Goal: Task Accomplishment & Management: Manage account settings

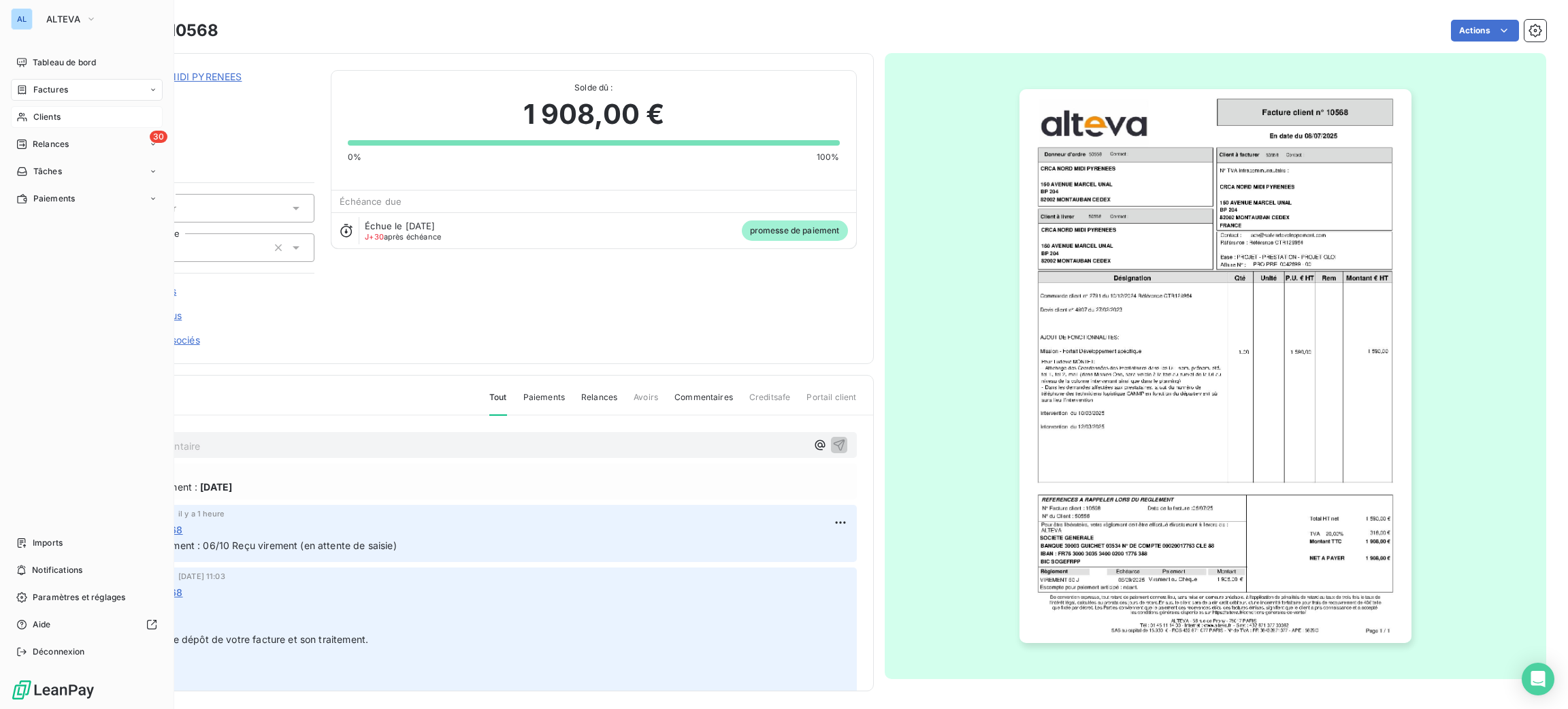
click at [56, 121] on span "Clients" at bounding box center [47, 117] width 27 height 12
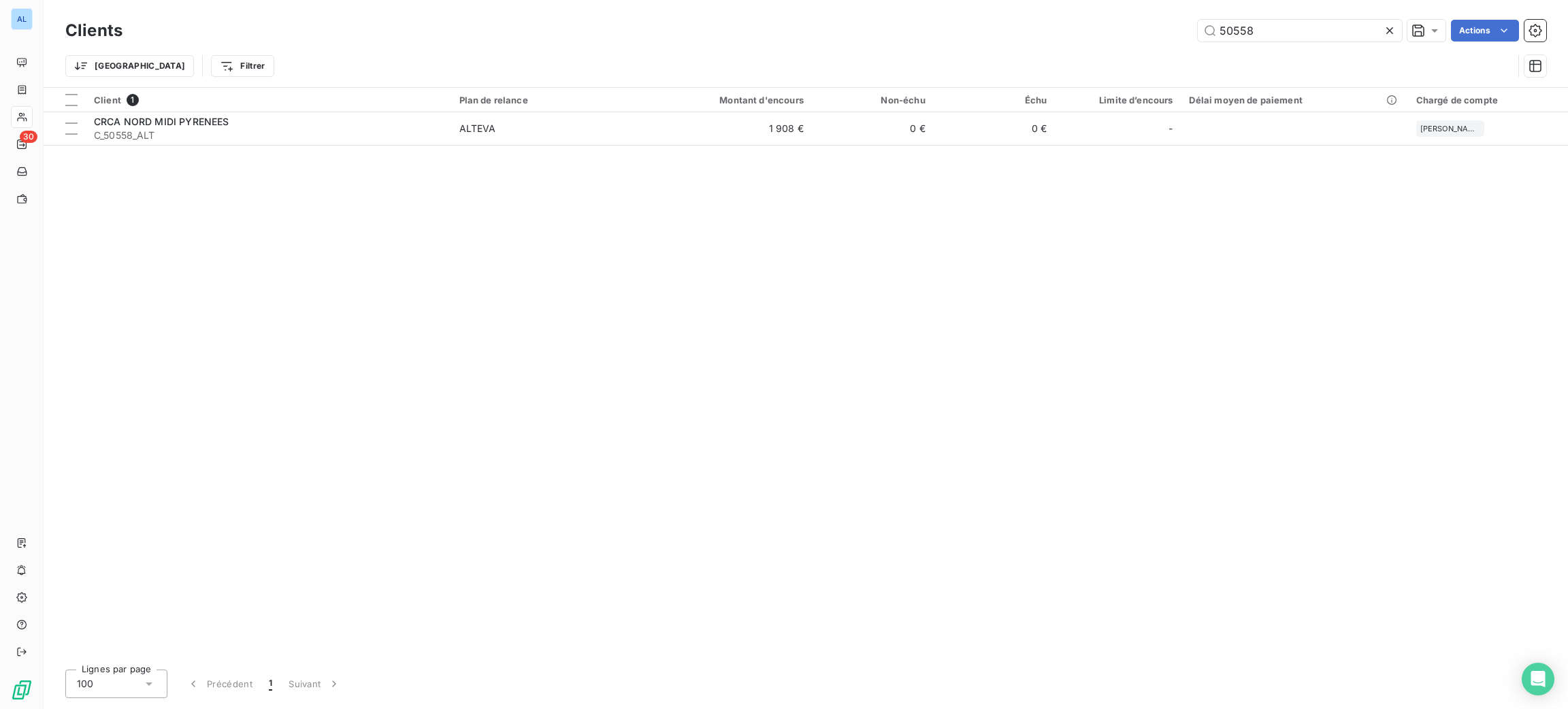
drag, startPoint x: 1276, startPoint y: 21, endPoint x: 1072, endPoint y: 3, distance: 204.8
click at [1081, 25] on div "50558 Actions" at bounding box center [842, 31] width 1407 height 22
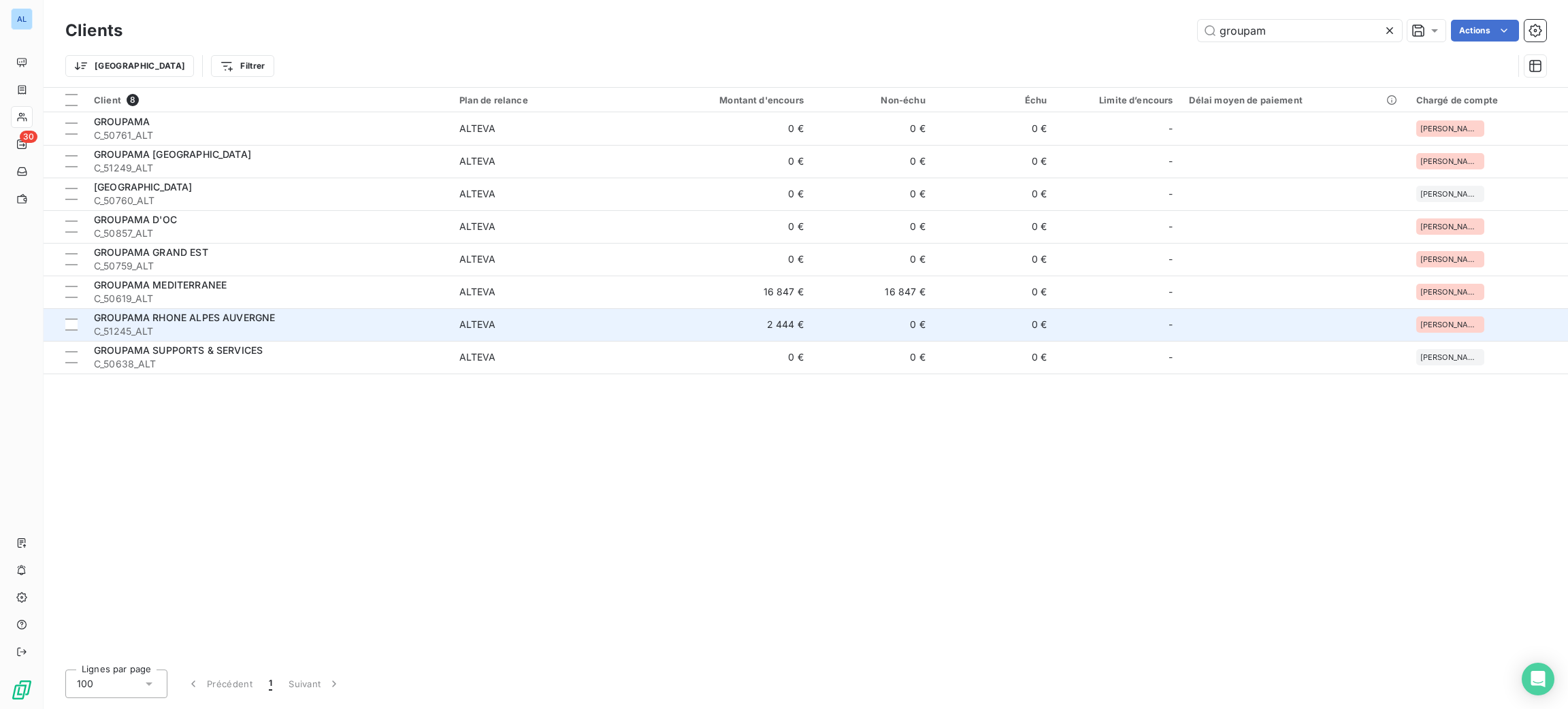
type input "groupam"
click at [654, 327] on td "2 444 €" at bounding box center [730, 325] width 163 height 33
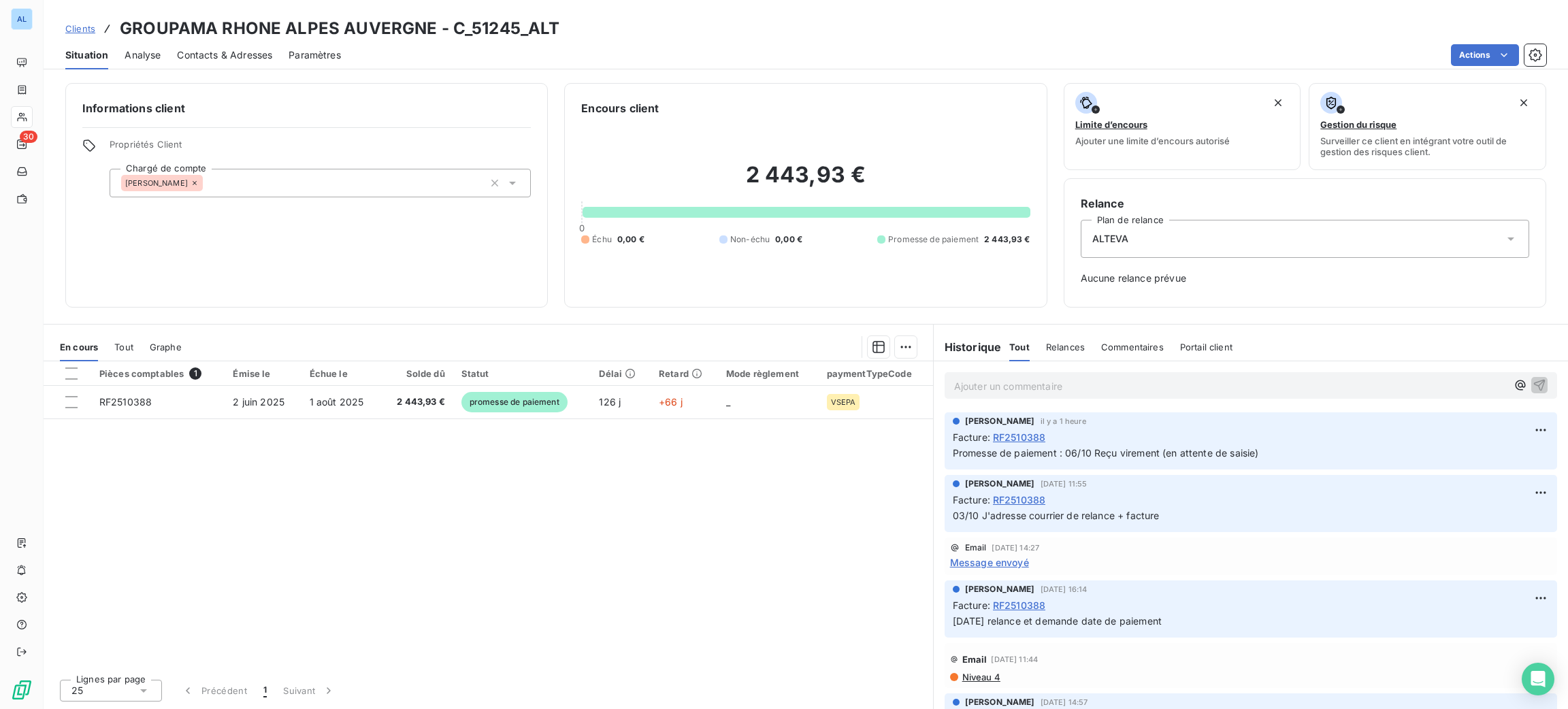
click at [750, 587] on div "Pièces comptables 1 Émise le Échue le Solde dû Statut Délai Retard Mode règleme…" at bounding box center [488, 514] width 890 height 307
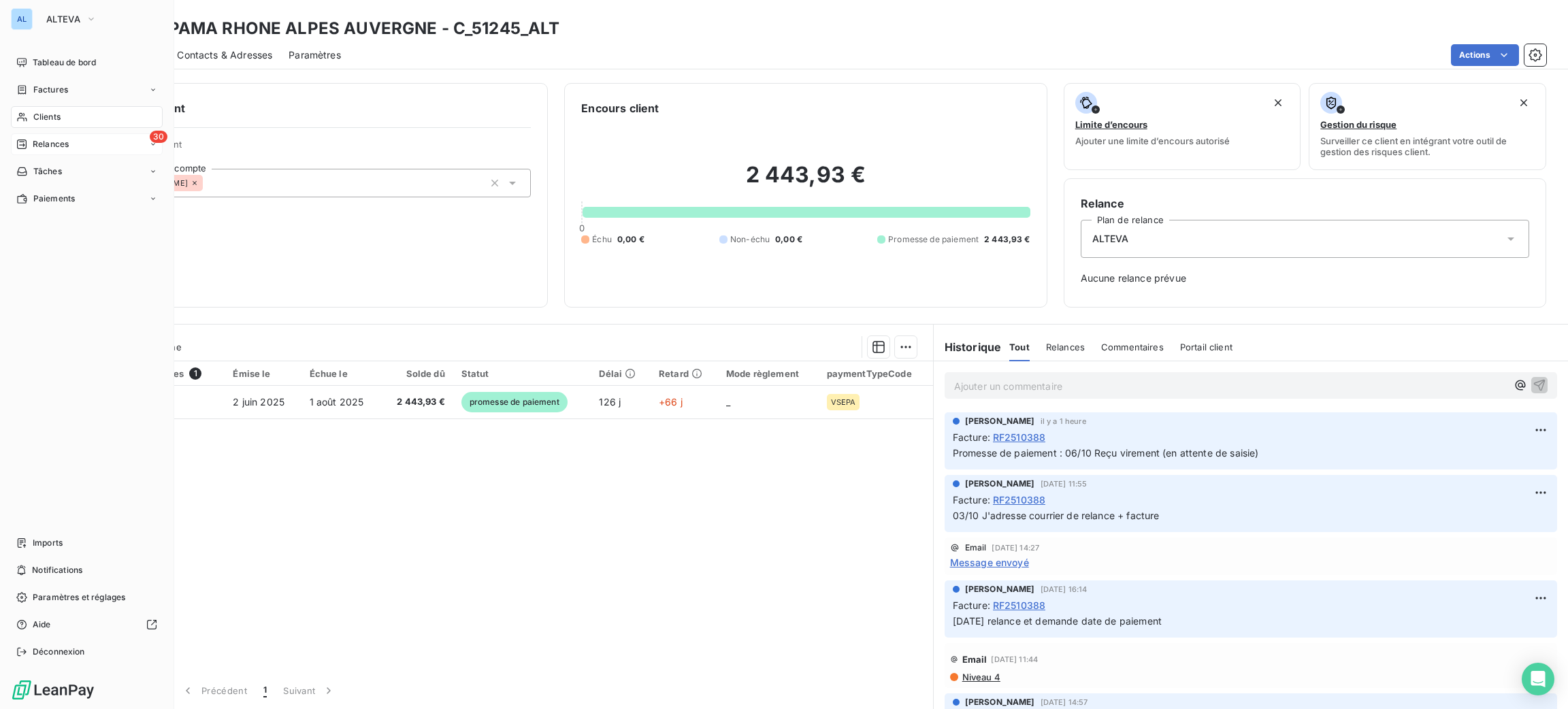
click at [62, 153] on div "30 Relances" at bounding box center [87, 144] width 152 height 22
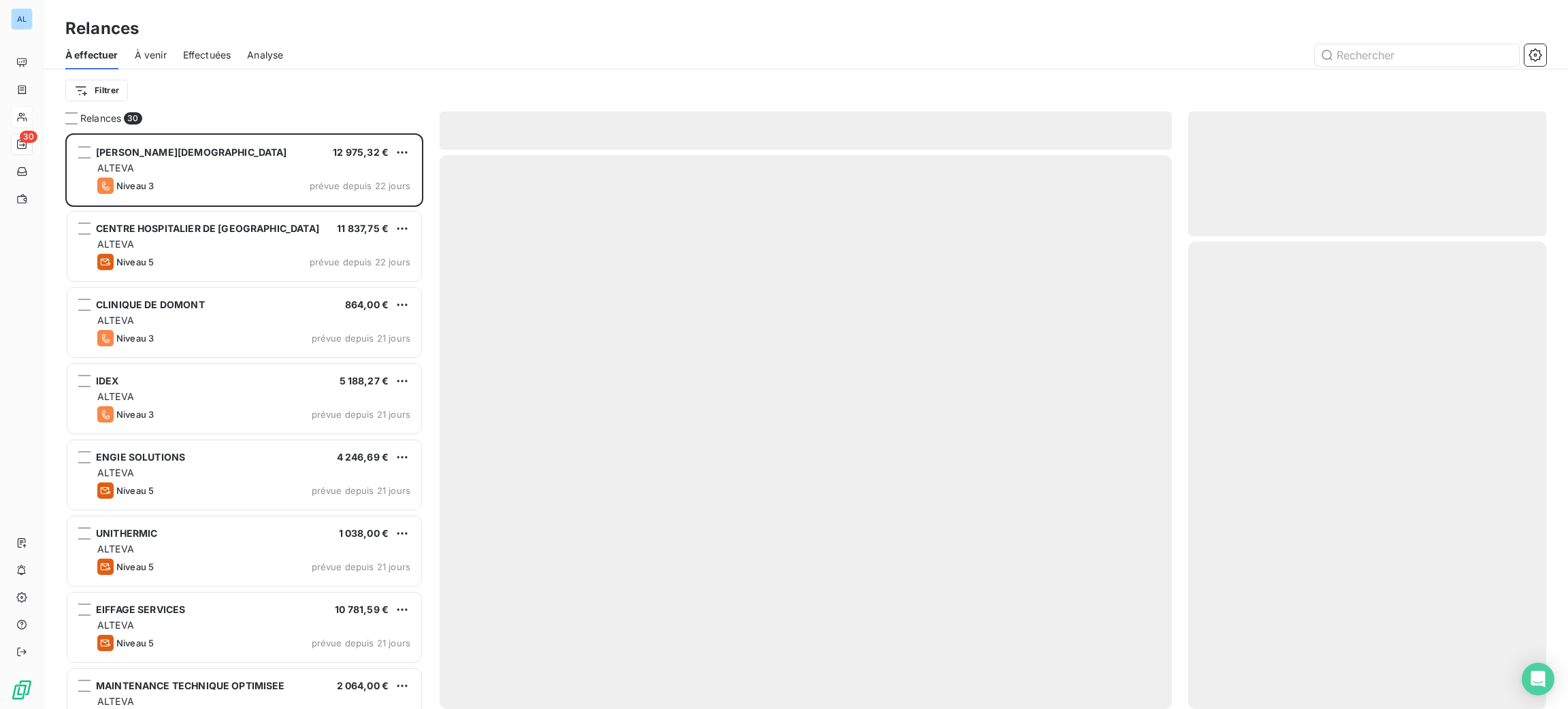
scroll to position [560, 343]
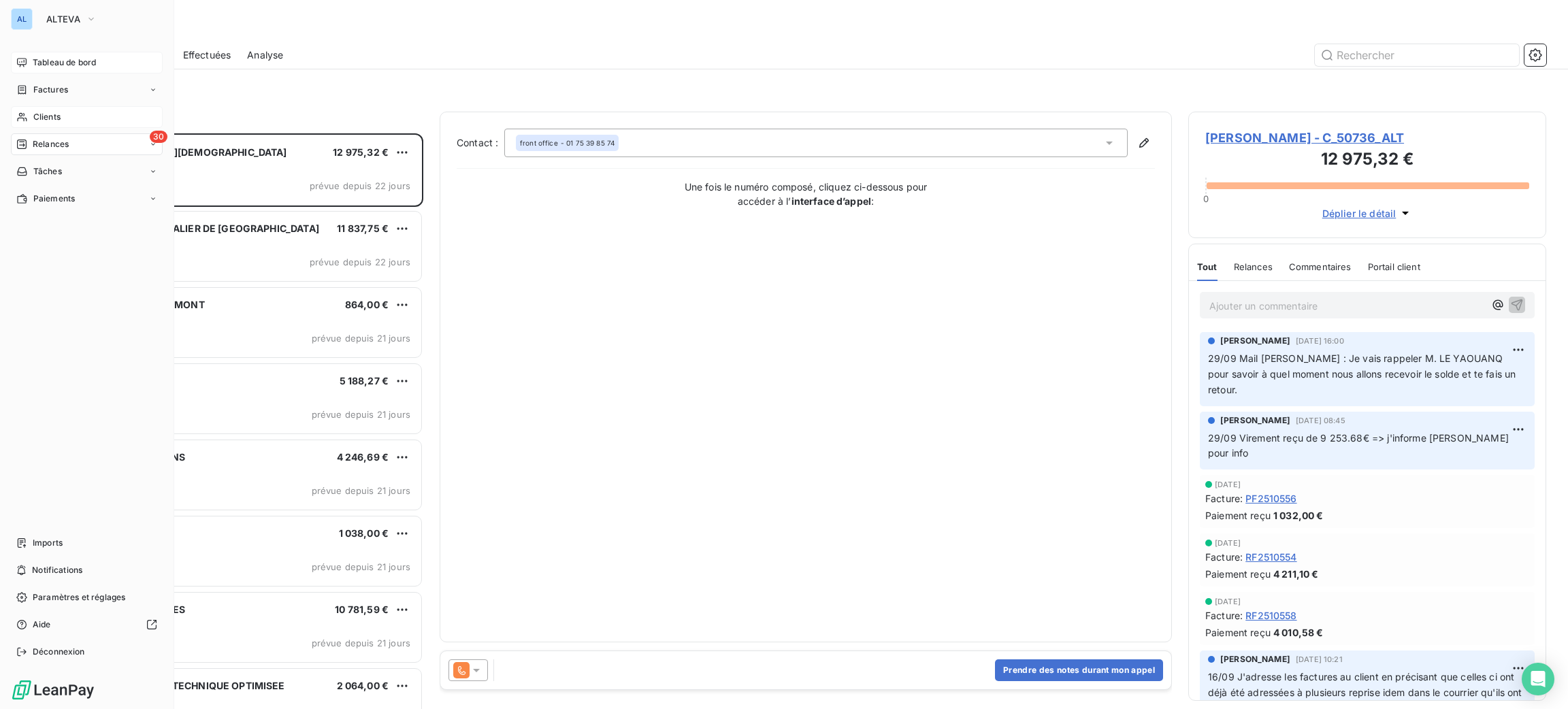
click at [55, 65] on span "Tableau de bord" at bounding box center [64, 63] width 64 height 12
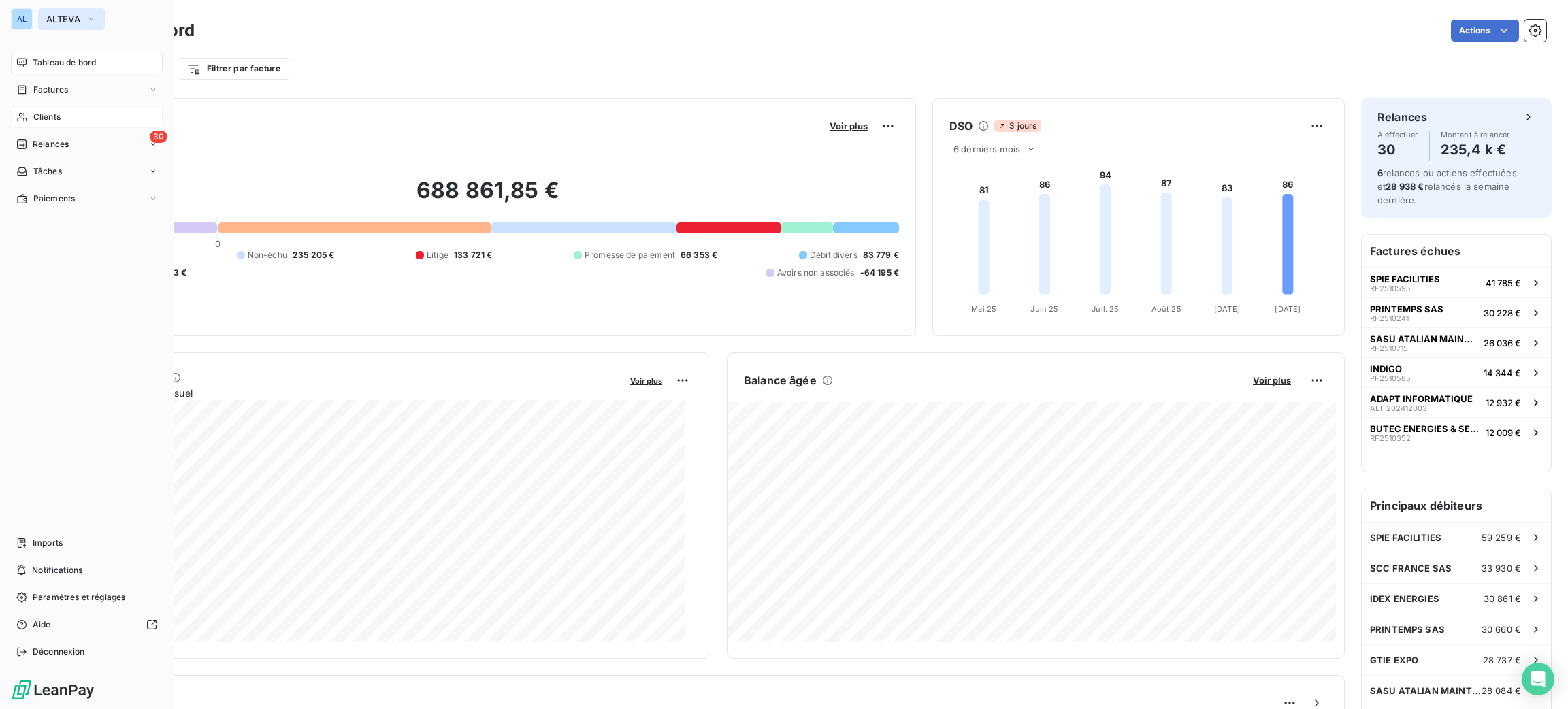
click at [56, 21] on span "ALTEVA" at bounding box center [64, 19] width 34 height 11
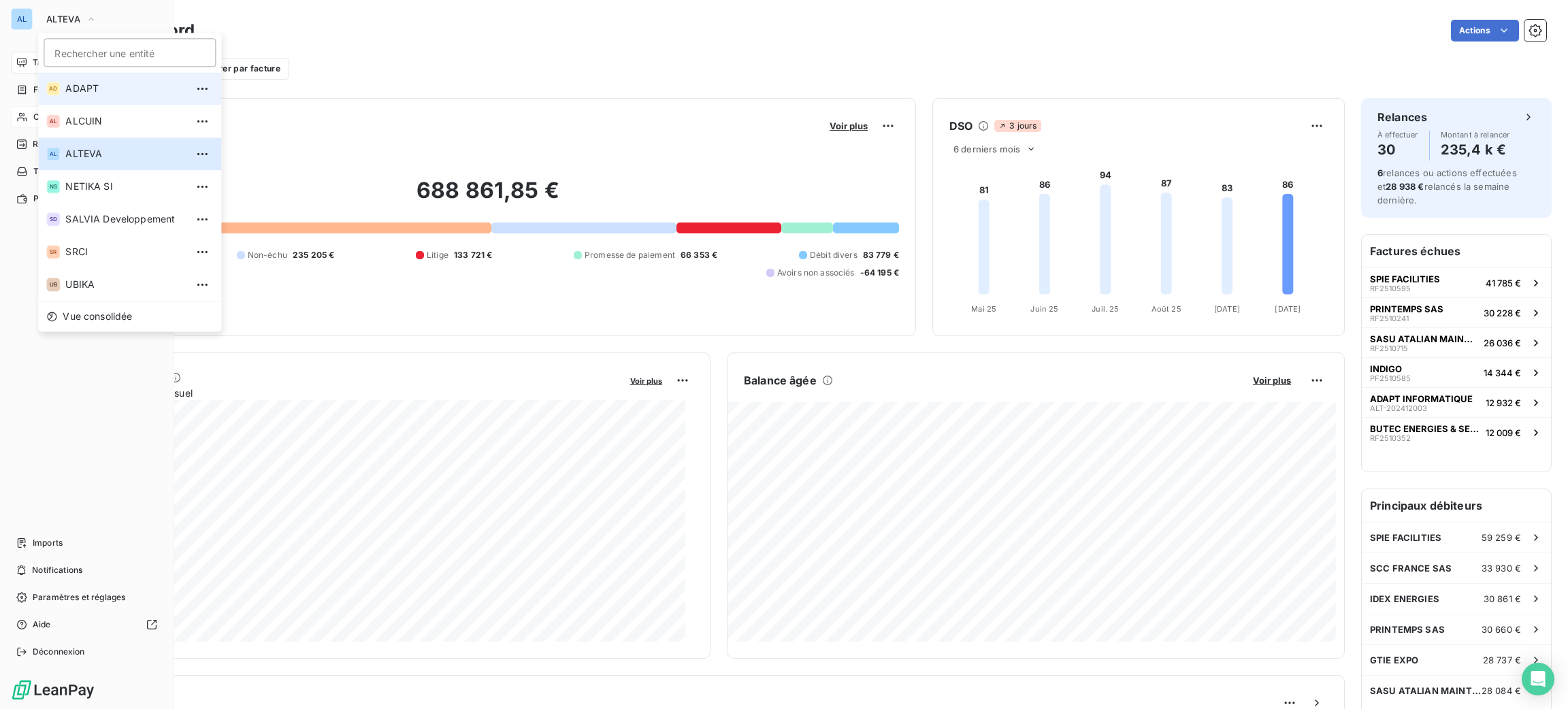
click at [90, 83] on span "ADAPT" at bounding box center [126, 88] width 120 height 14
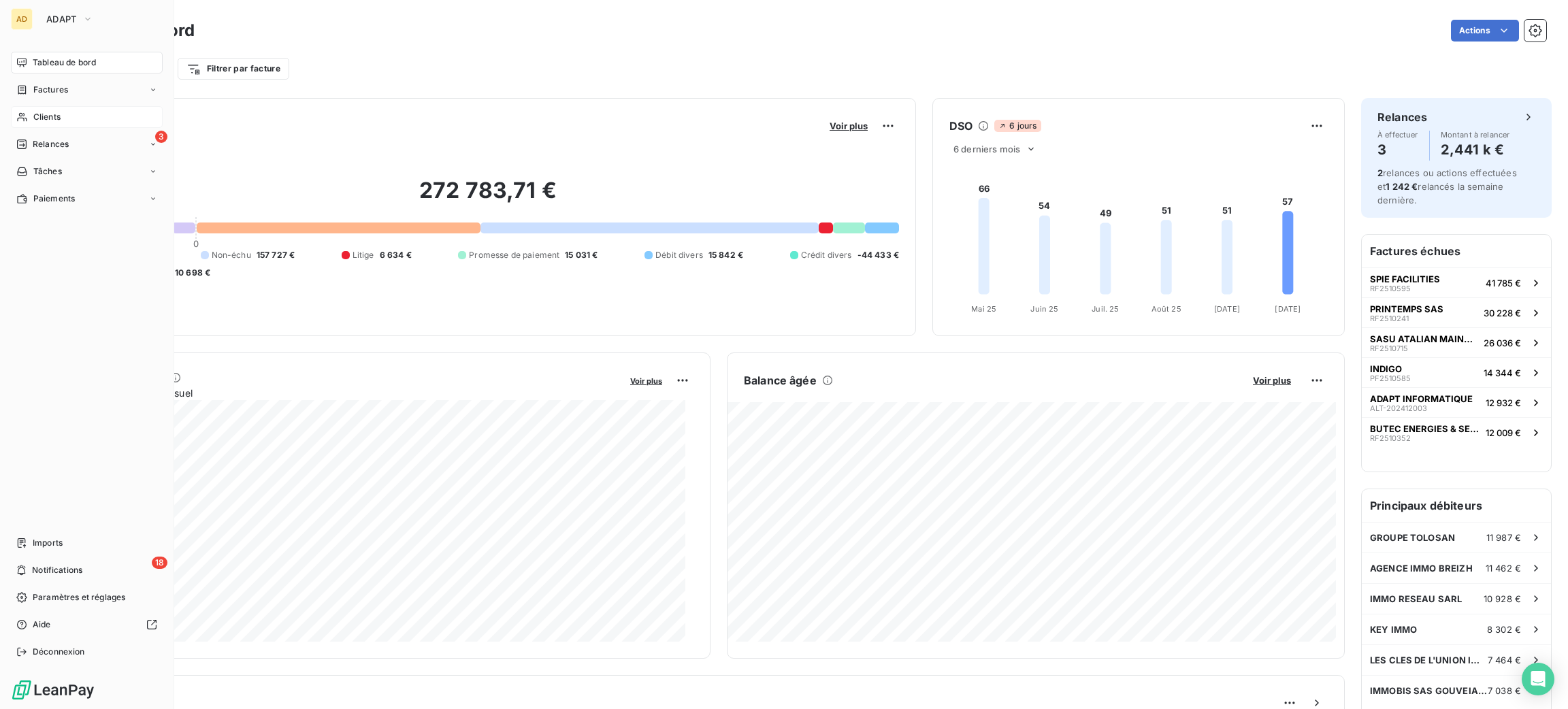
click at [42, 118] on span "Clients" at bounding box center [47, 117] width 27 height 12
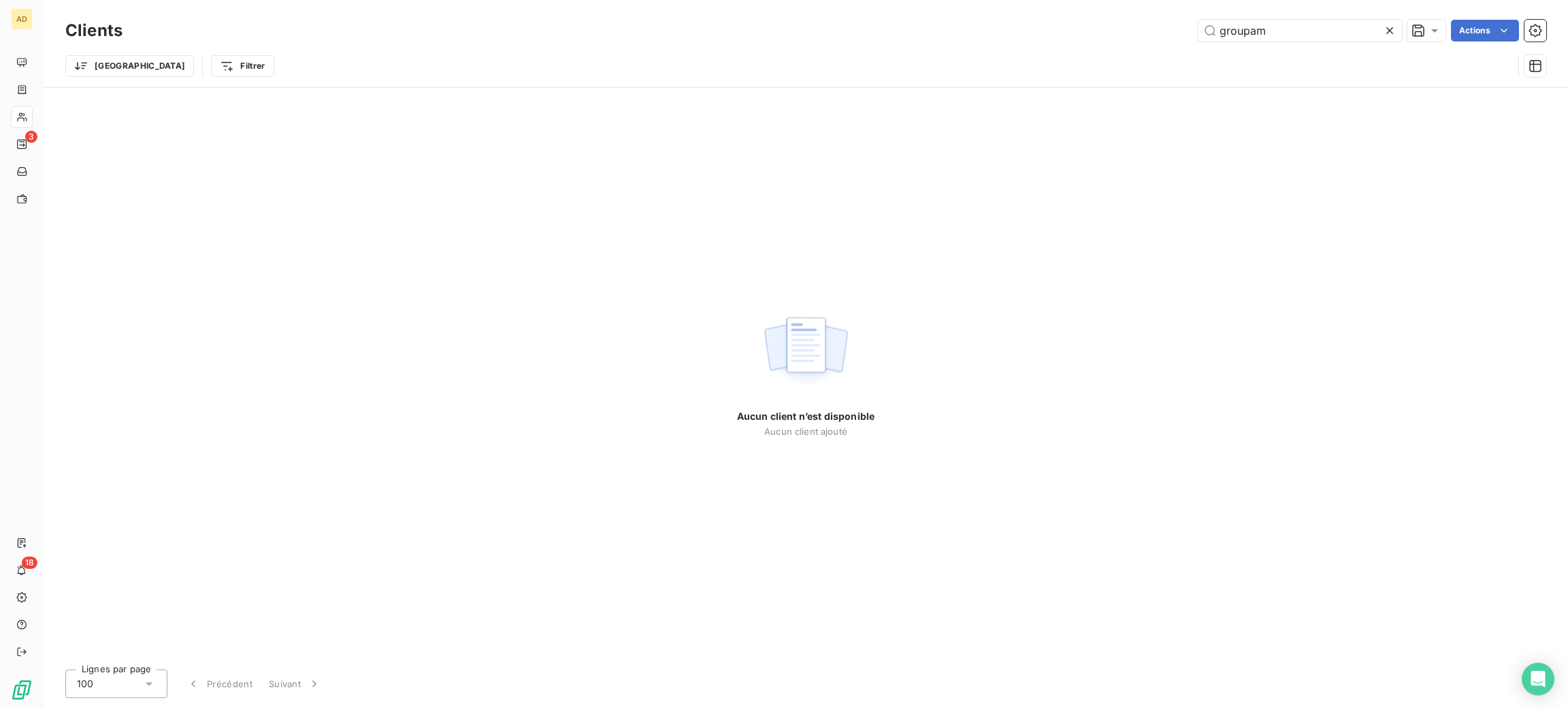
drag, startPoint x: 1306, startPoint y: 26, endPoint x: 999, endPoint y: 6, distance: 307.7
click at [1063, 20] on div "groupam Actions" at bounding box center [842, 31] width 1407 height 22
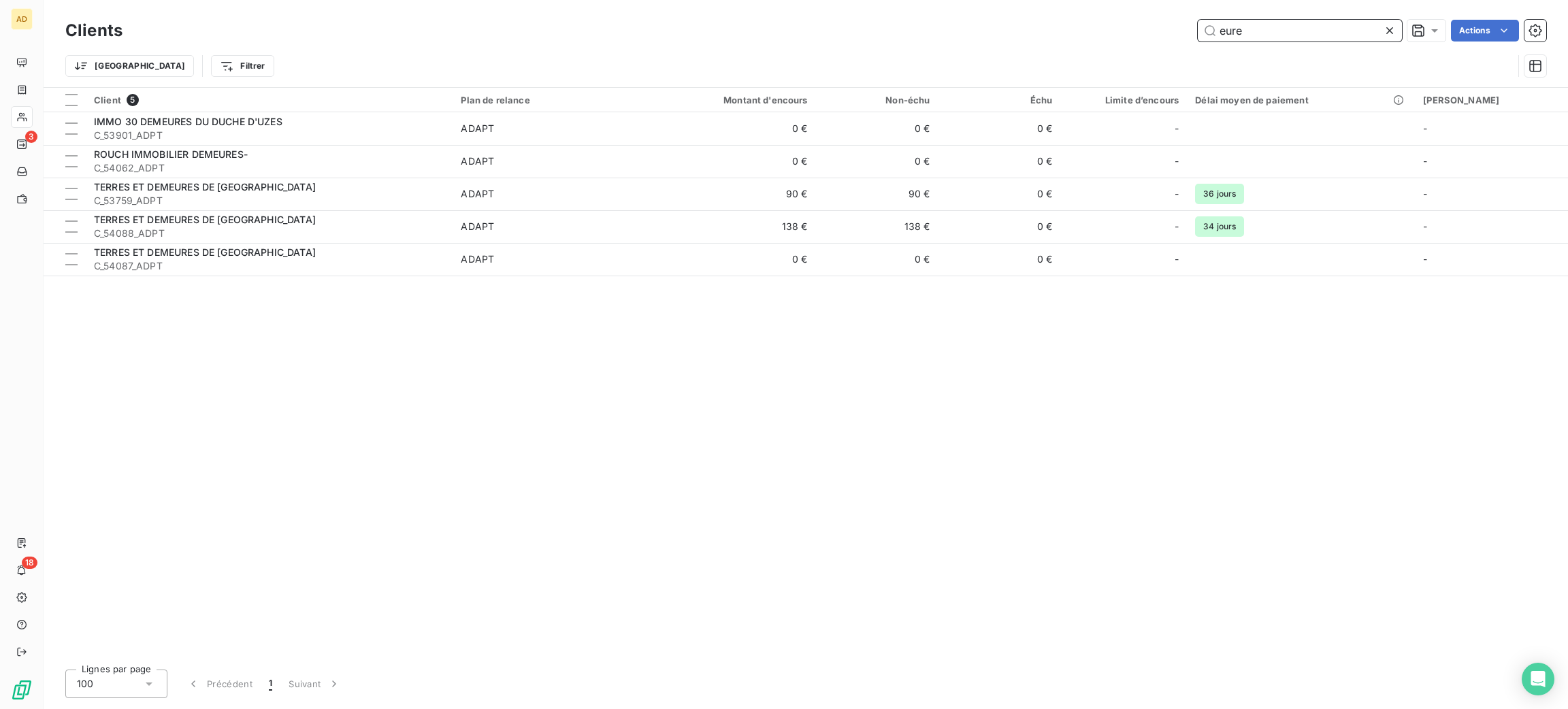
drag, startPoint x: 1251, startPoint y: 23, endPoint x: 1136, endPoint y: 26, distance: 115.0
click at [1136, 26] on div "eure Actions" at bounding box center [842, 31] width 1407 height 22
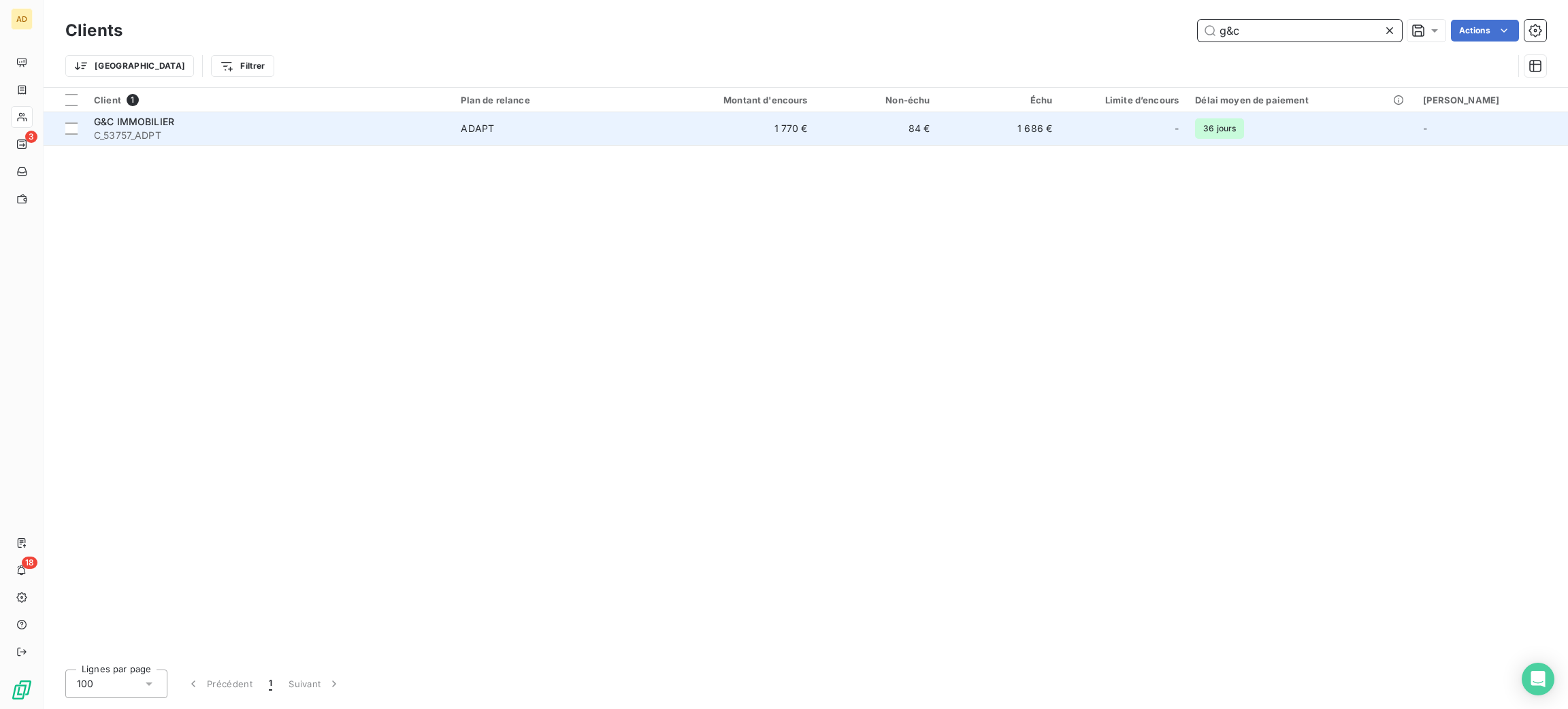
type input "g&c"
click at [444, 126] on div "G&C IMMOBILIER" at bounding box center [269, 122] width 351 height 14
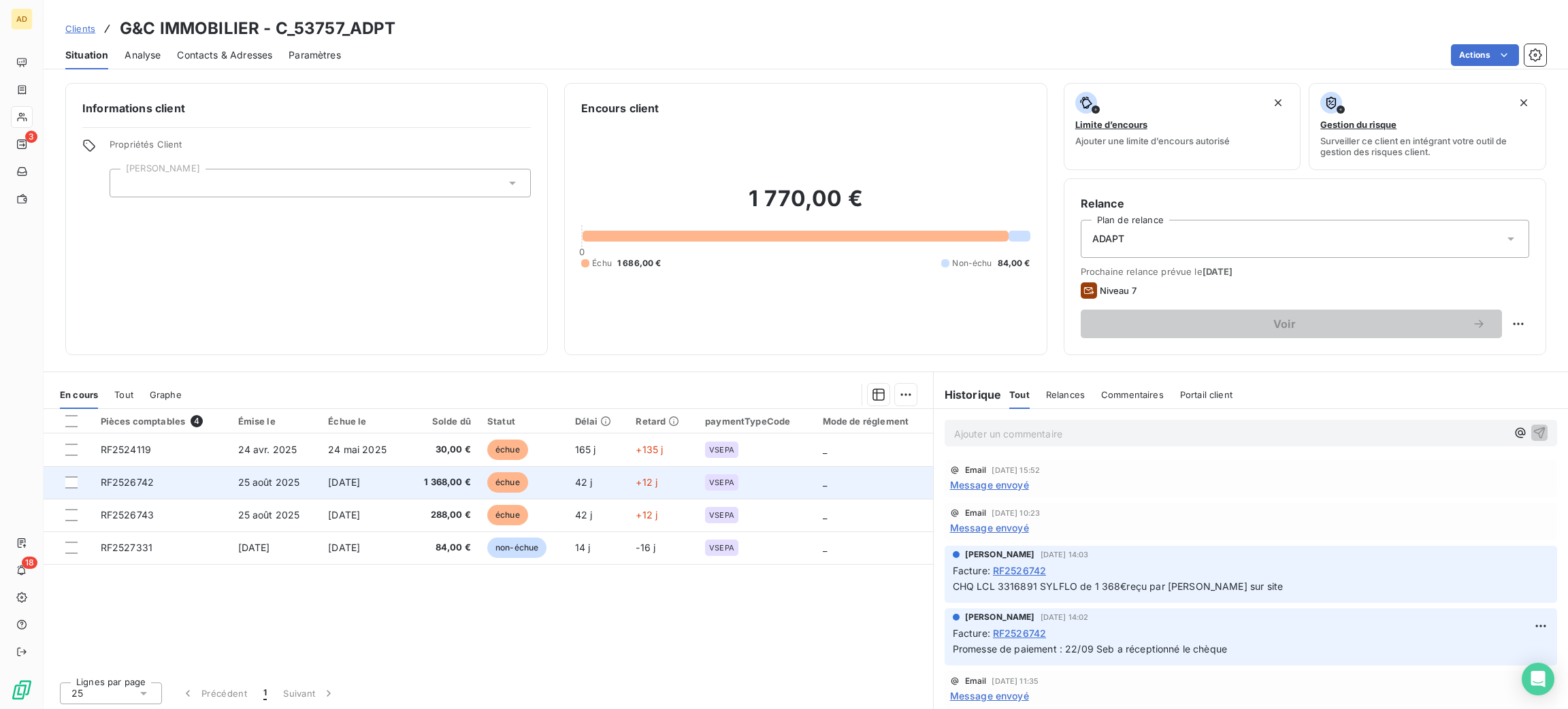
click at [507, 478] on span "échue" at bounding box center [508, 483] width 41 height 21
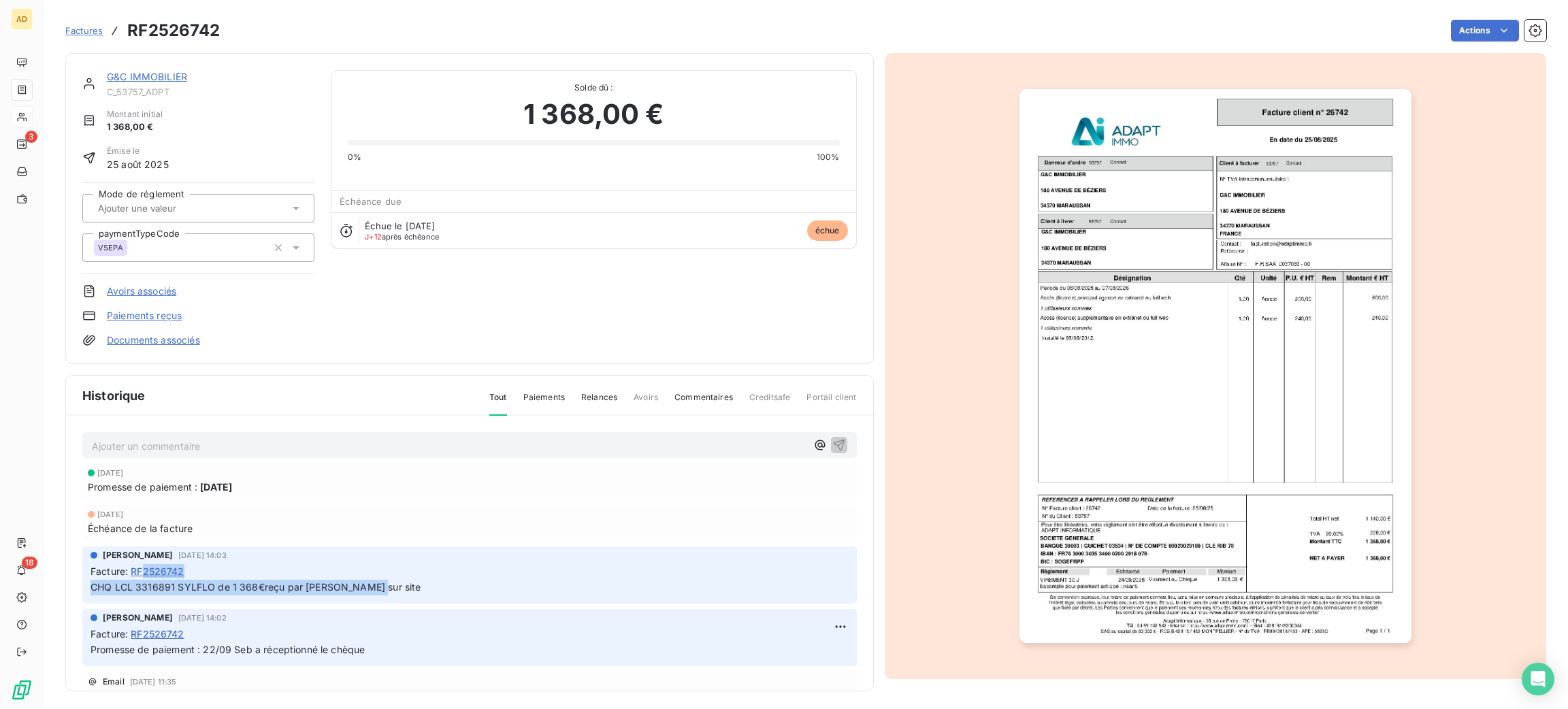
drag, startPoint x: 426, startPoint y: 598, endPoint x: 193, endPoint y: 582, distance: 233.5
click at [146, 574] on div "Sébastien foucault 22 sept. 2025, 14:03 Facture : RF2526742 CHQ LCL 3316891 SYL…" at bounding box center [469, 575] width 775 height 57
click at [235, 587] on span "CHQ LCL 3316891 SYLFLO de 1 368€reçu par Ahmed sur site" at bounding box center [255, 587] width 330 height 12
click at [239, 587] on span "CHQ LCL 3316891 SYLFLO de 1 368€reçu par Ahmed sur site" at bounding box center [255, 587] width 330 height 12
click at [490, 587] on p "CHQ LCL 3316891 SYLFLO de 1 368€reçu par Ahmed sur site" at bounding box center [469, 587] width 758 height 16
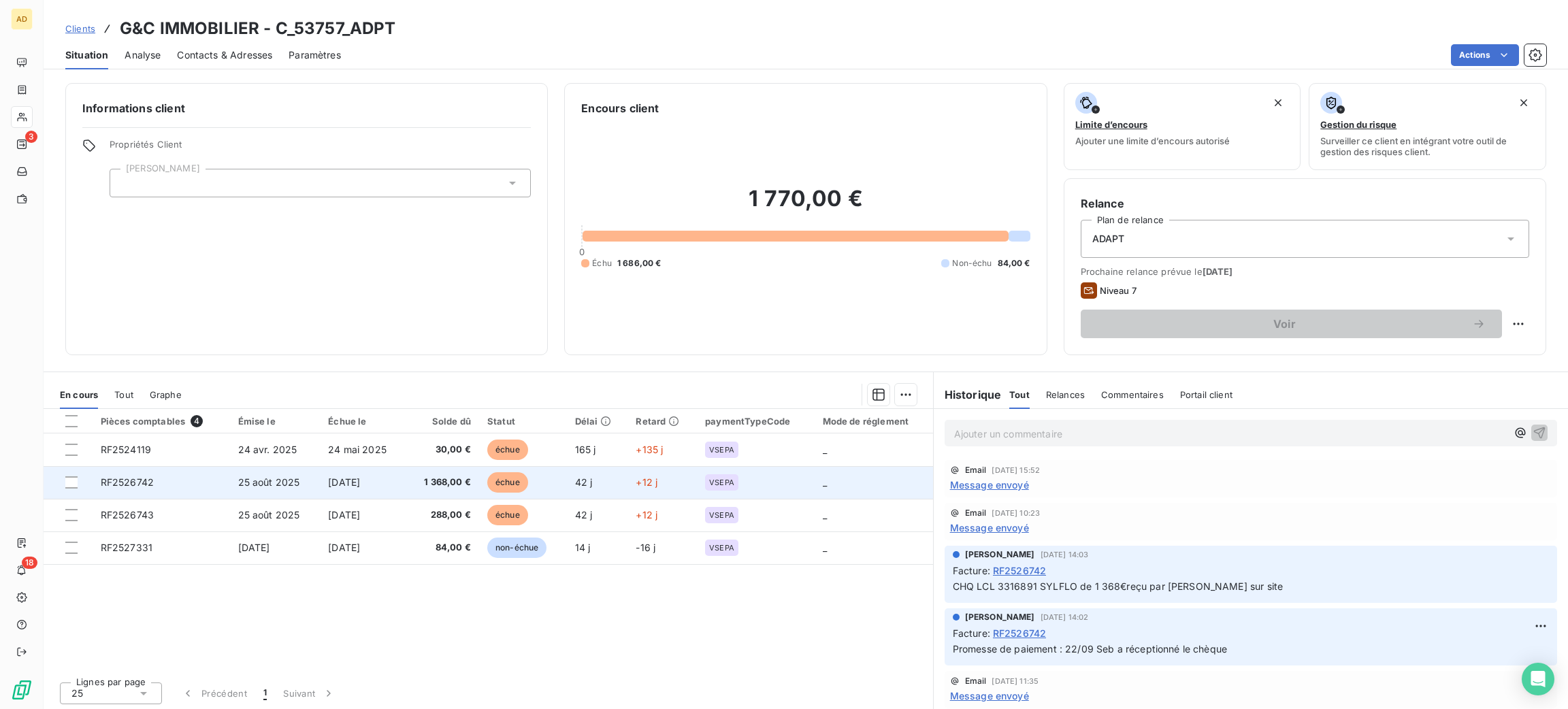
click at [334, 492] on td "24 sept. 2025" at bounding box center [363, 483] width 86 height 33
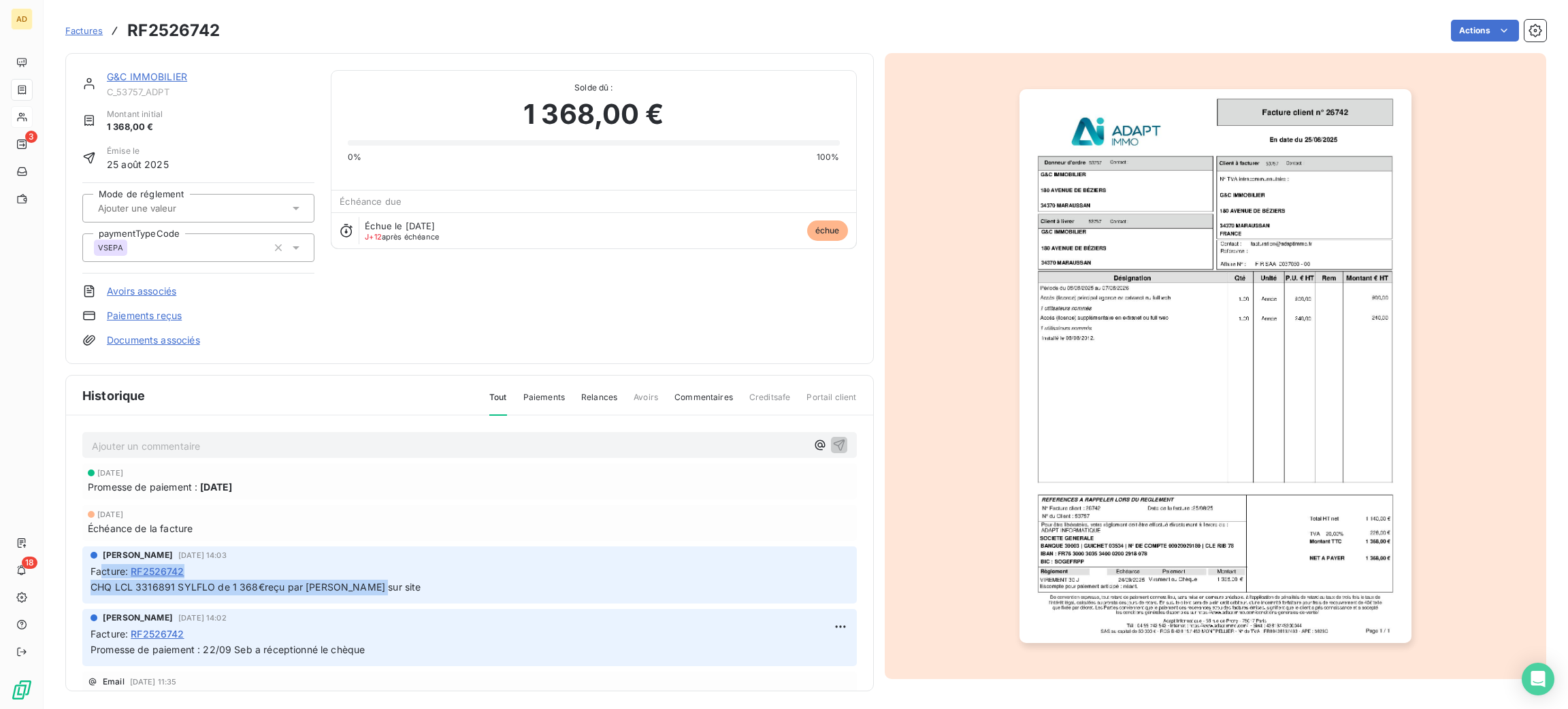
drag, startPoint x: 397, startPoint y: 596, endPoint x: 105, endPoint y: 577, distance: 292.6
click at [104, 577] on div "Sébastien foucault 22 sept. 2025, 14:03 Facture : RF2526742 CHQ LCL 3316891 SYL…" at bounding box center [469, 575] width 775 height 57
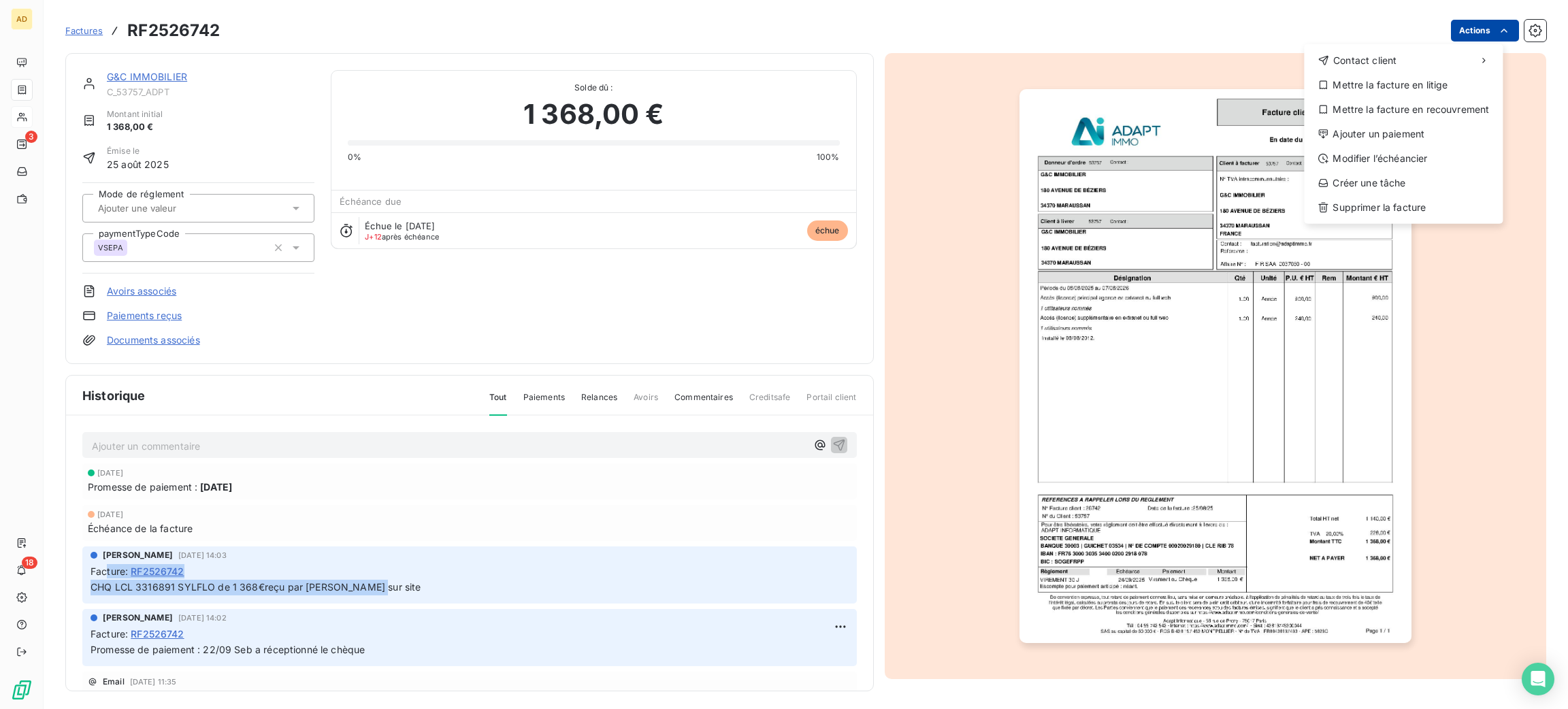
click at [1461, 40] on html "AD 3 18 Factures RF2526742 Actions Contact client Mettre la facture en litige M…" at bounding box center [784, 354] width 1568 height 709
click at [1424, 135] on div "Ajouter un paiement" at bounding box center [1403, 134] width 188 height 22
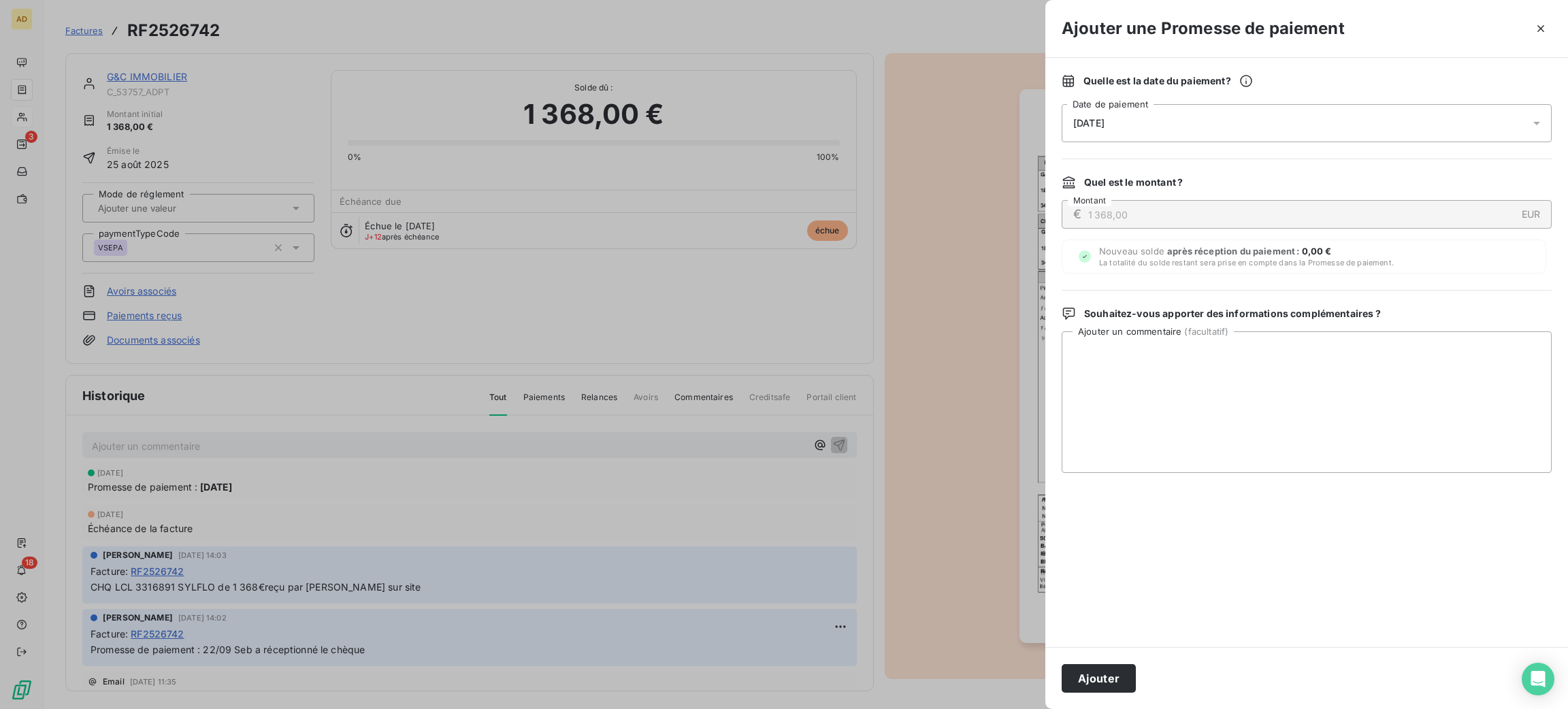
click at [1281, 124] on div "07/10/2025" at bounding box center [1307, 123] width 490 height 38
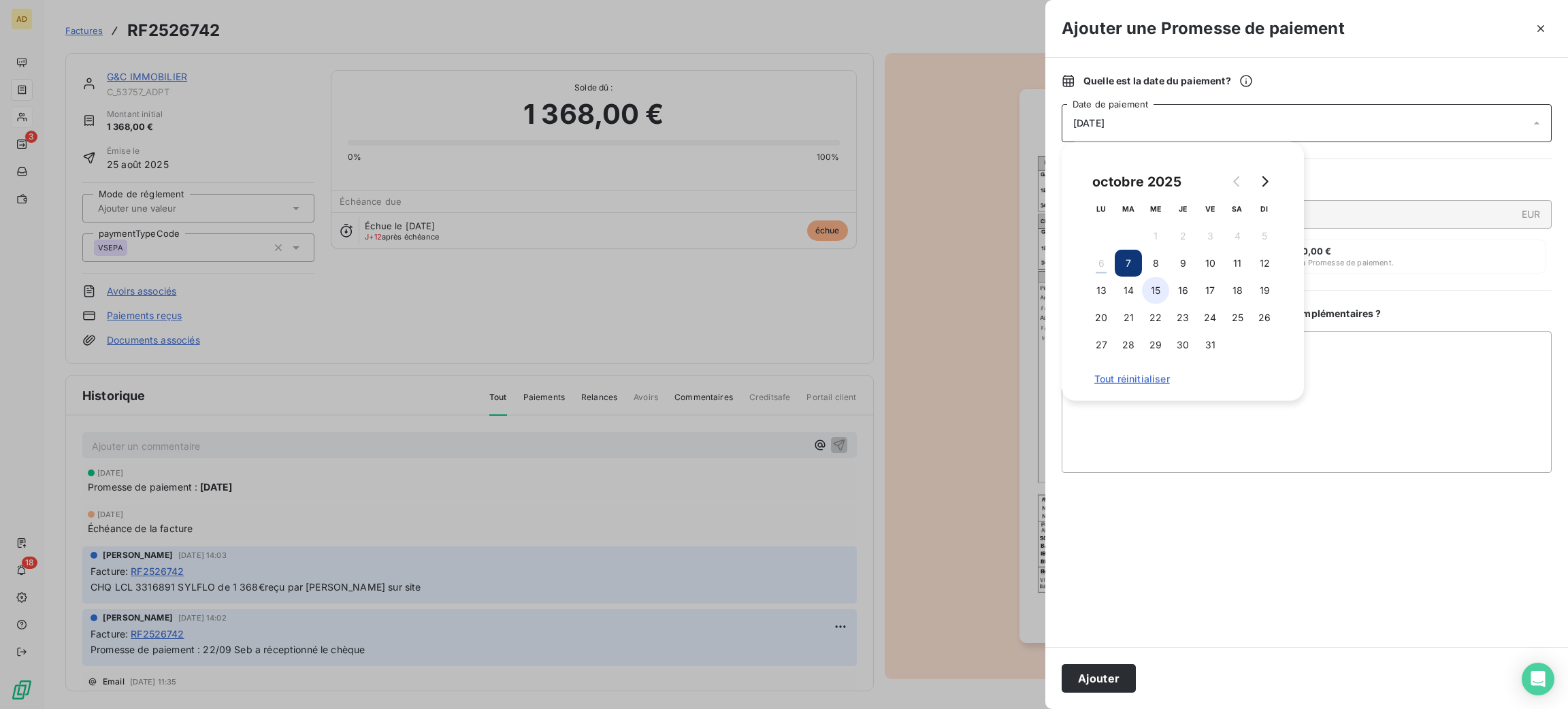
drag, startPoint x: 1132, startPoint y: 289, endPoint x: 1151, endPoint y: 289, distance: 19.0
click at [1151, 289] on tr "13 14 15 16 17 18 19" at bounding box center [1182, 291] width 191 height 27
click at [1151, 289] on button "15" at bounding box center [1156, 291] width 27 height 27
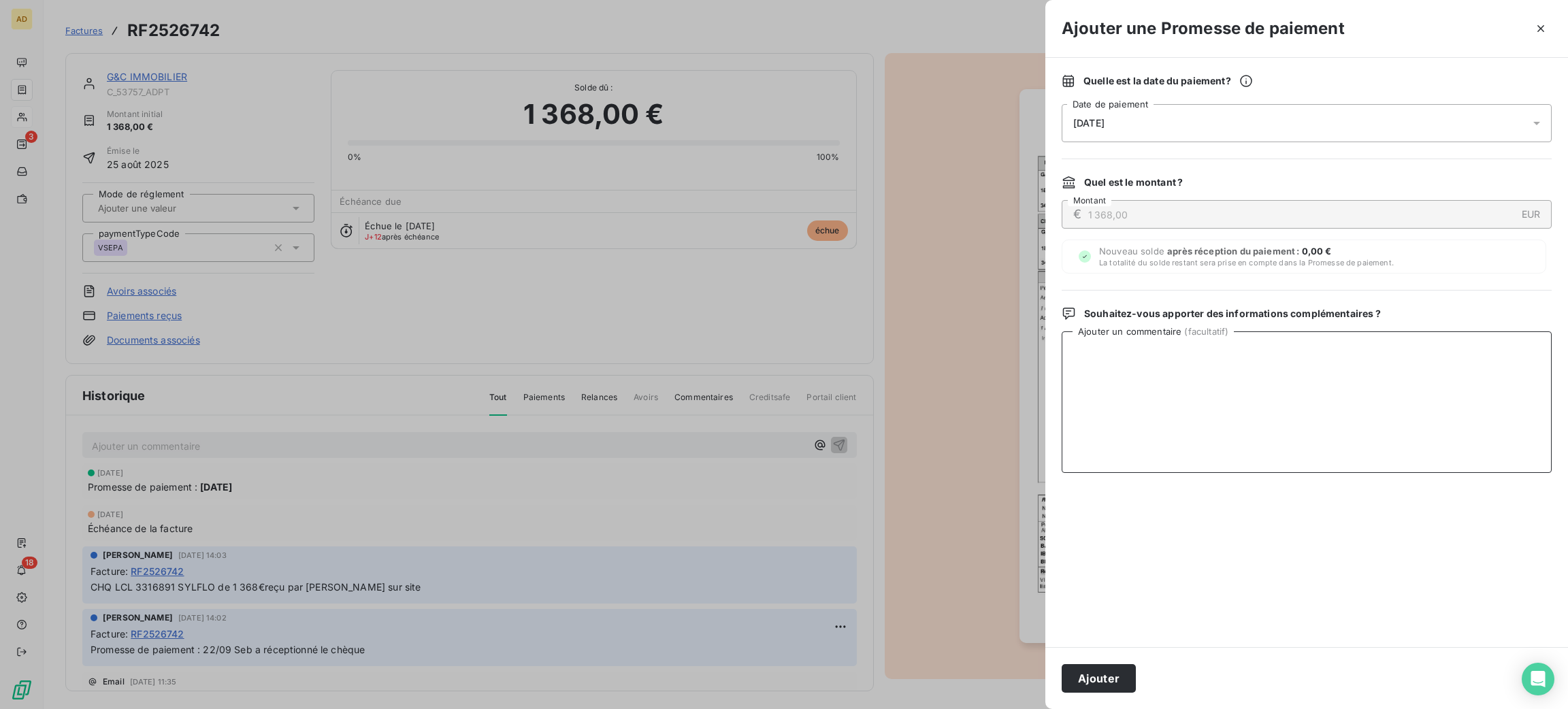
click at [1240, 428] on textarea "Ajouter un commentaire ( facultatif )" at bounding box center [1307, 402] width 490 height 142
paste textarea "Je viens de récupérer ces 2 chèques dans la pochette du recouvrement ; je les d…"
type textarea "03/10 Mail Françoise : Je viens de récupérer ces 2 chèques dans la pochette du …"
click at [1089, 675] on button "Ajouter" at bounding box center [1099, 678] width 74 height 29
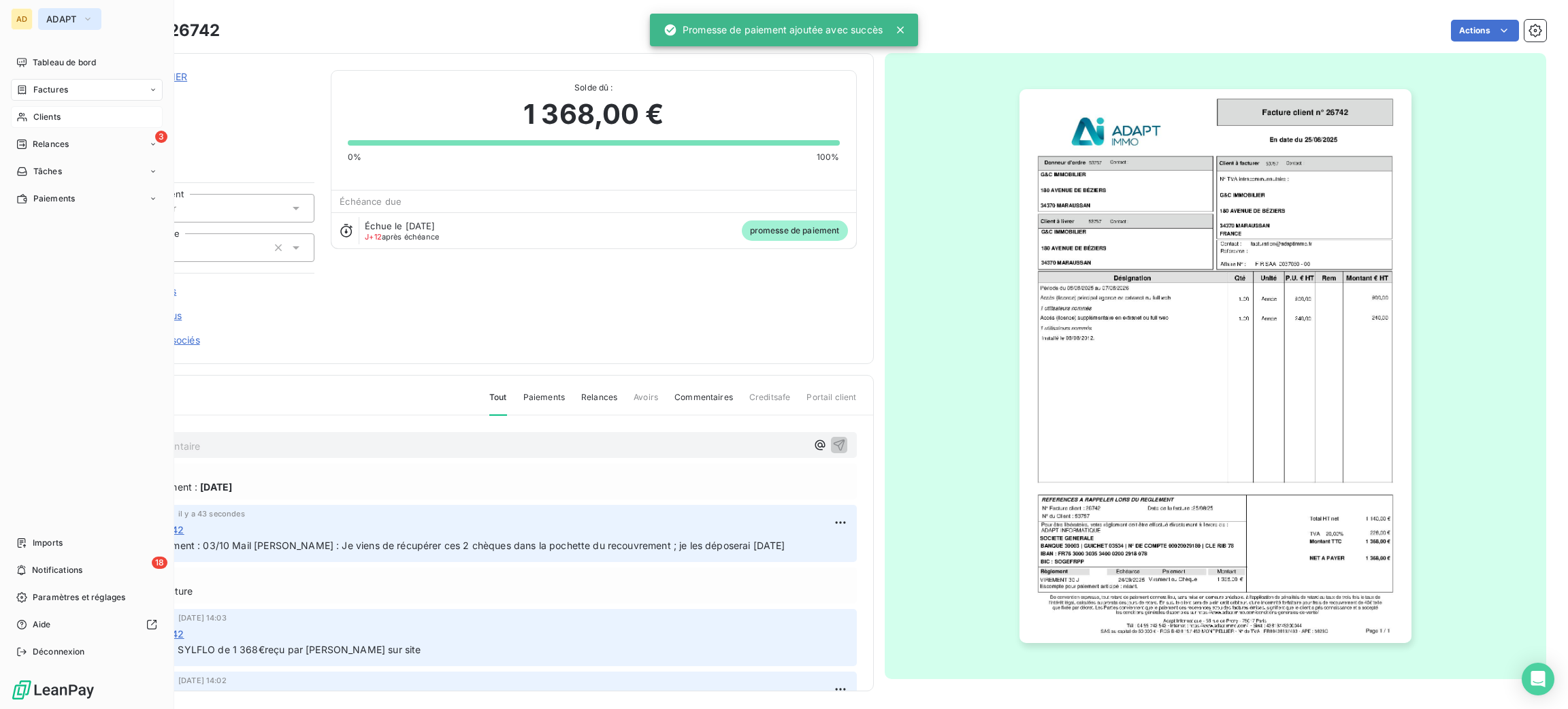
click at [64, 14] on span "ADAPT" at bounding box center [62, 19] width 31 height 11
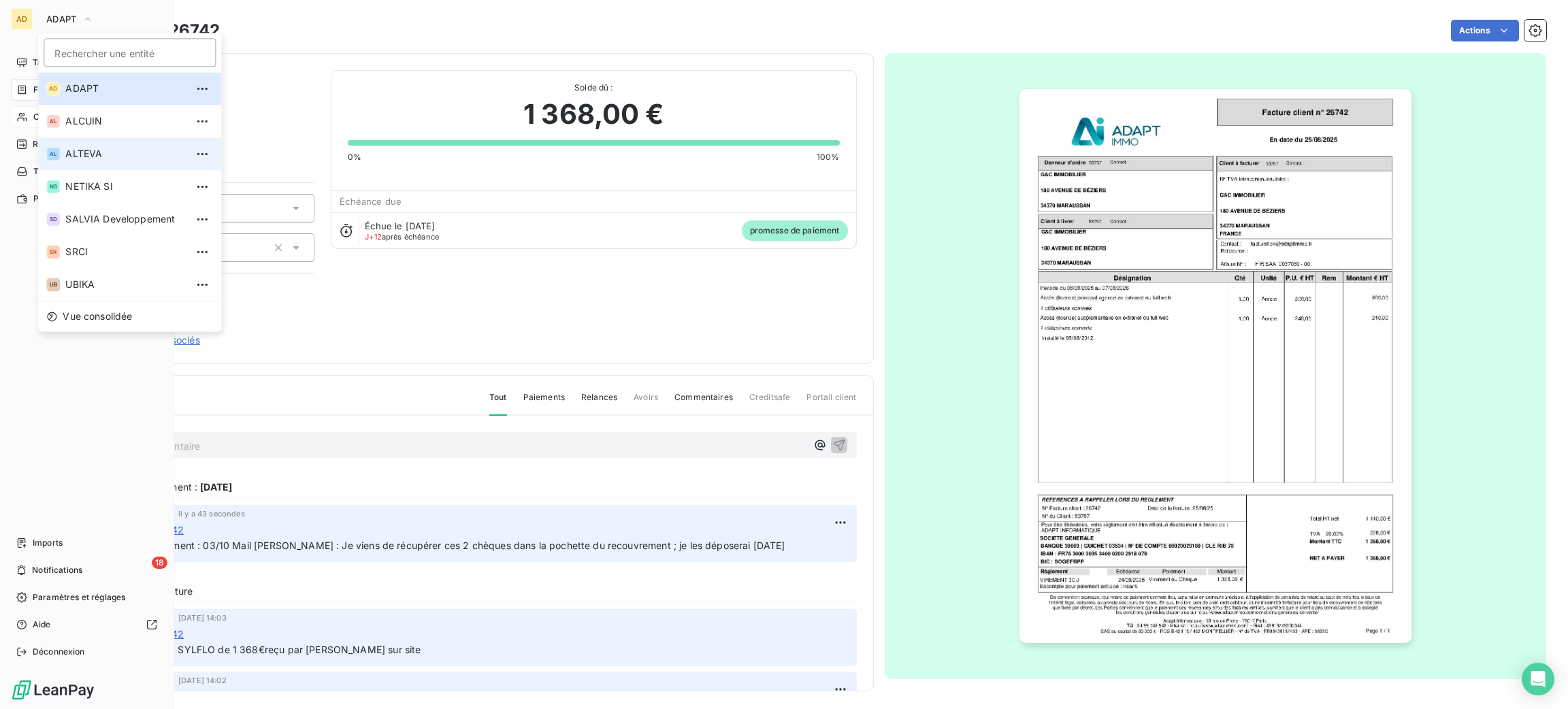
click at [137, 154] on span "ALTEVA" at bounding box center [126, 154] width 120 height 14
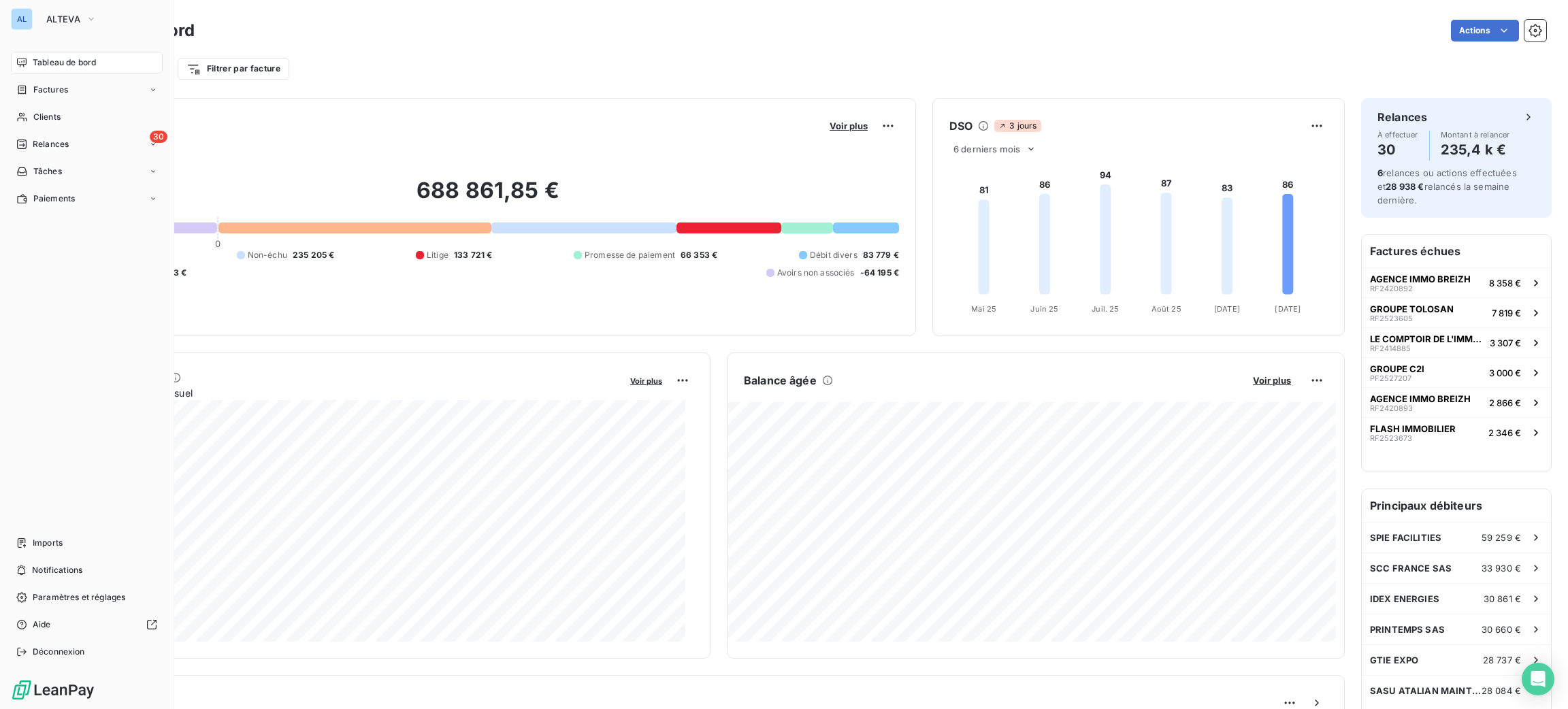
click at [63, 124] on div "Clients" at bounding box center [87, 117] width 152 height 22
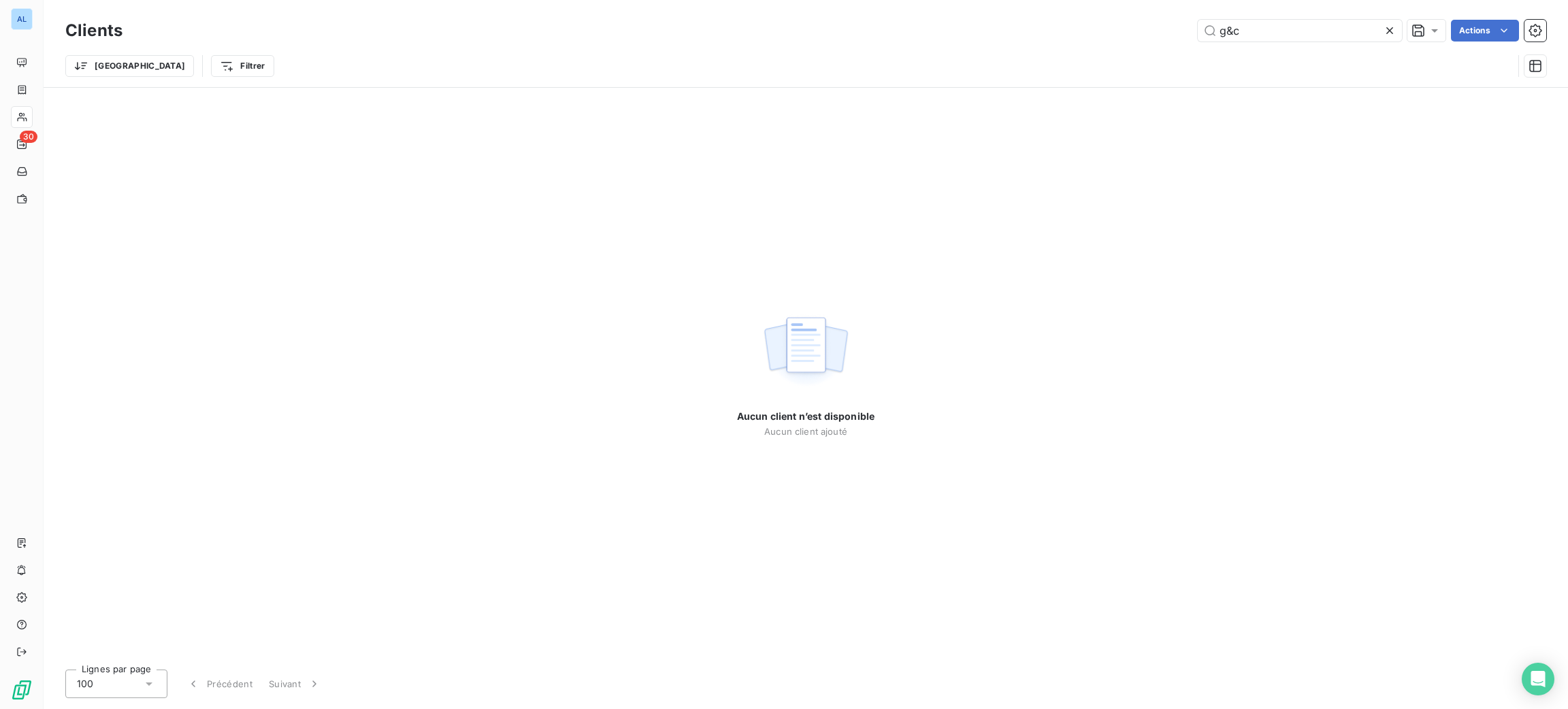
drag, startPoint x: 1261, startPoint y: 31, endPoint x: 1038, endPoint y: 4, distance: 224.6
click at [1069, 12] on div "Clients g&c Actions Trier Filtrer" at bounding box center [806, 43] width 1524 height 87
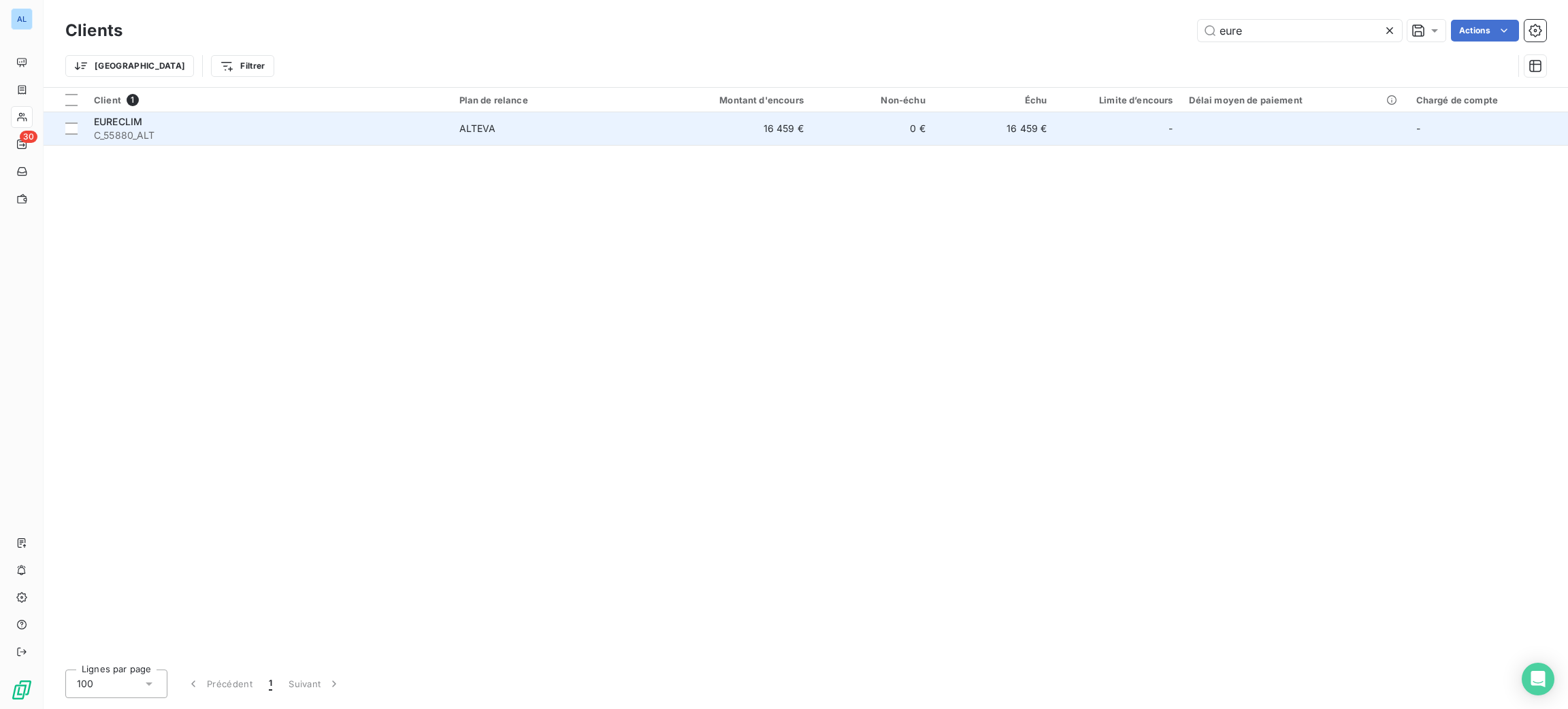
type input "eure"
click at [302, 112] on td "EURECLIM C_55880_ALT" at bounding box center [268, 129] width 365 height 33
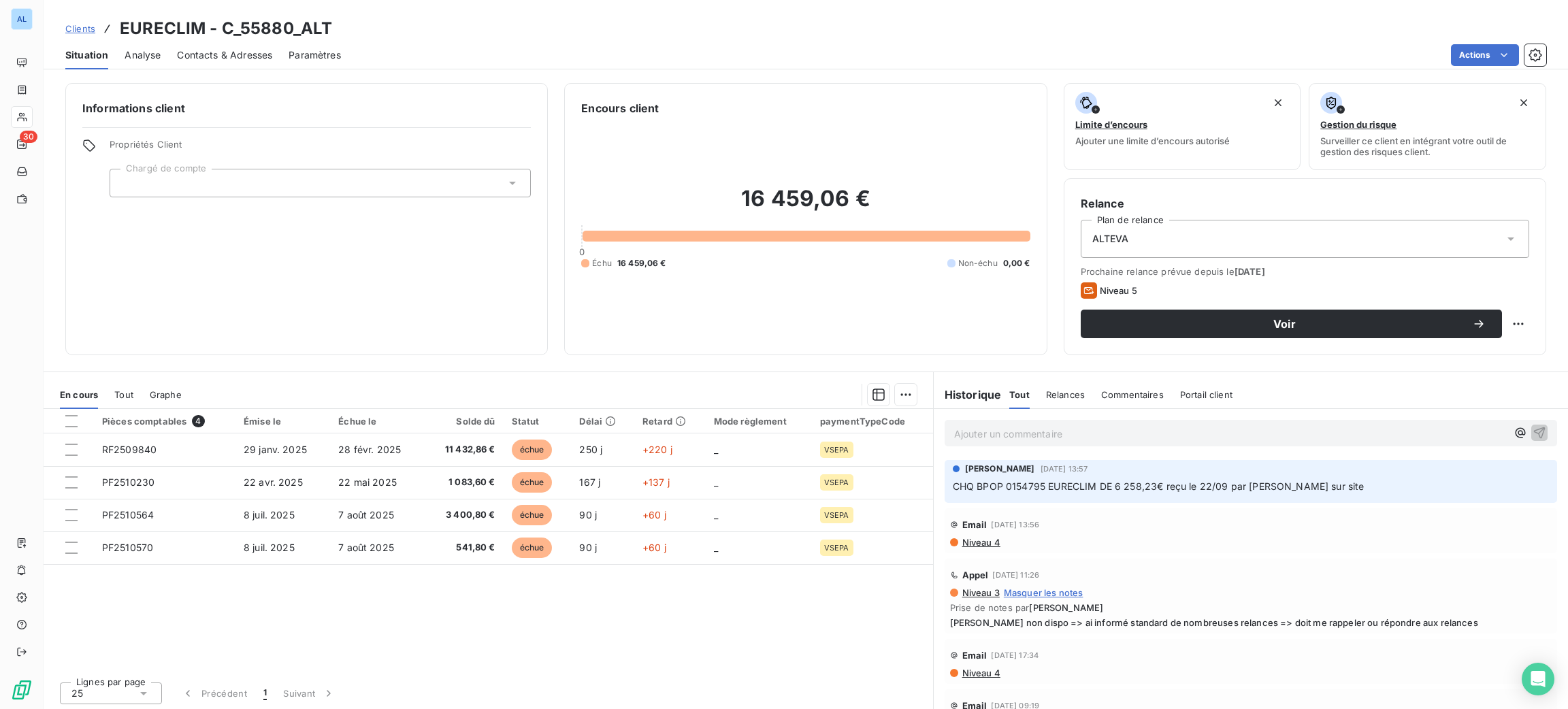
click at [611, 384] on div at bounding box center [557, 394] width 719 height 22
click at [820, 632] on div "Pièces comptables 4 Émise le Échue le Solde dû Statut Délai Retard Mode règleme…" at bounding box center [488, 539] width 890 height 262
click at [985, 438] on p "Ajouter un commentaire ﻿" at bounding box center [1230, 433] width 553 height 17
click at [970, 430] on span "06/10 Je viens de récupérer ces 2 chèques dans la pochette du recouvrement ; je…" at bounding box center [1186, 432] width 464 height 12
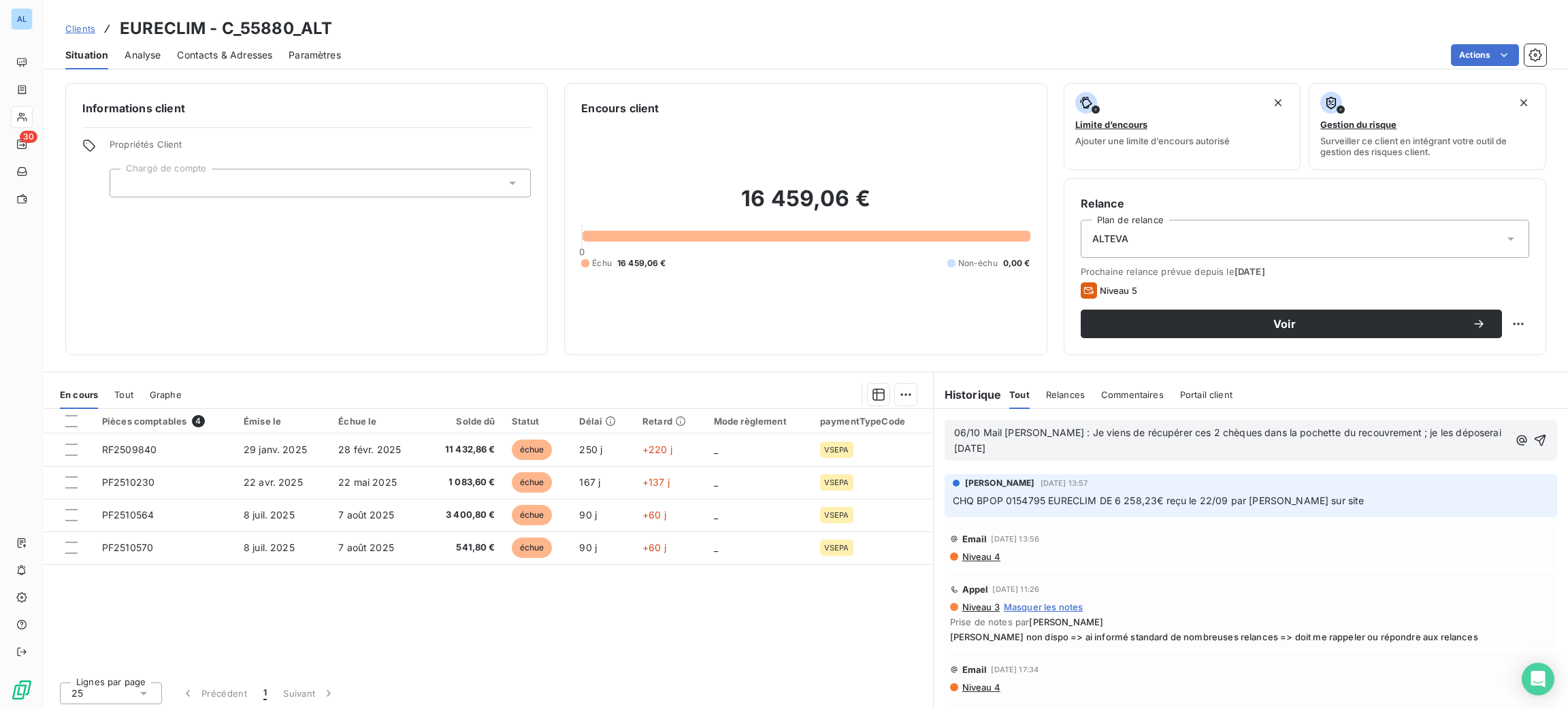
click at [1532, 448] on button "button" at bounding box center [1539, 440] width 16 height 16
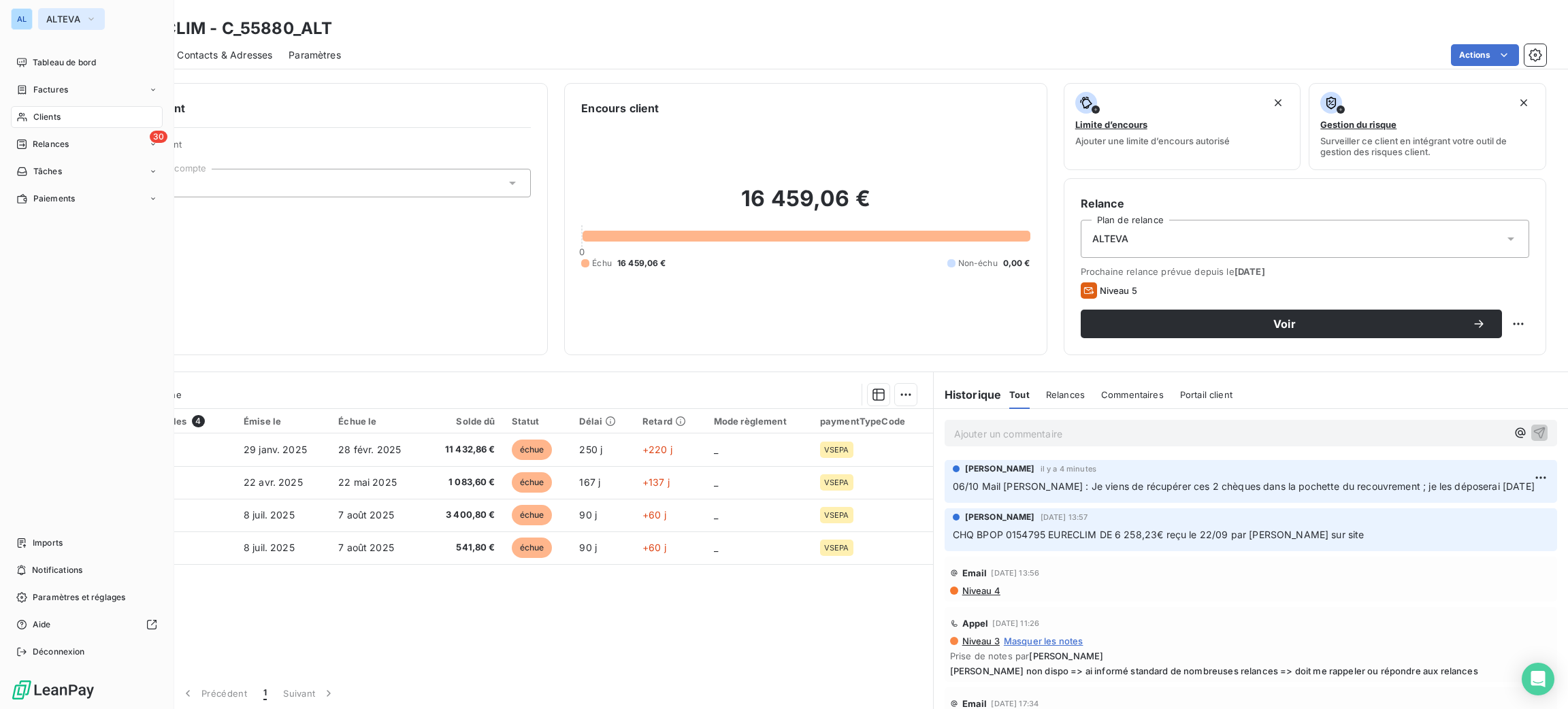
click at [53, 16] on span "ALTEVA" at bounding box center [64, 19] width 34 height 11
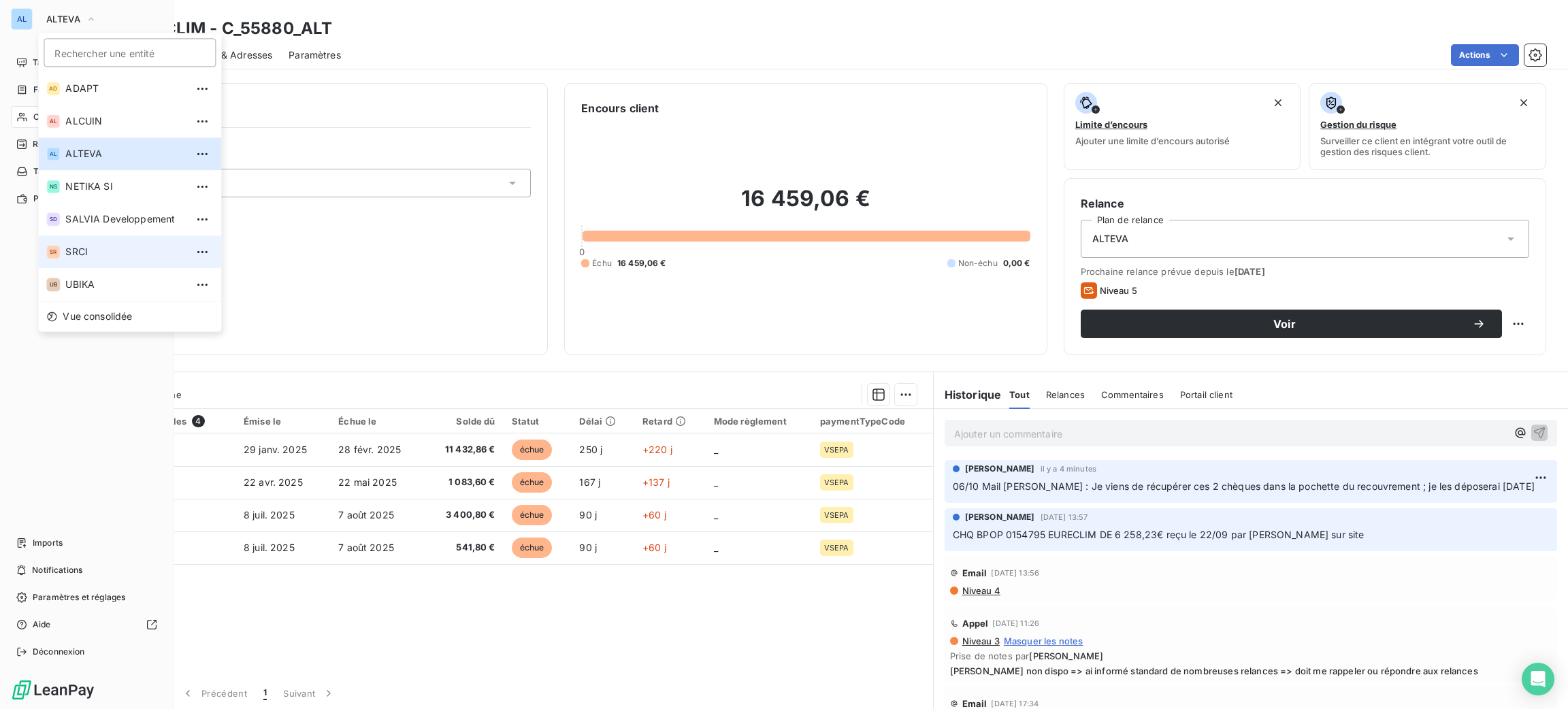
click at [92, 258] on span "SRCI" at bounding box center [126, 252] width 120 height 14
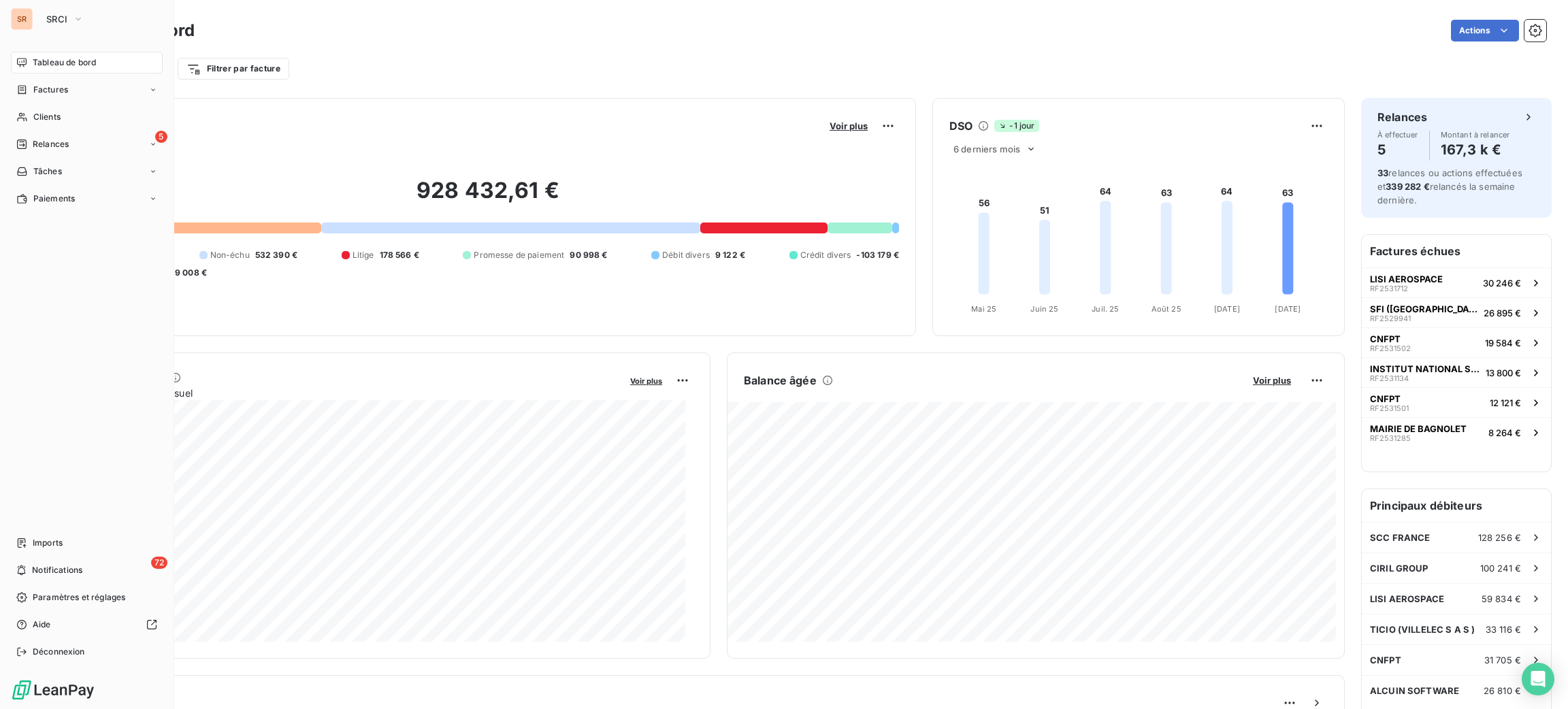
click at [34, 19] on div "SR SRCI" at bounding box center [87, 19] width 152 height 22
click at [46, 25] on button "SRCI" at bounding box center [65, 19] width 54 height 22
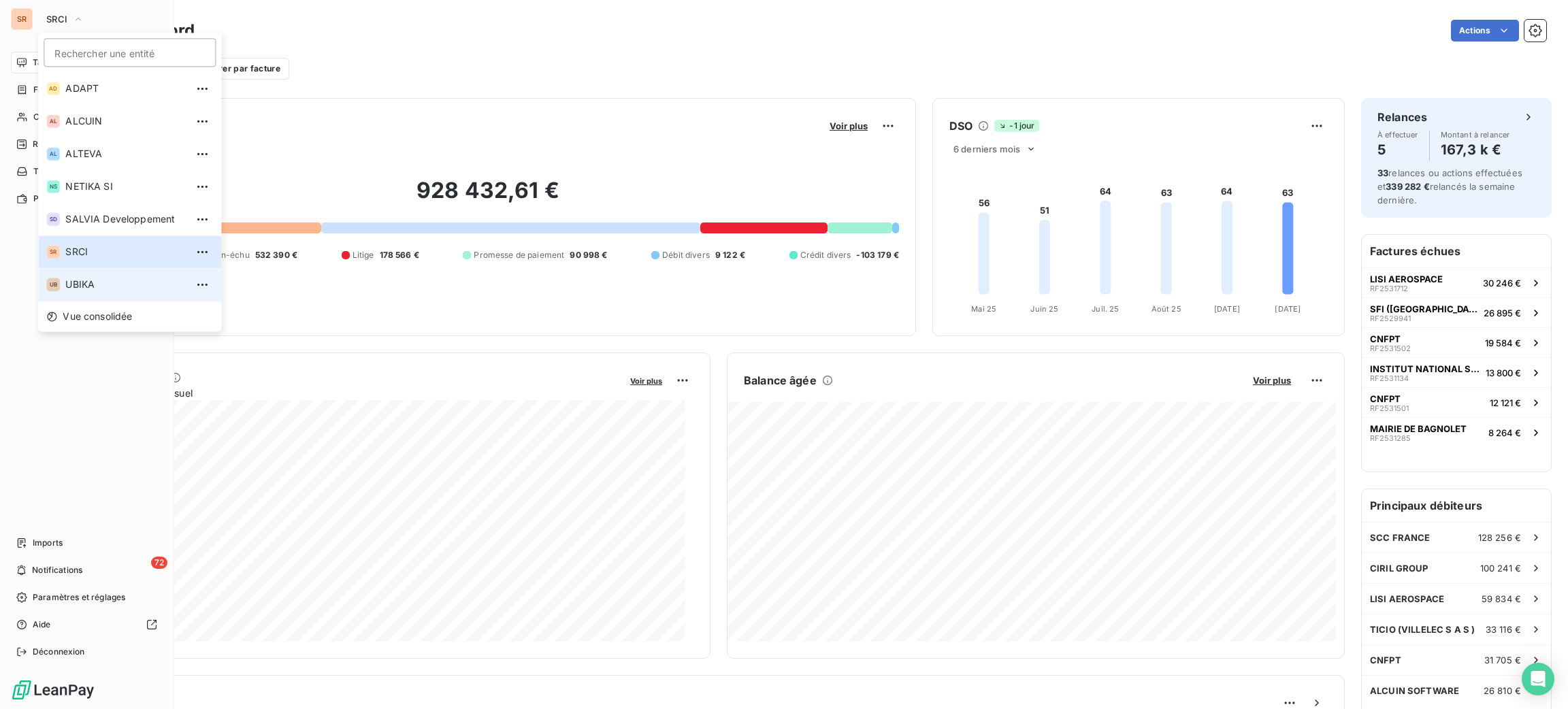
click at [68, 293] on li "UB UBIKA" at bounding box center [130, 284] width 183 height 33
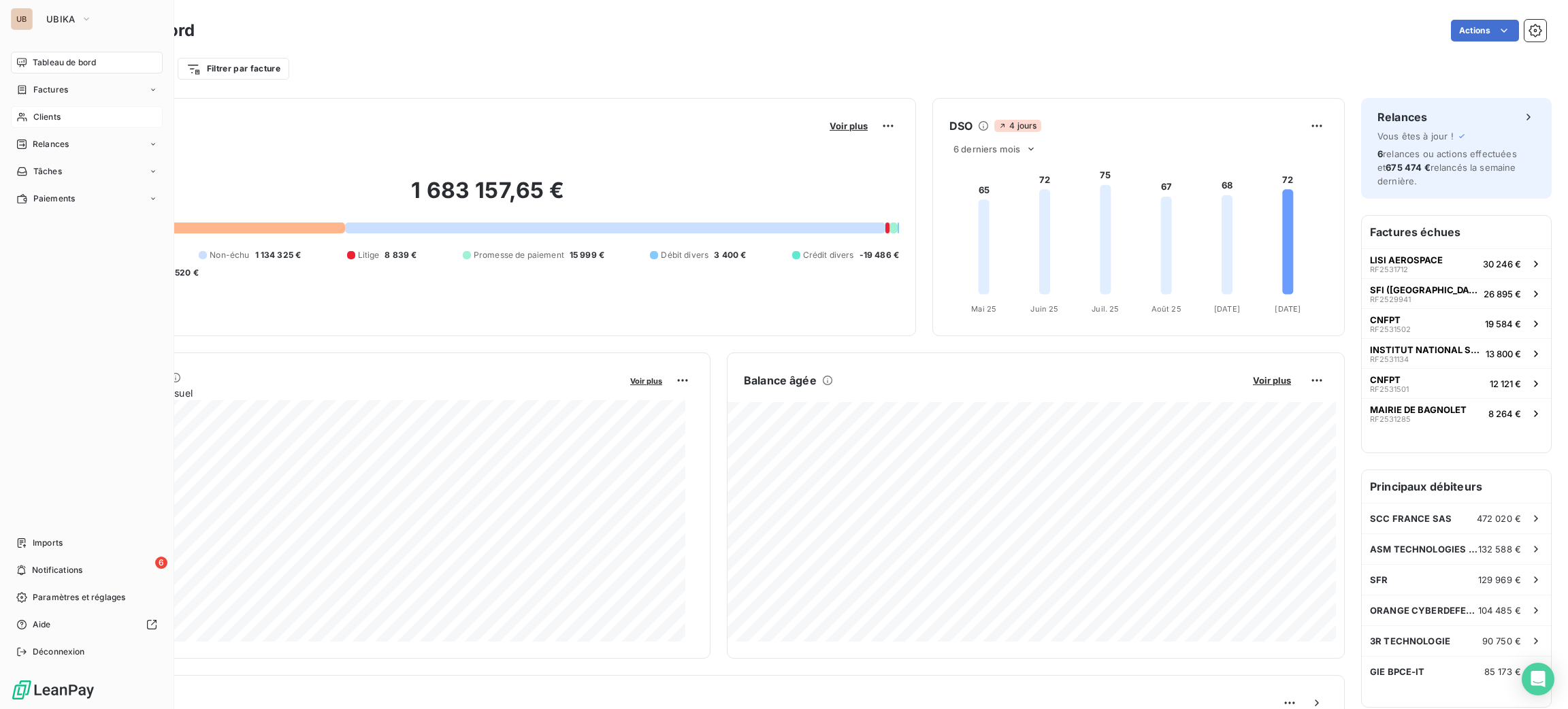
click at [48, 121] on span "Clients" at bounding box center [47, 117] width 27 height 12
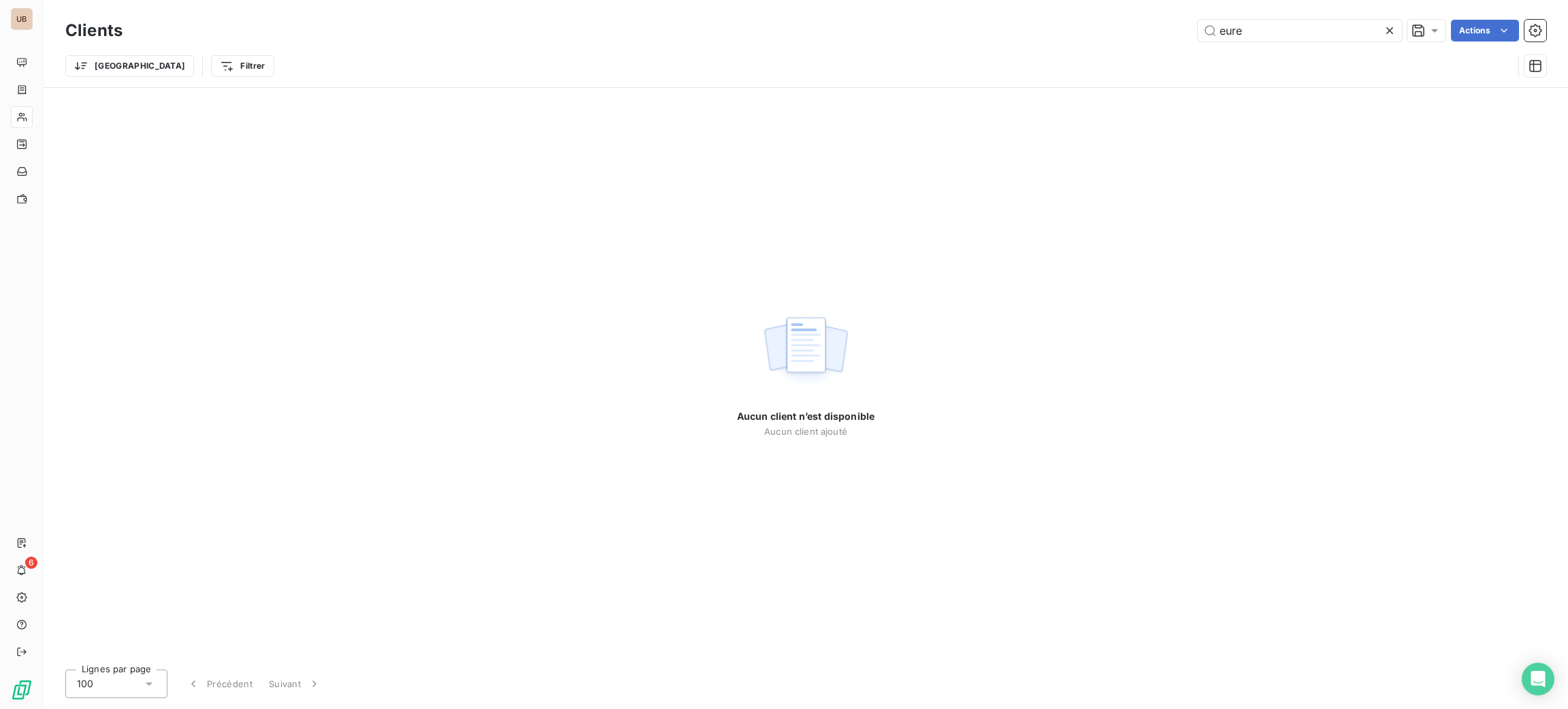
drag, startPoint x: 1285, startPoint y: 36, endPoint x: 1136, endPoint y: 27, distance: 149.3
click at [1136, 27] on div "eure Actions" at bounding box center [842, 31] width 1407 height 22
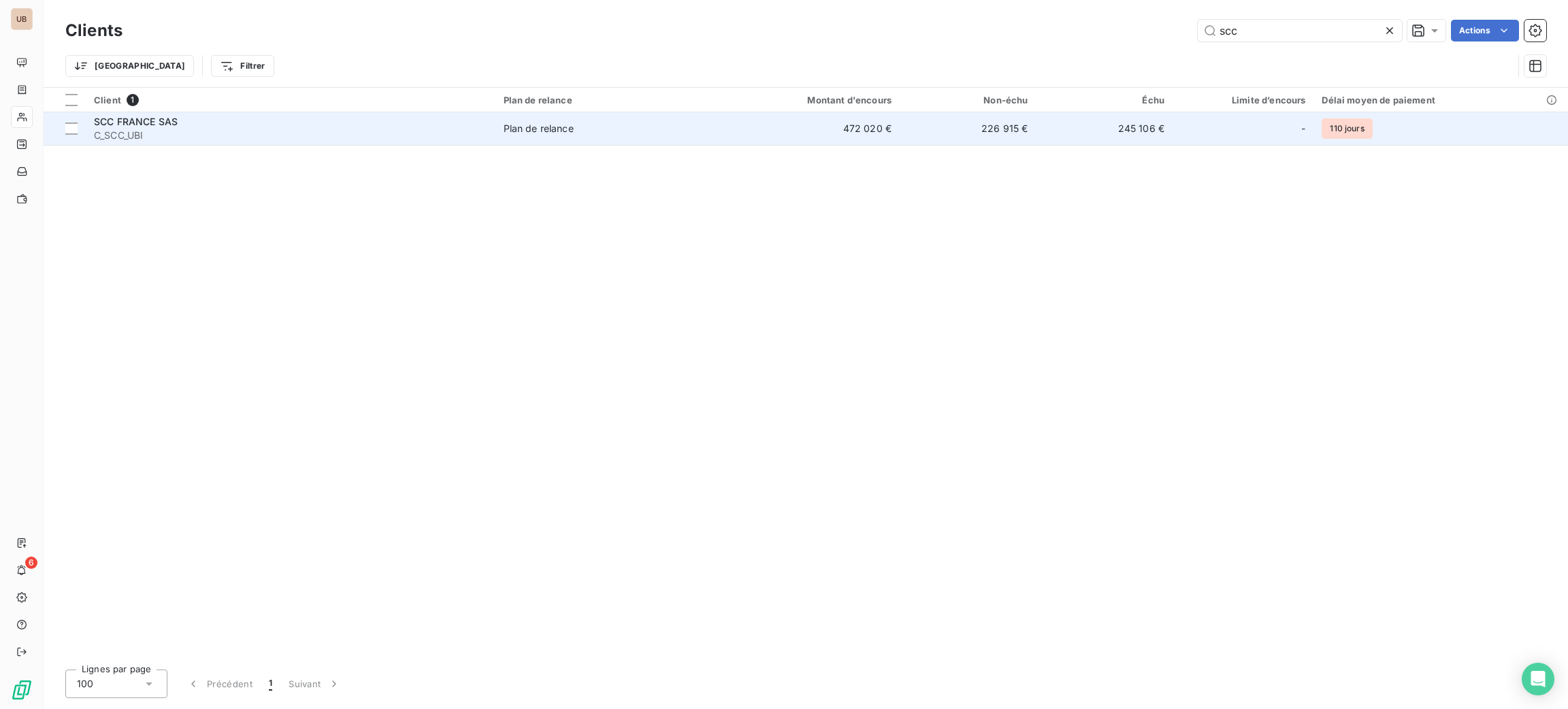
type input "scc"
click at [330, 135] on span "C_SCC_UBI" at bounding box center [290, 135] width 393 height 14
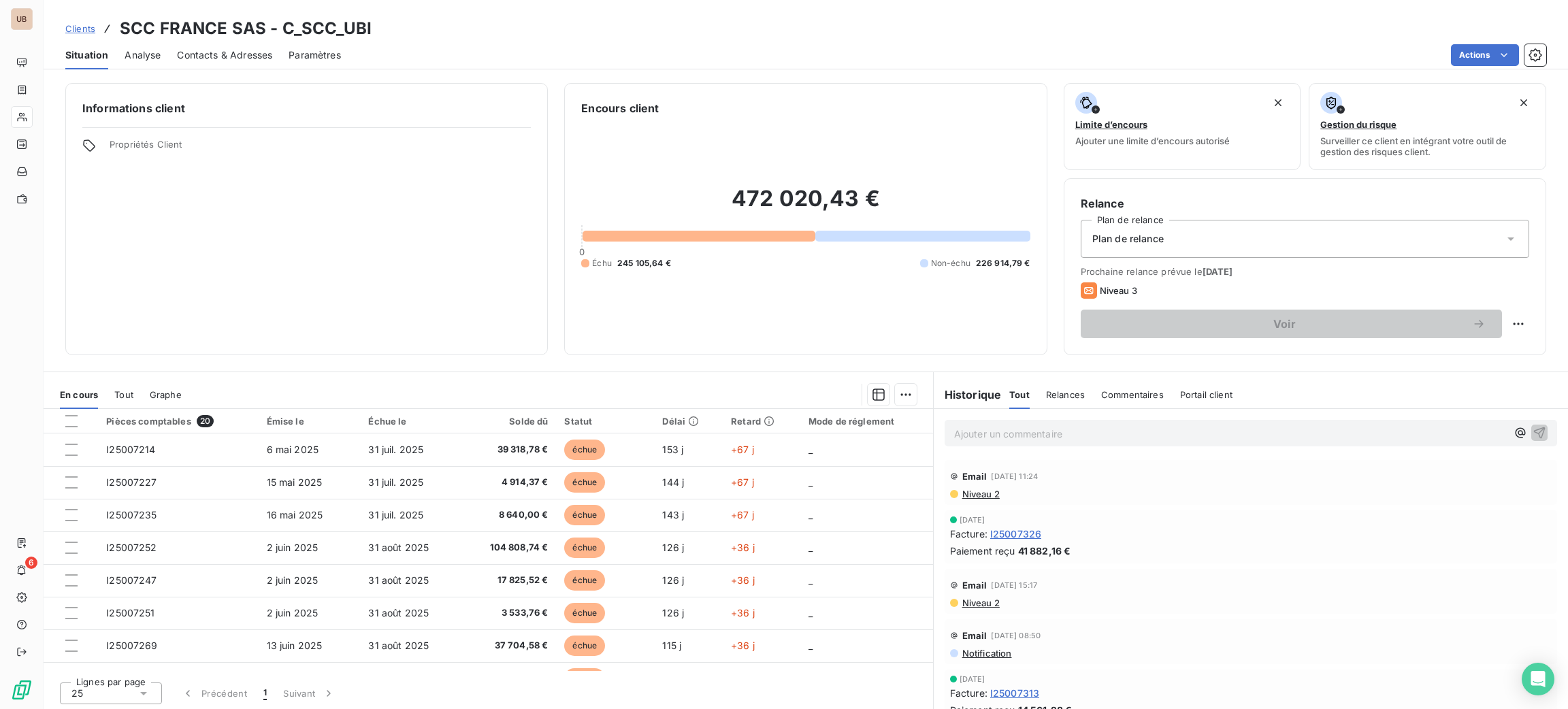
click at [255, 45] on div "Contacts & Adresses" at bounding box center [224, 55] width 95 height 29
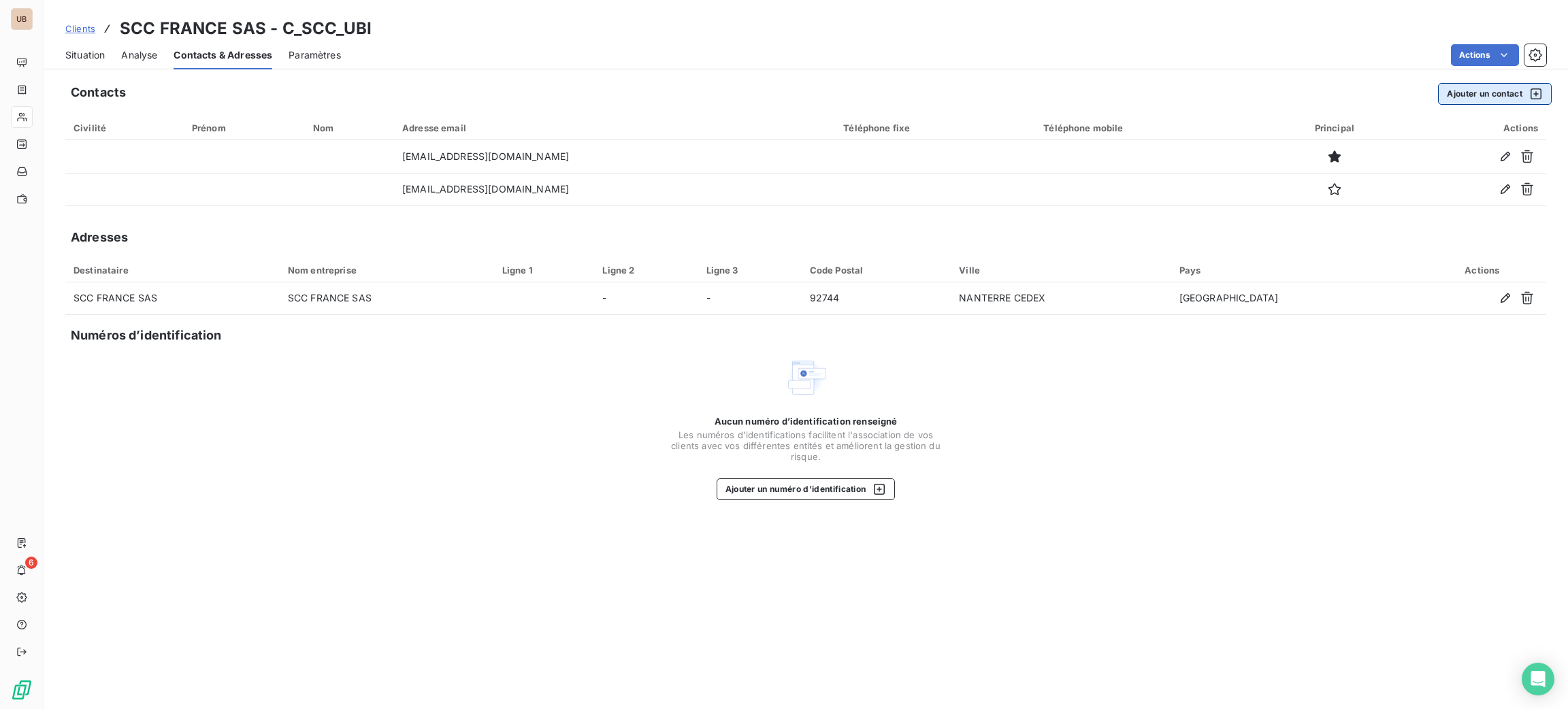
click at [1489, 91] on button "Ajouter un contact" at bounding box center [1495, 94] width 114 height 22
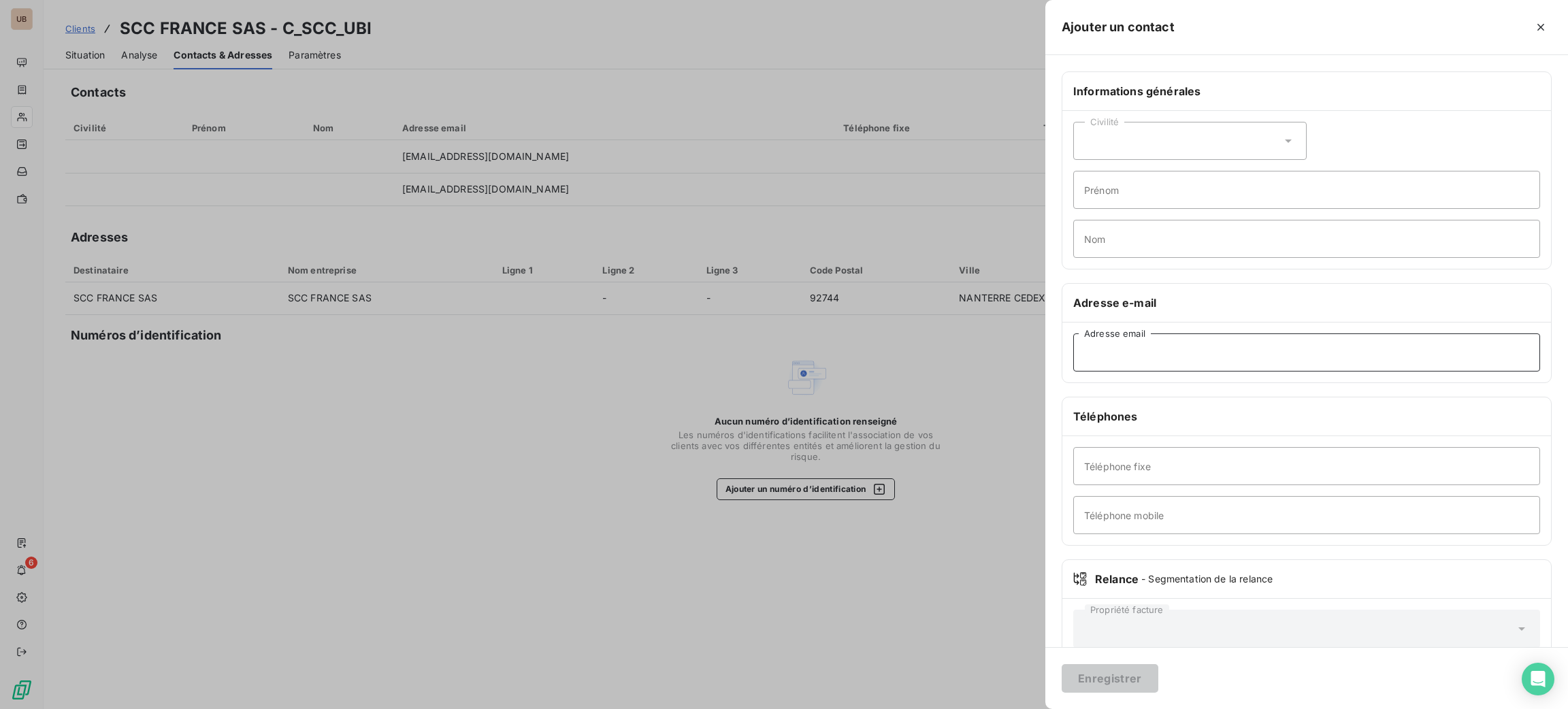
paste input ""FACTURES_FOURNISSEURS" <factures_fournisseurs@fr.scc.com>"
type input ""FACTURES_FOURNISSEURS" <factures_fournisseurs@fr.scc.com>"
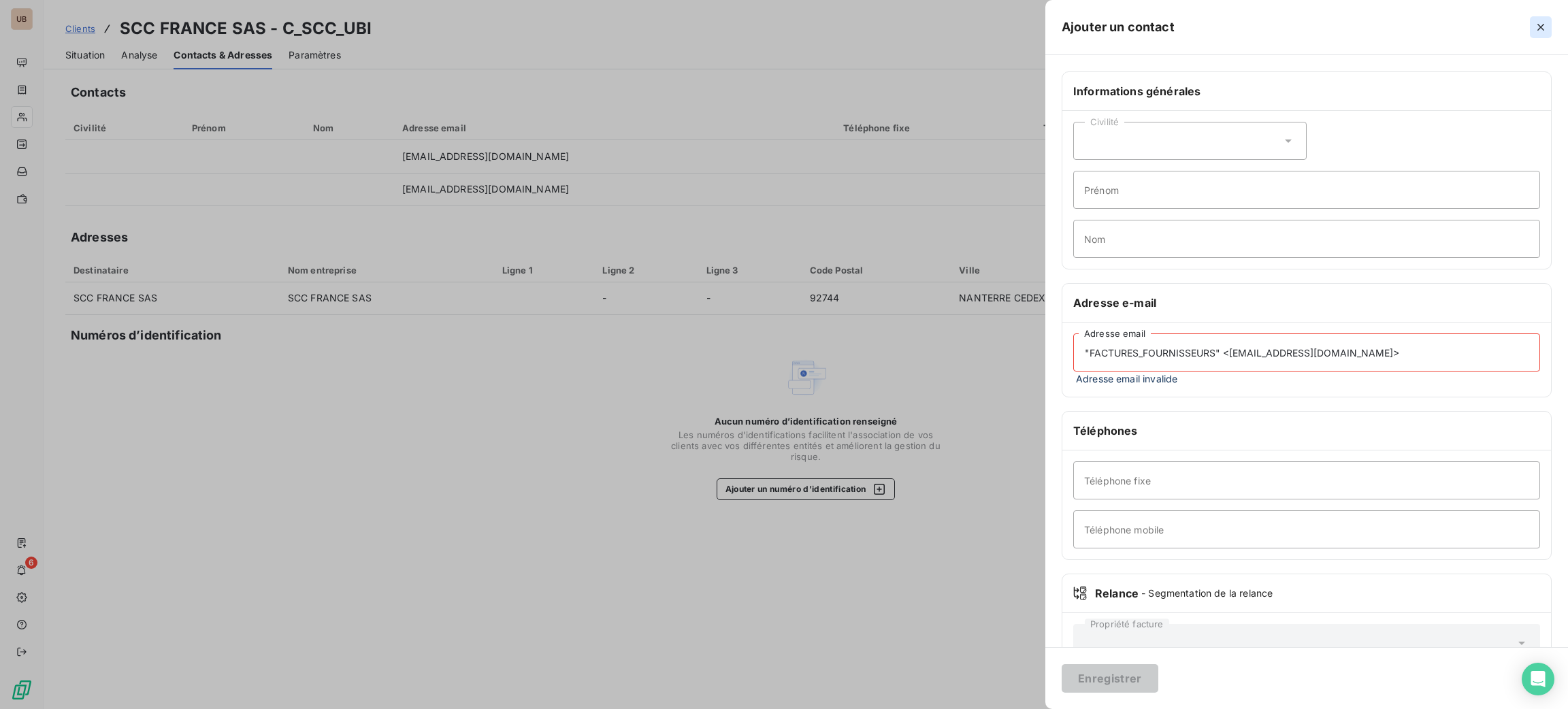
click at [1539, 28] on icon "button" at bounding box center [1541, 27] width 7 height 7
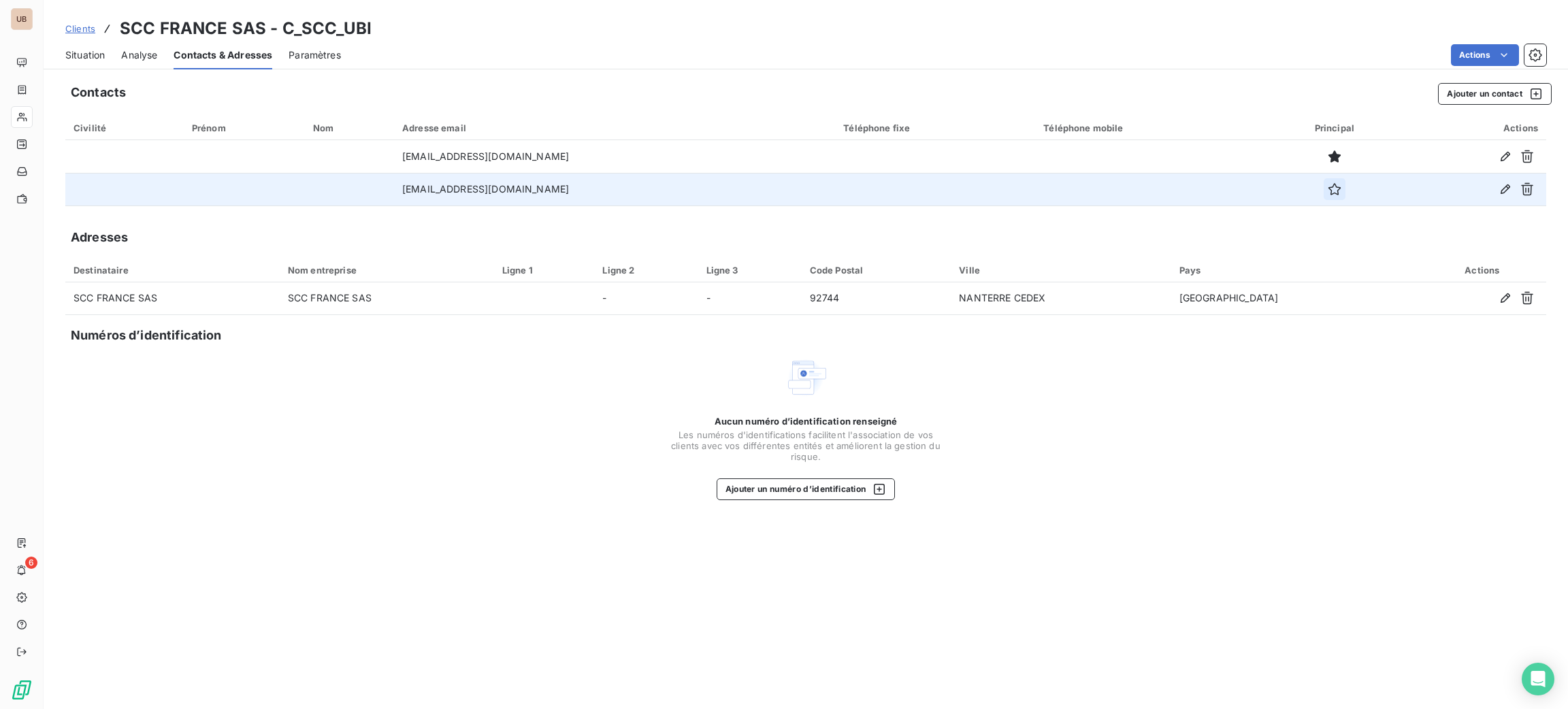
click at [1320, 191] on div at bounding box center [1334, 189] width 118 height 22
click at [1328, 190] on icon "button" at bounding box center [1335, 189] width 14 height 14
click at [76, 56] on span "Situation" at bounding box center [85, 55] width 40 height 14
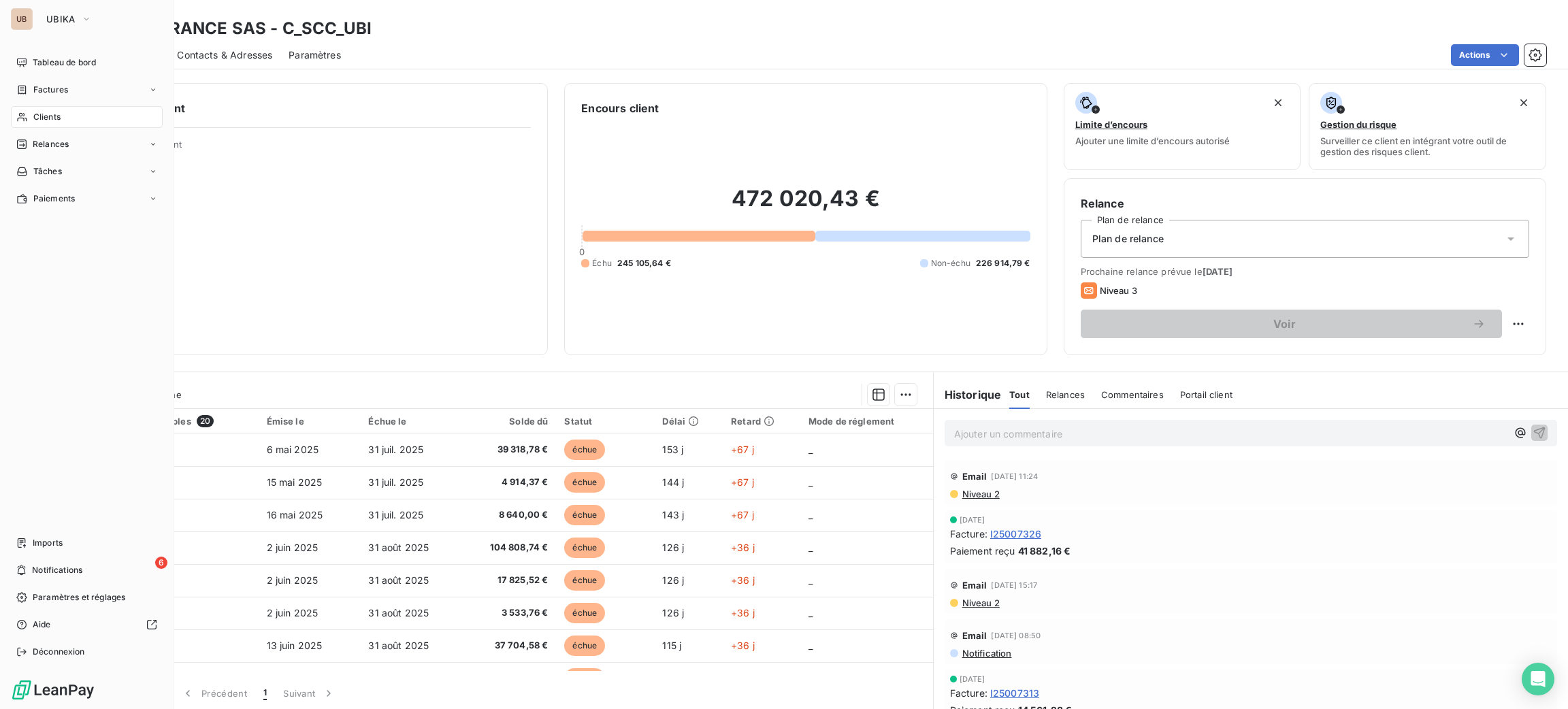
click at [57, 122] on span "Clients" at bounding box center [47, 117] width 27 height 12
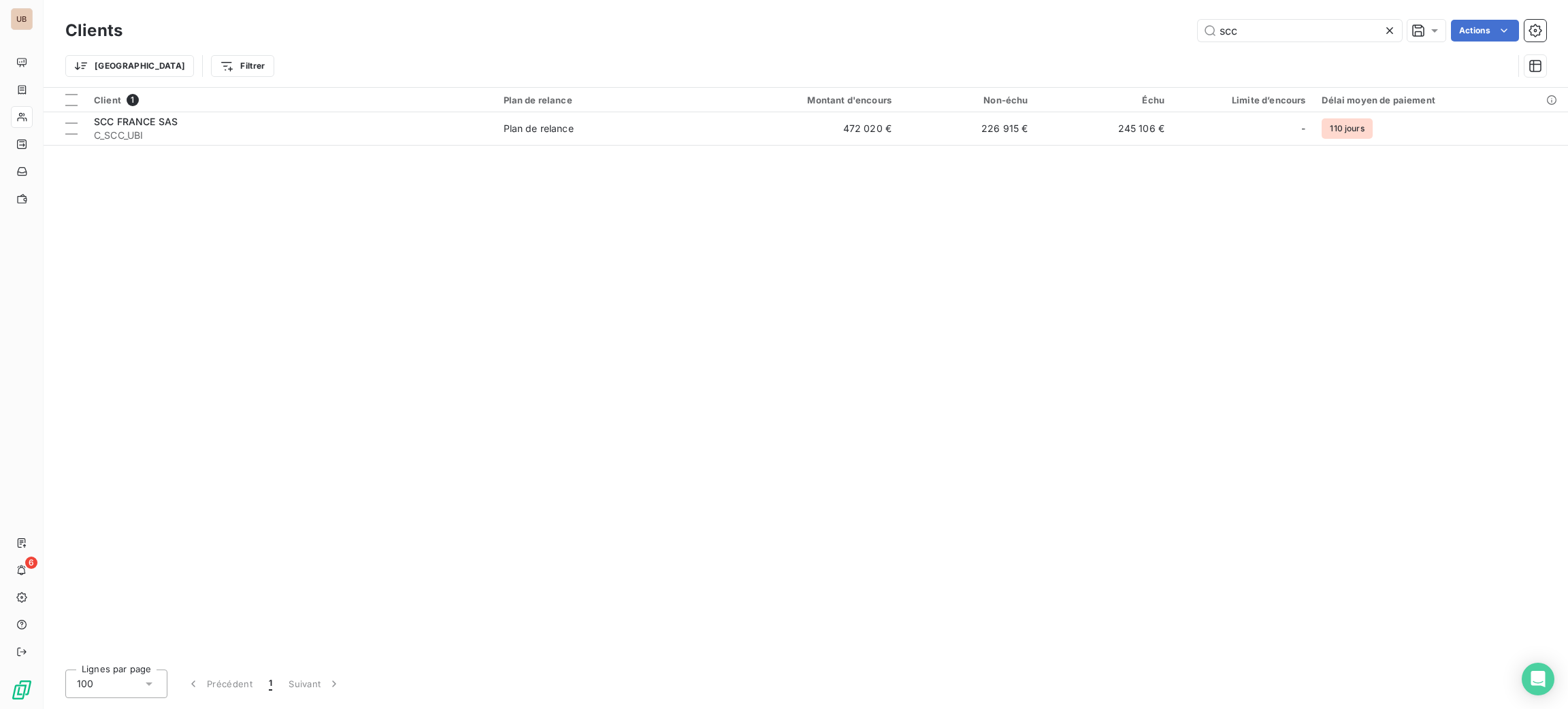
drag, startPoint x: 1046, startPoint y: 79, endPoint x: 1158, endPoint y: 68, distance: 112.5
click at [1158, 68] on div "Trier Filtrer" at bounding box center [806, 66] width 1481 height 42
drag, startPoint x: 1238, startPoint y: 40, endPoint x: 1024, endPoint y: 66, distance: 215.6
click at [1024, 66] on div "Clients scc Actions Trier Filtrer" at bounding box center [806, 52] width 1481 height 71
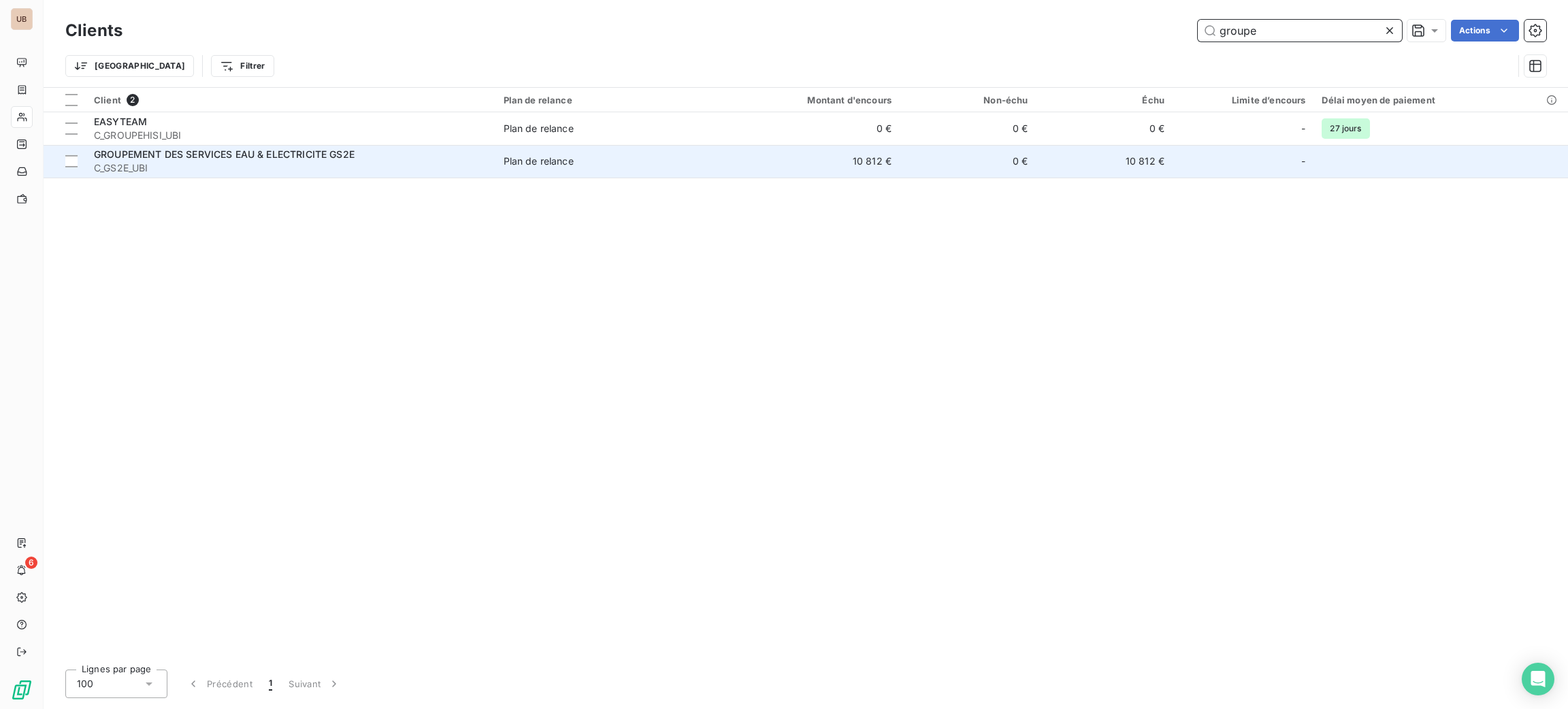
type input "groupe"
click at [187, 163] on span "C_GS2E_UBI" at bounding box center [290, 168] width 393 height 14
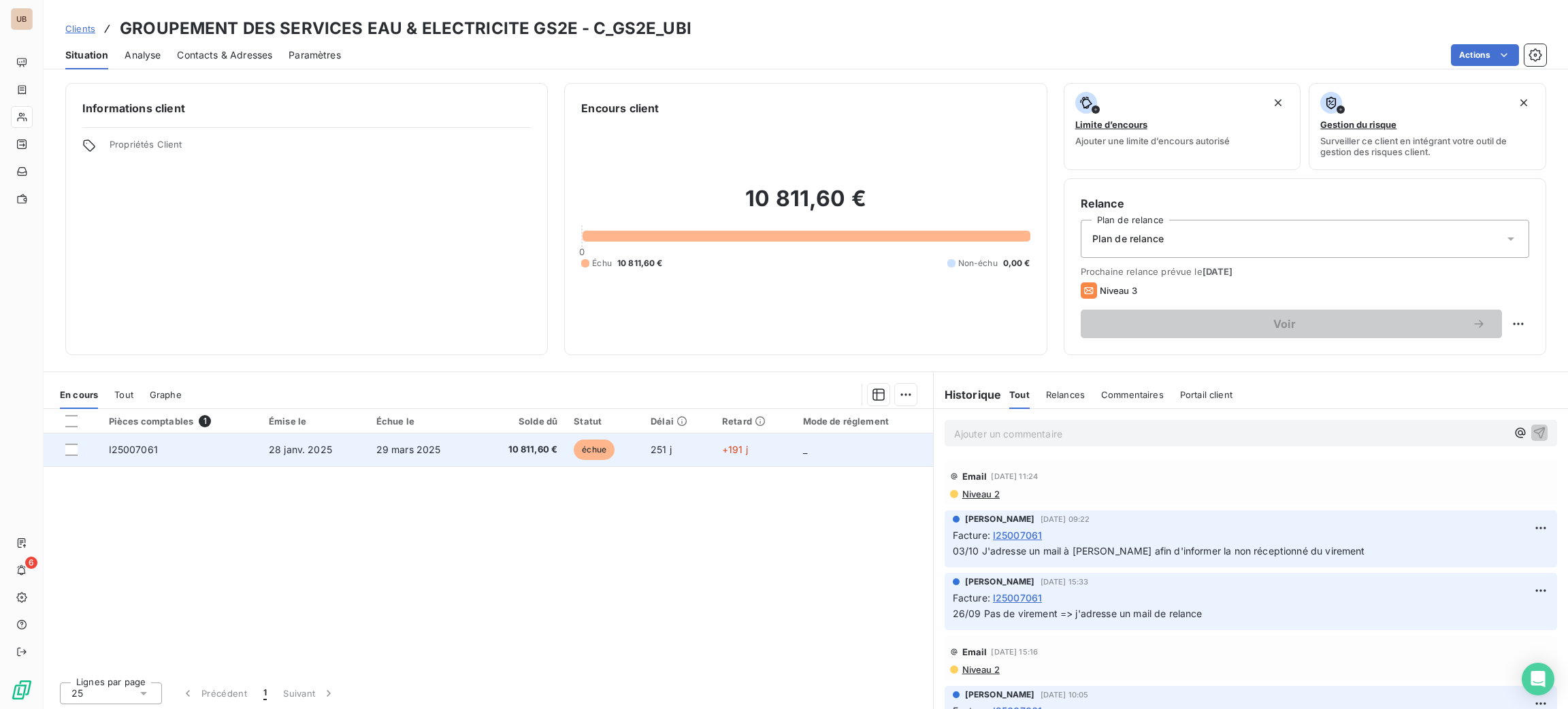
click at [553, 451] on td "10 811,60 €" at bounding box center [521, 450] width 88 height 33
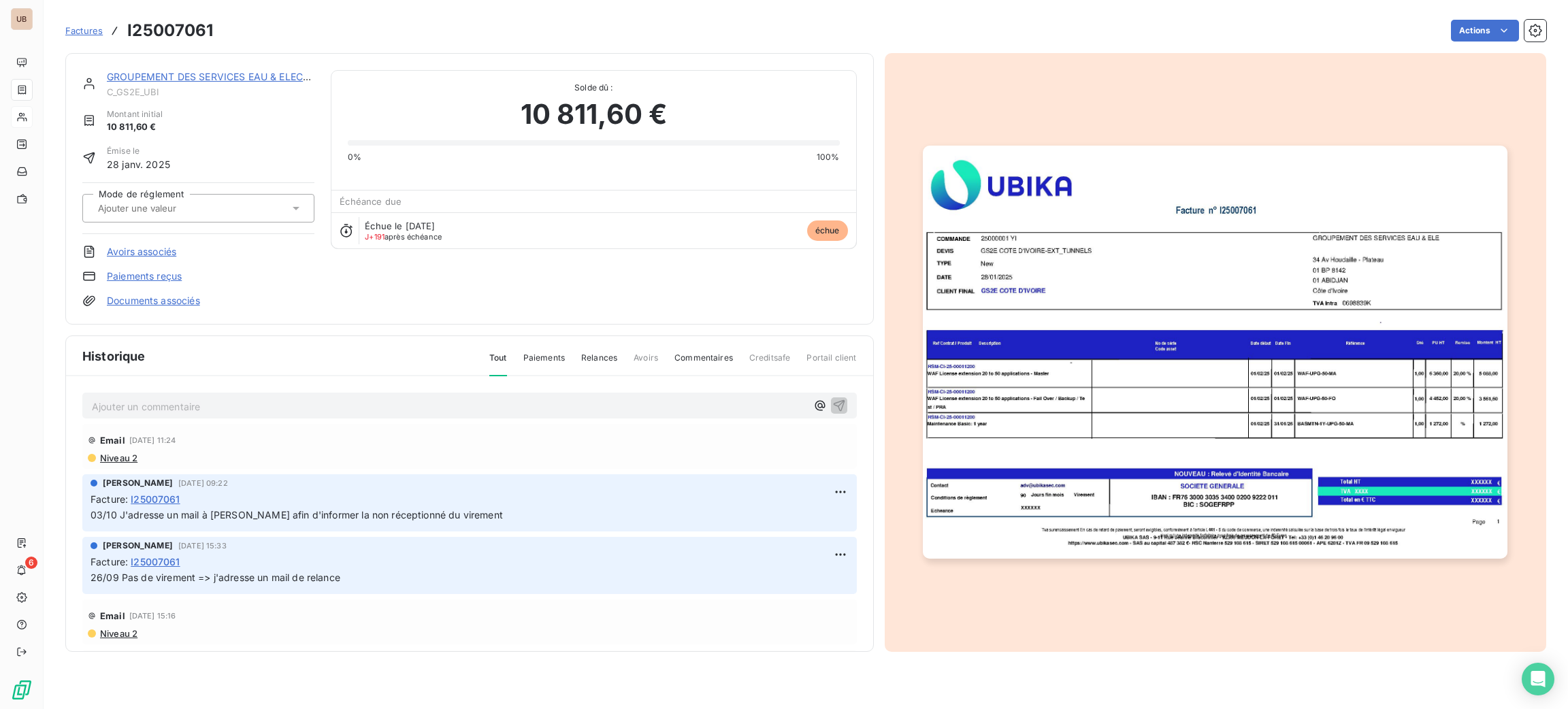
click at [488, 410] on p "Ajouter un commentaire ﻿" at bounding box center [449, 406] width 715 height 17
click at [628, 403] on p "Ajouter un commentaire ﻿" at bounding box center [449, 406] width 715 height 17
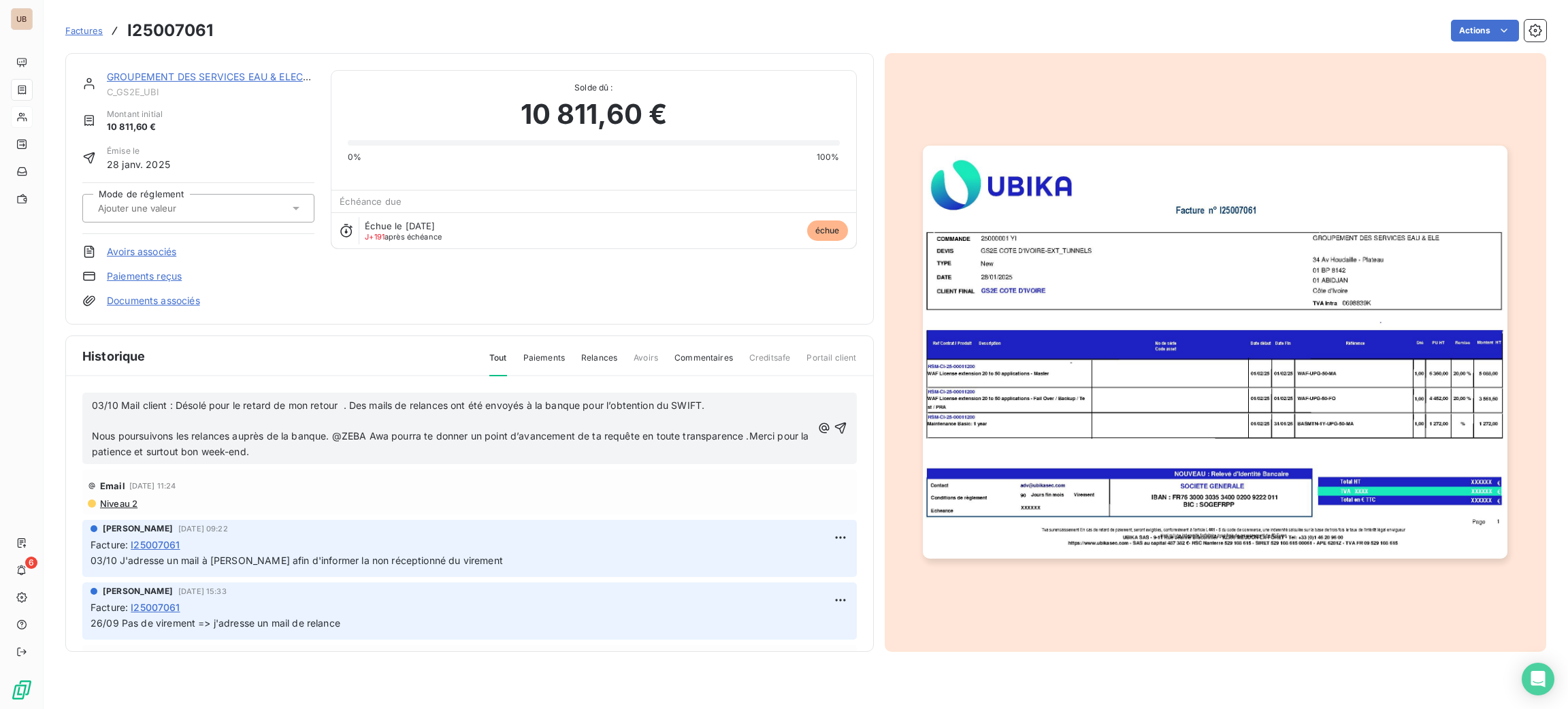
click at [200, 425] on p "﻿" at bounding box center [451, 420] width 720 height 16
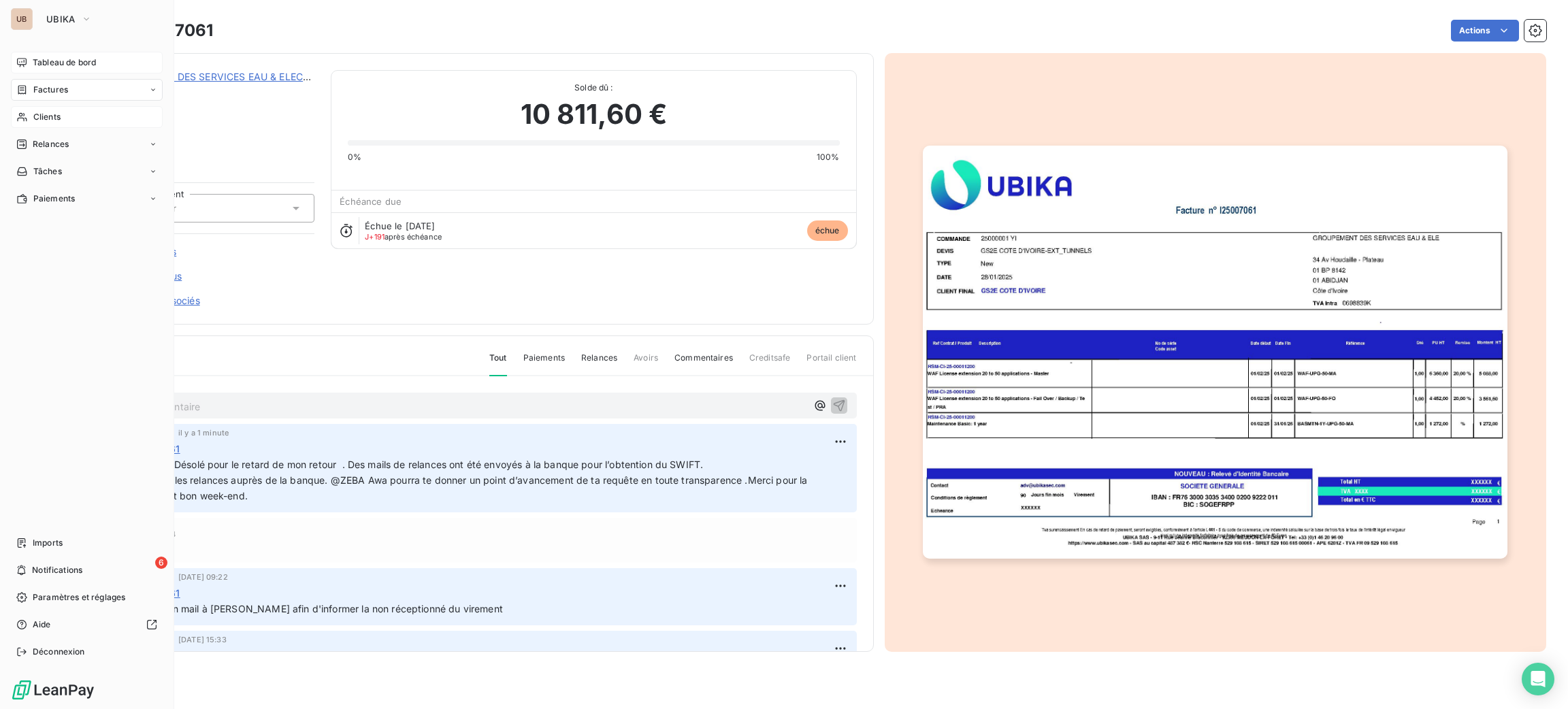
click at [51, 57] on span "Tableau de bord" at bounding box center [64, 63] width 64 height 12
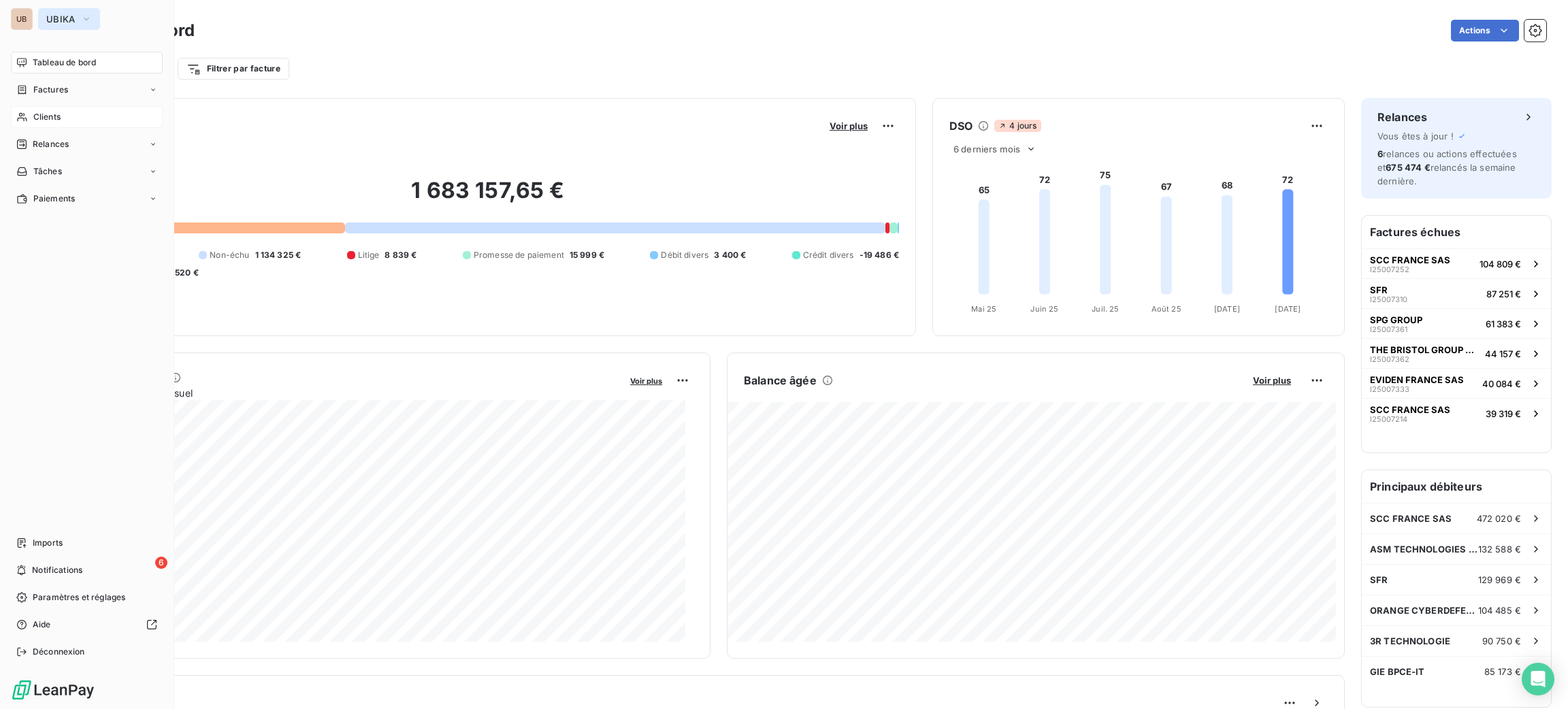
click at [63, 22] on span "UBIKA" at bounding box center [61, 19] width 29 height 11
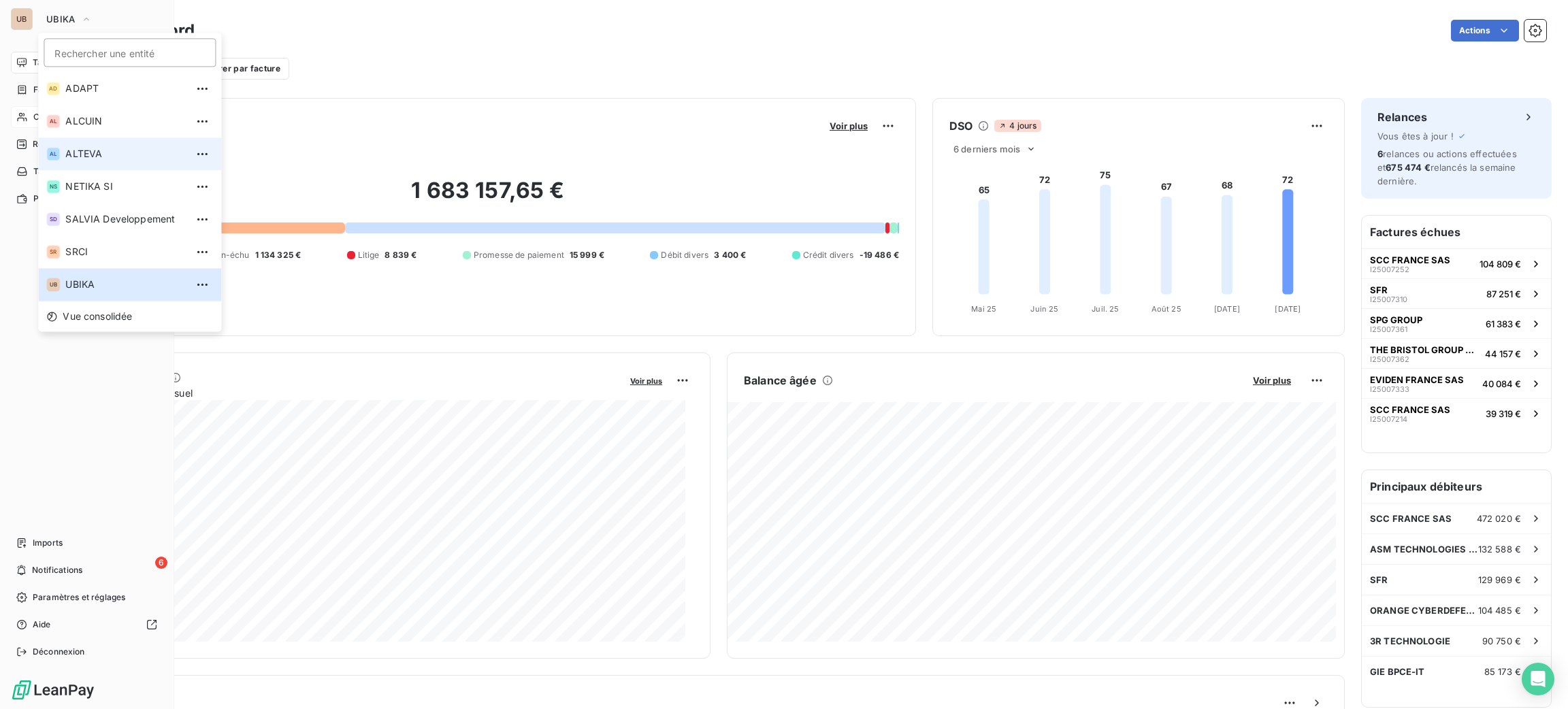
click at [126, 155] on span "ALTEVA" at bounding box center [126, 154] width 120 height 14
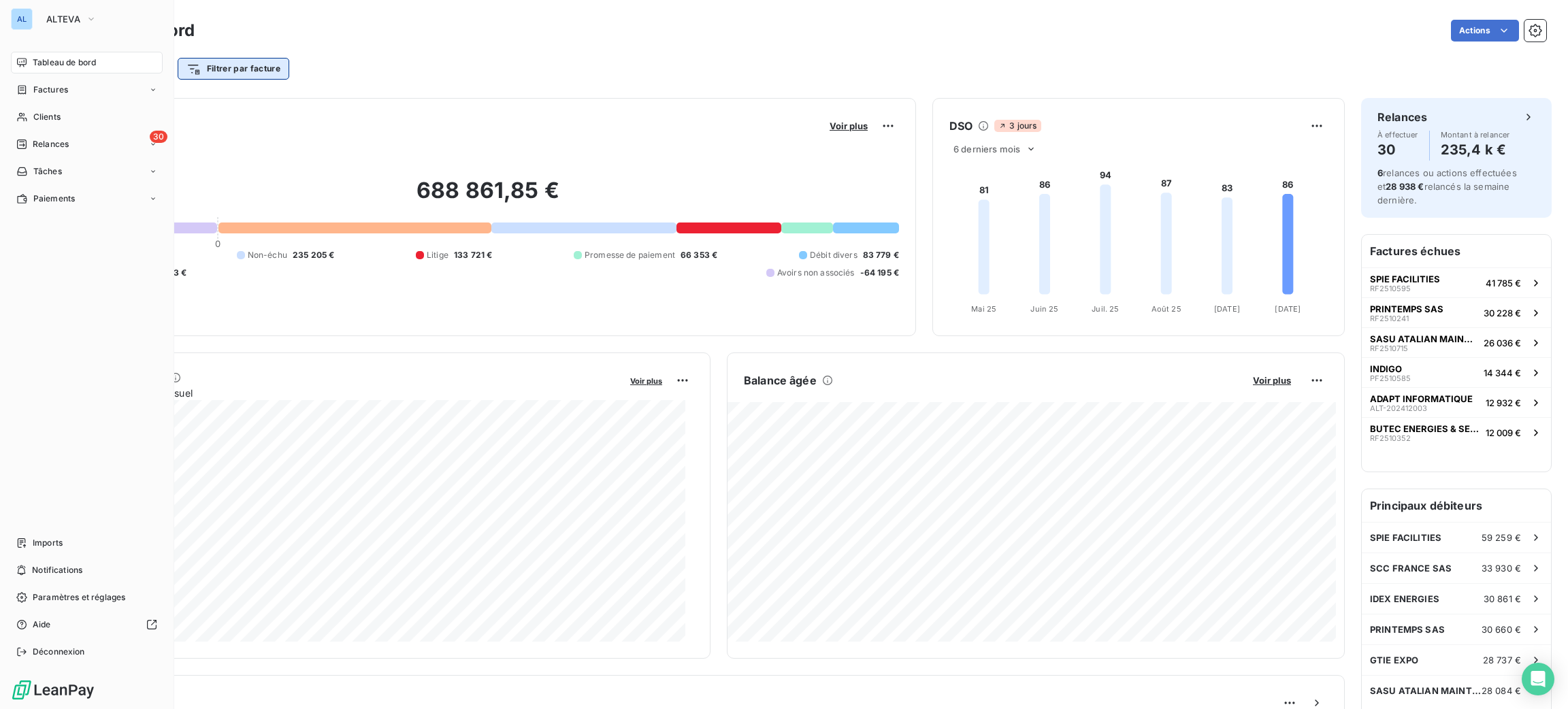
click at [235, 67] on html "AL ALTEVA Tableau de bord Factures Clients 30 Relances Tâches Paiements Imports…" at bounding box center [784, 354] width 1568 height 709
click at [464, 81] on html "AL ALTEVA Tableau de bord Factures Clients 30 Relances Tâches Paiements Imports…" at bounding box center [784, 354] width 1568 height 709
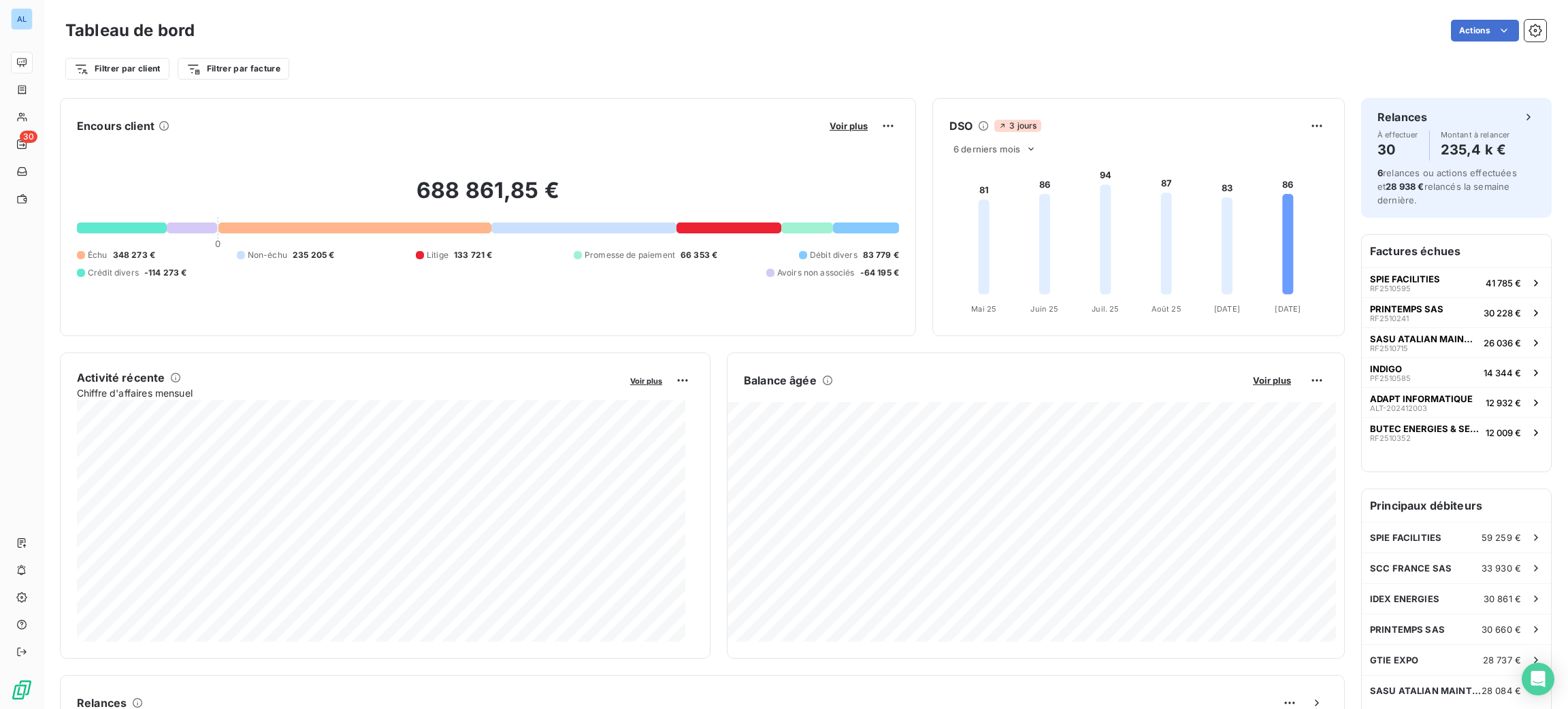
click at [289, 22] on div "Actions" at bounding box center [879, 31] width 1336 height 22
click at [240, 68] on html "AL 30 Tableau de bord Actions Filtrer par client Filtrer par facture Encours cl…" at bounding box center [784, 354] width 1568 height 709
click at [417, 64] on html "AL 30 Tableau de bord Actions Filtrer par client Filtrer par facture Rechercher…" at bounding box center [784, 354] width 1568 height 709
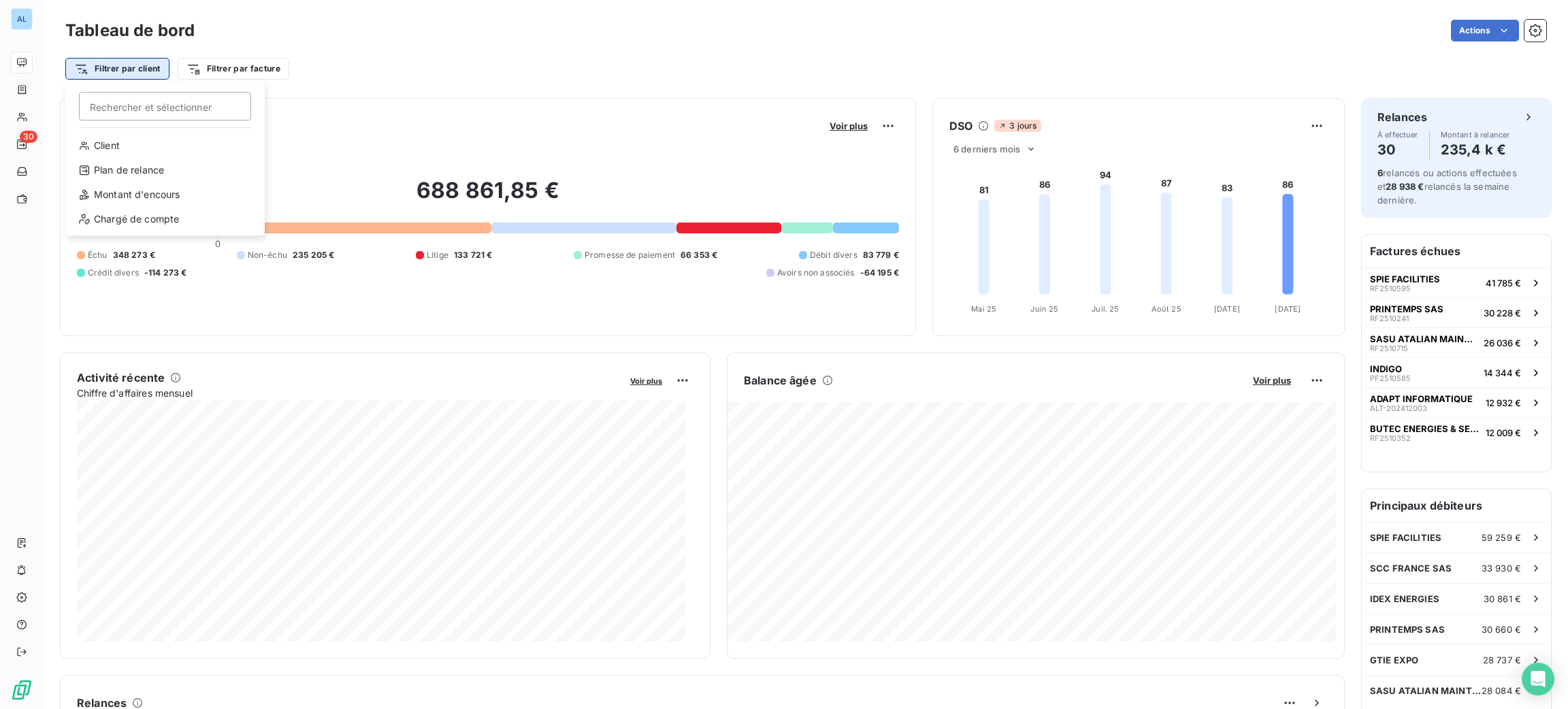
click at [124, 70] on html "AL 30 Tableau de bord Actions Filtrer par client Rechercher et sélectionner Cli…" at bounding box center [784, 354] width 1568 height 709
click at [183, 223] on div "Chargé de compte" at bounding box center [165, 219] width 189 height 22
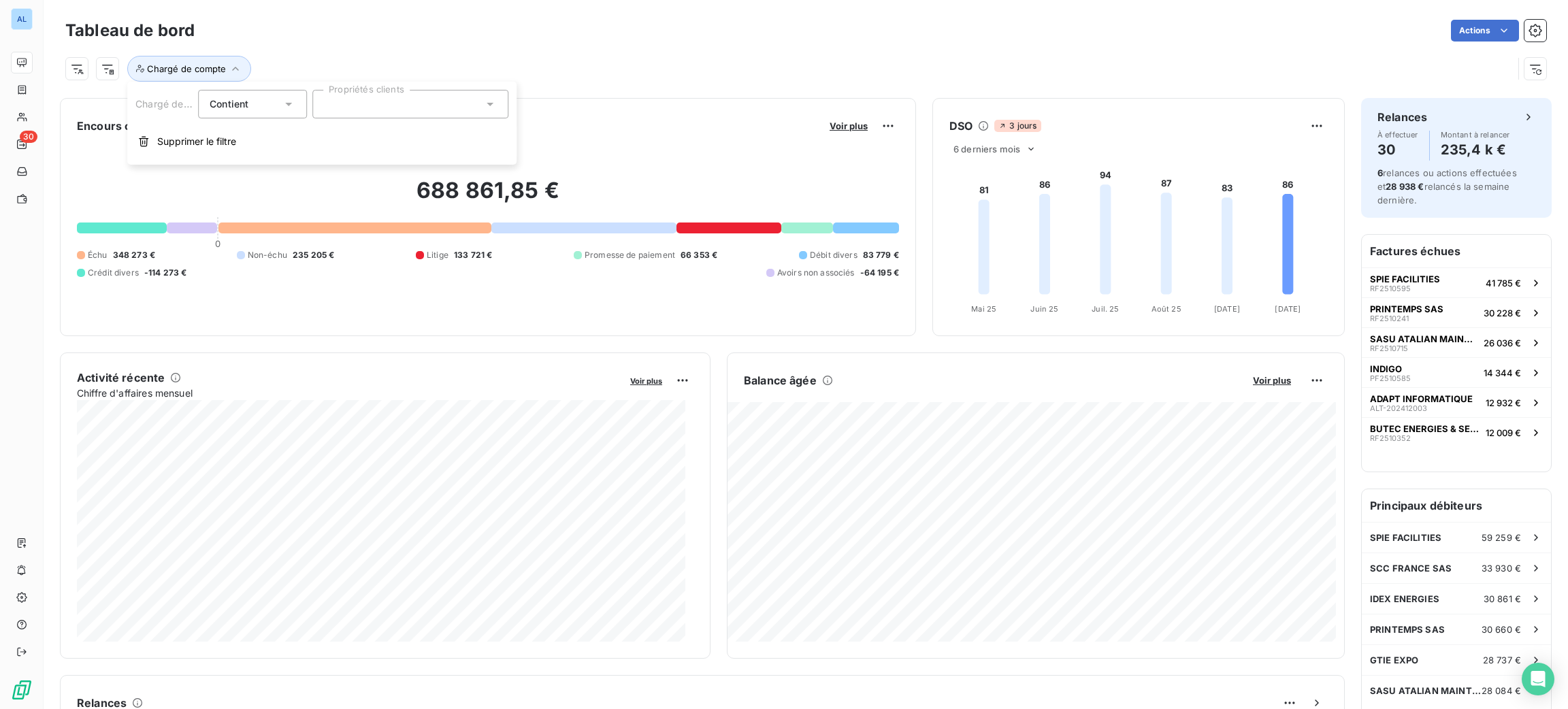
click at [377, 113] on div at bounding box center [410, 104] width 196 height 29
click at [383, 140] on li "[PERSON_NAME]" at bounding box center [410, 137] width 191 height 27
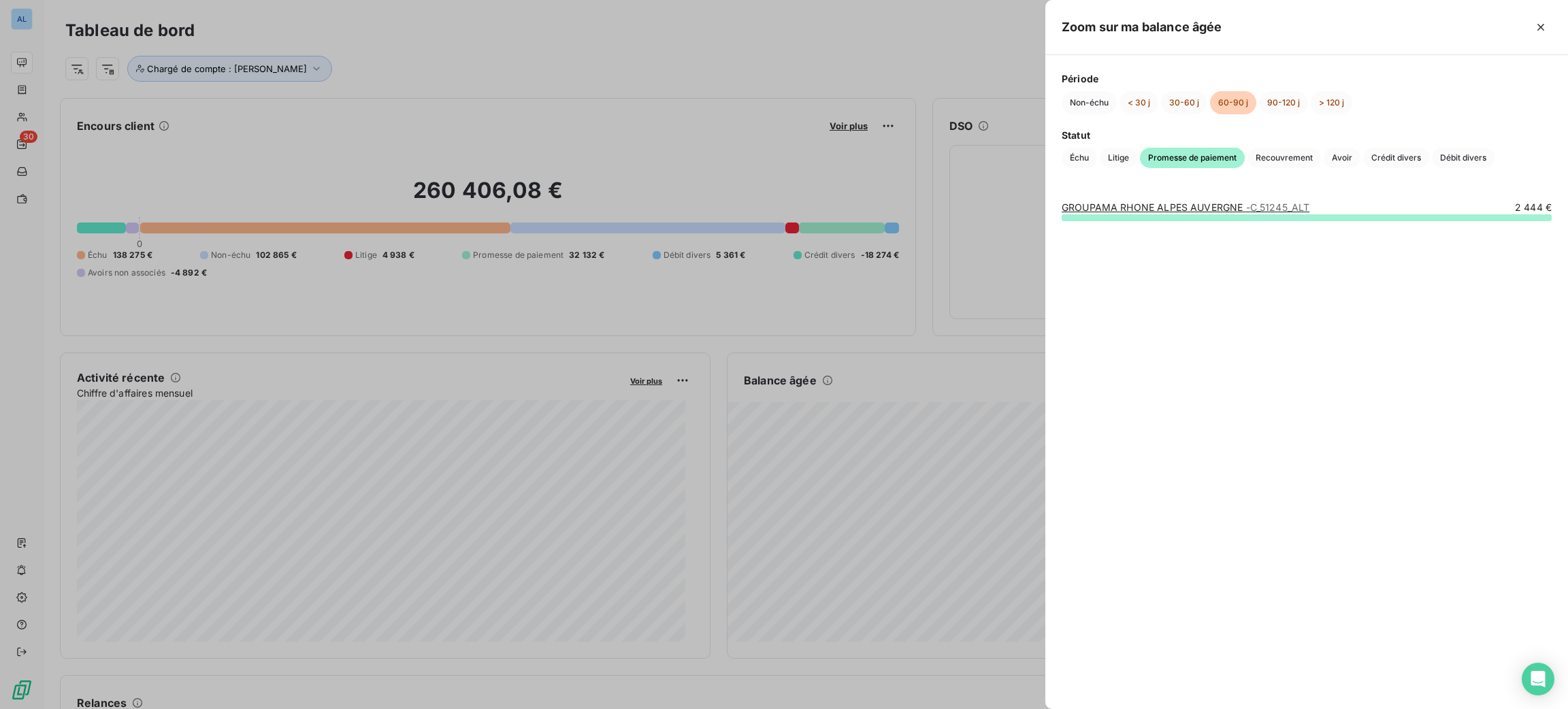
click at [877, 508] on div at bounding box center [784, 354] width 1568 height 709
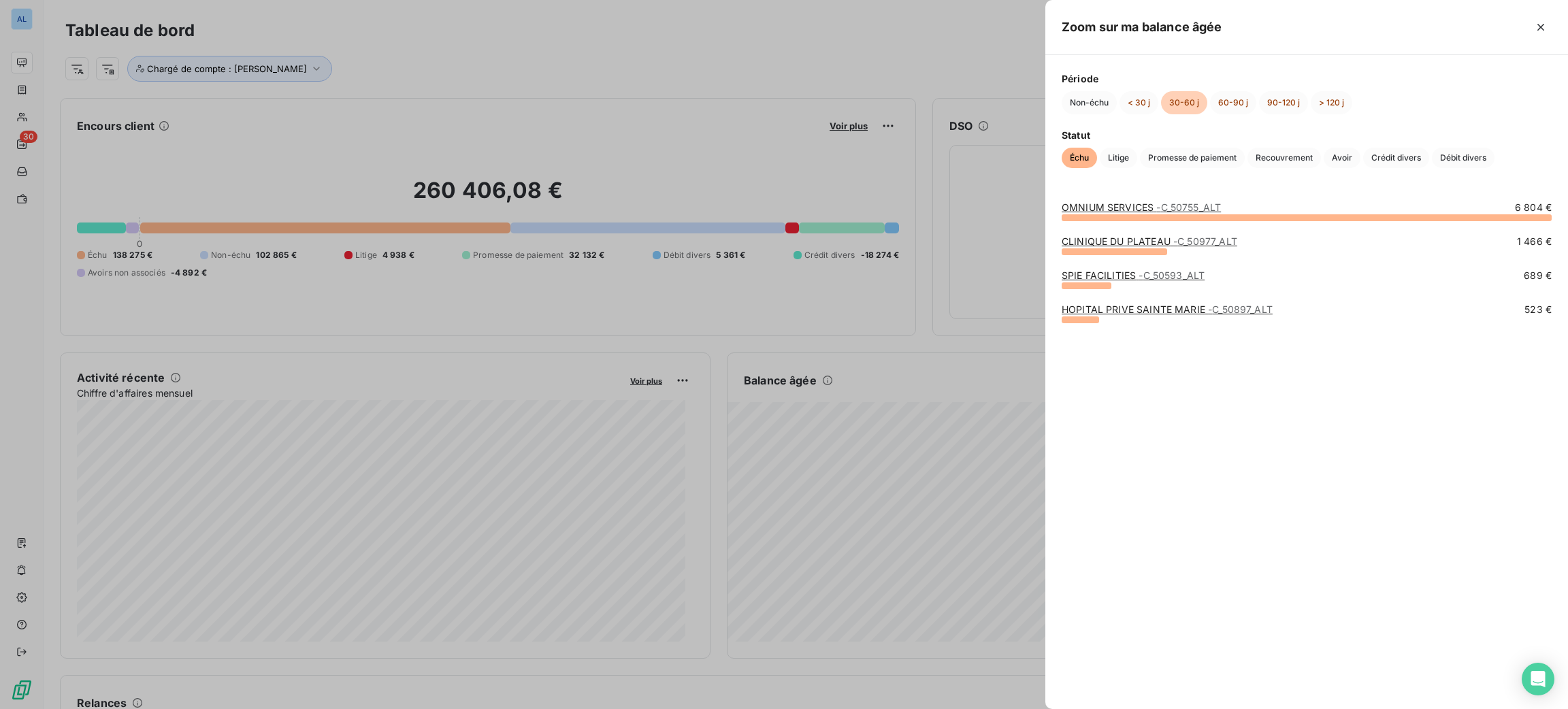
click at [1175, 146] on div "Statut Échu Litige Promesse de paiement Recouvrement Avoir Crédit divers Débit …" at bounding box center [1307, 148] width 490 height 40
click at [1175, 152] on span "Promesse de paiement" at bounding box center [1192, 158] width 105 height 21
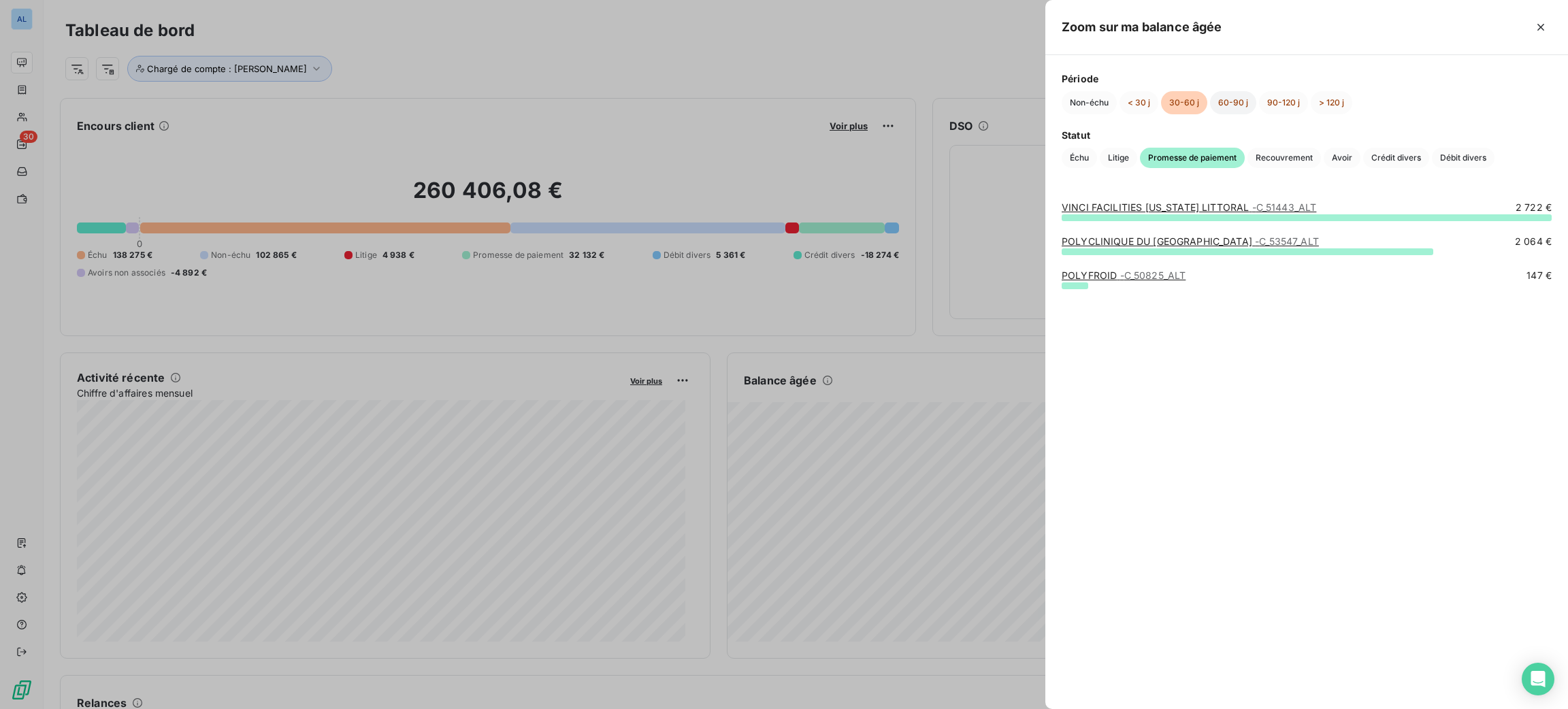
click at [1251, 104] on button "60-90 j" at bounding box center [1234, 103] width 46 height 23
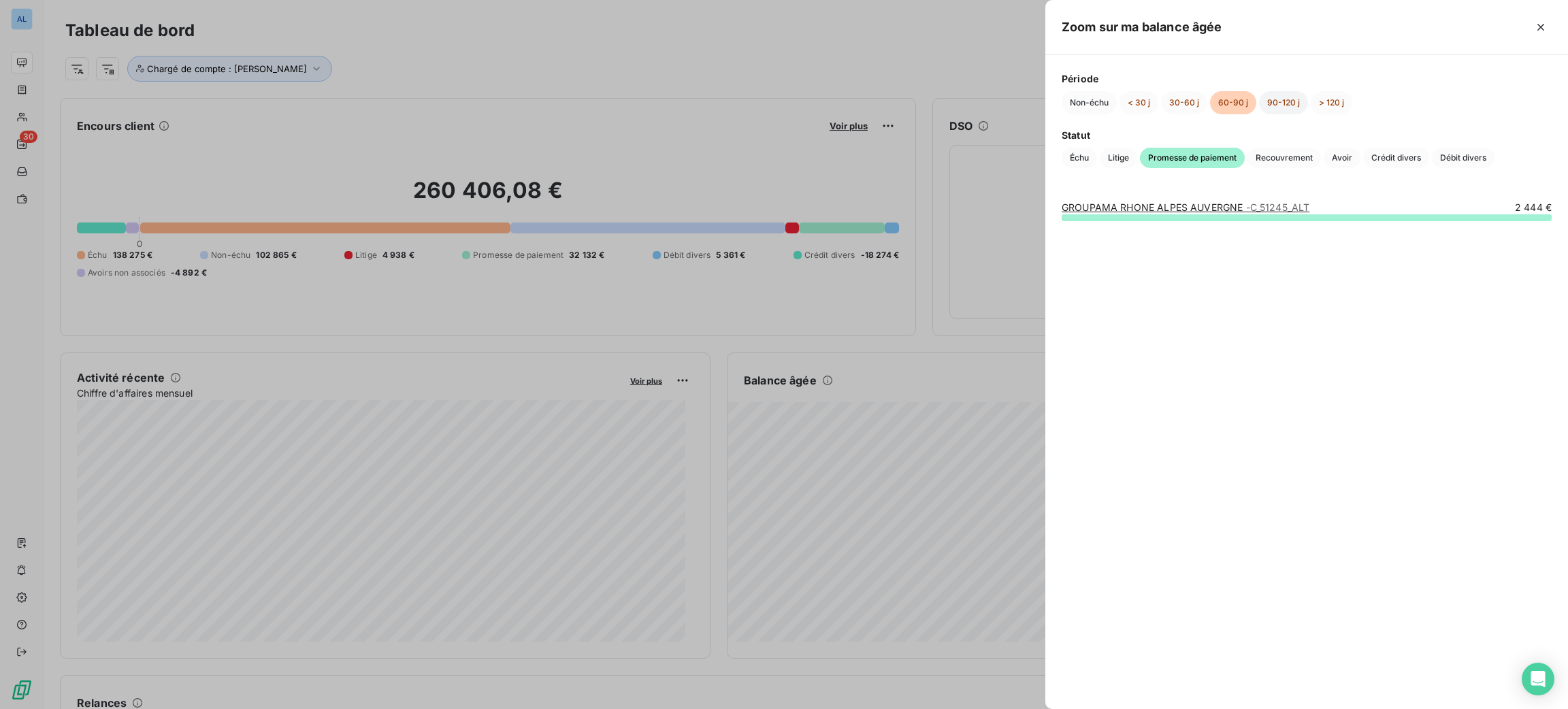
click at [1272, 106] on button "90-120 j" at bounding box center [1284, 103] width 49 height 23
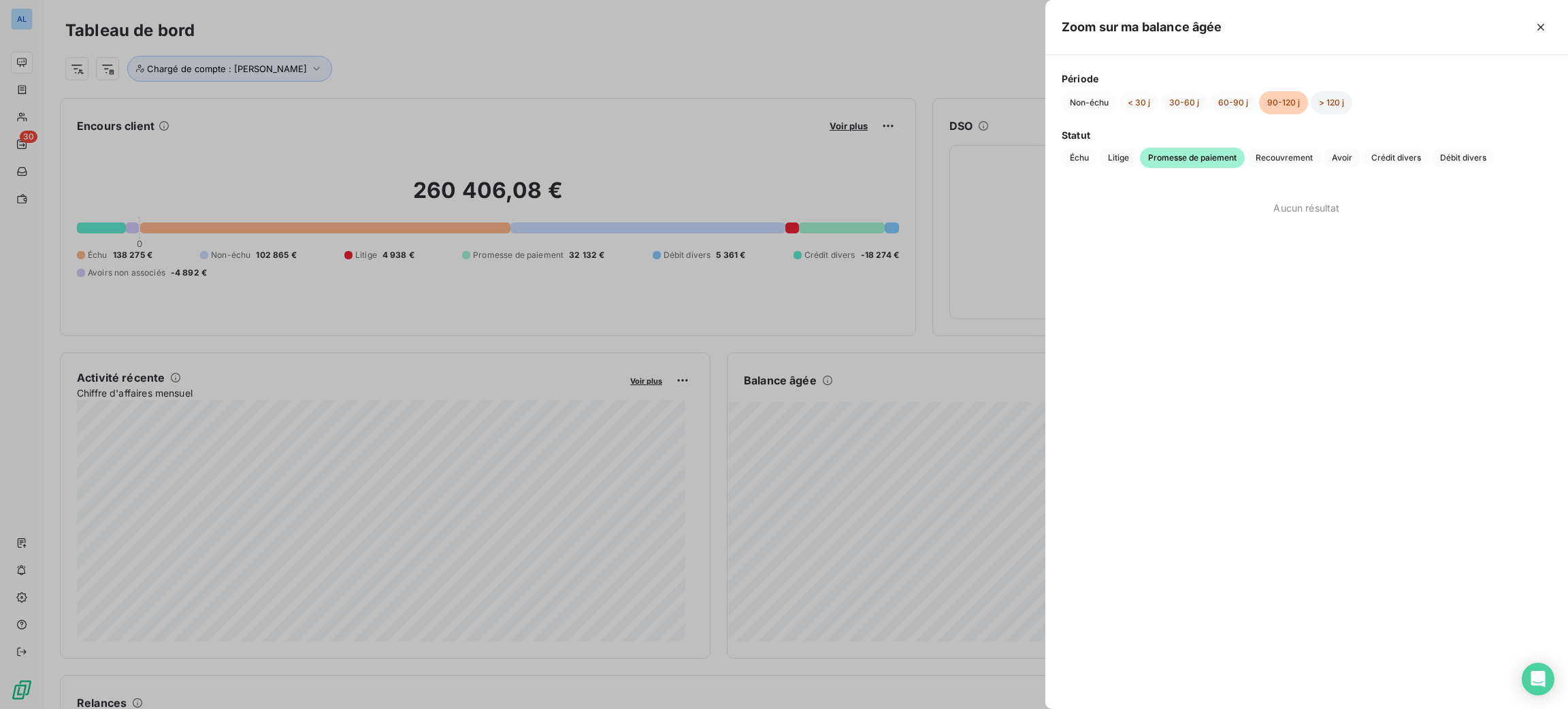
click at [1312, 106] on button "> 120 j" at bounding box center [1331, 103] width 42 height 23
click at [1279, 99] on button "90-120 j" at bounding box center [1284, 103] width 49 height 23
click at [987, 161] on div at bounding box center [784, 354] width 1568 height 709
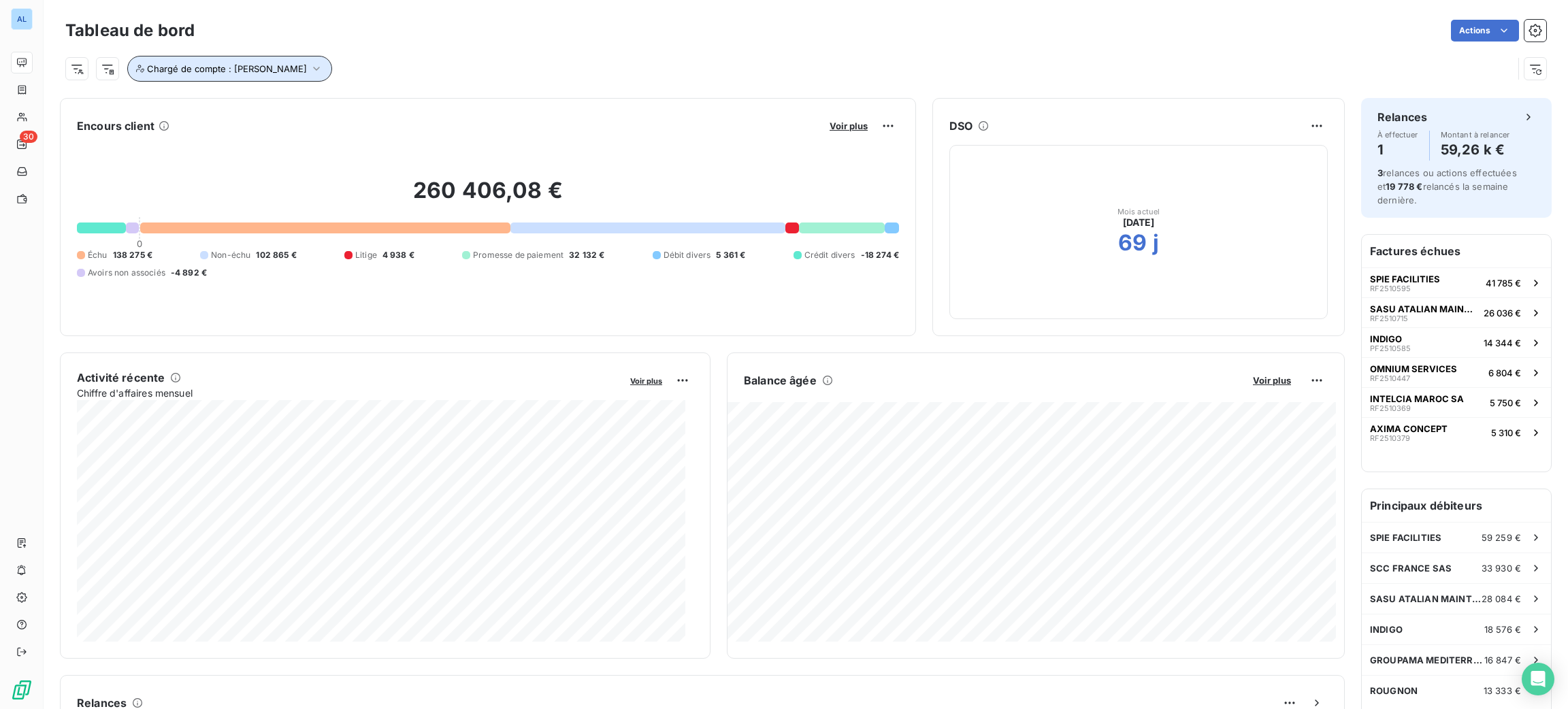
click at [227, 64] on span "Chargé de compte : [PERSON_NAME]" at bounding box center [227, 69] width 160 height 11
click at [393, 101] on icon at bounding box center [397, 104] width 8 height 8
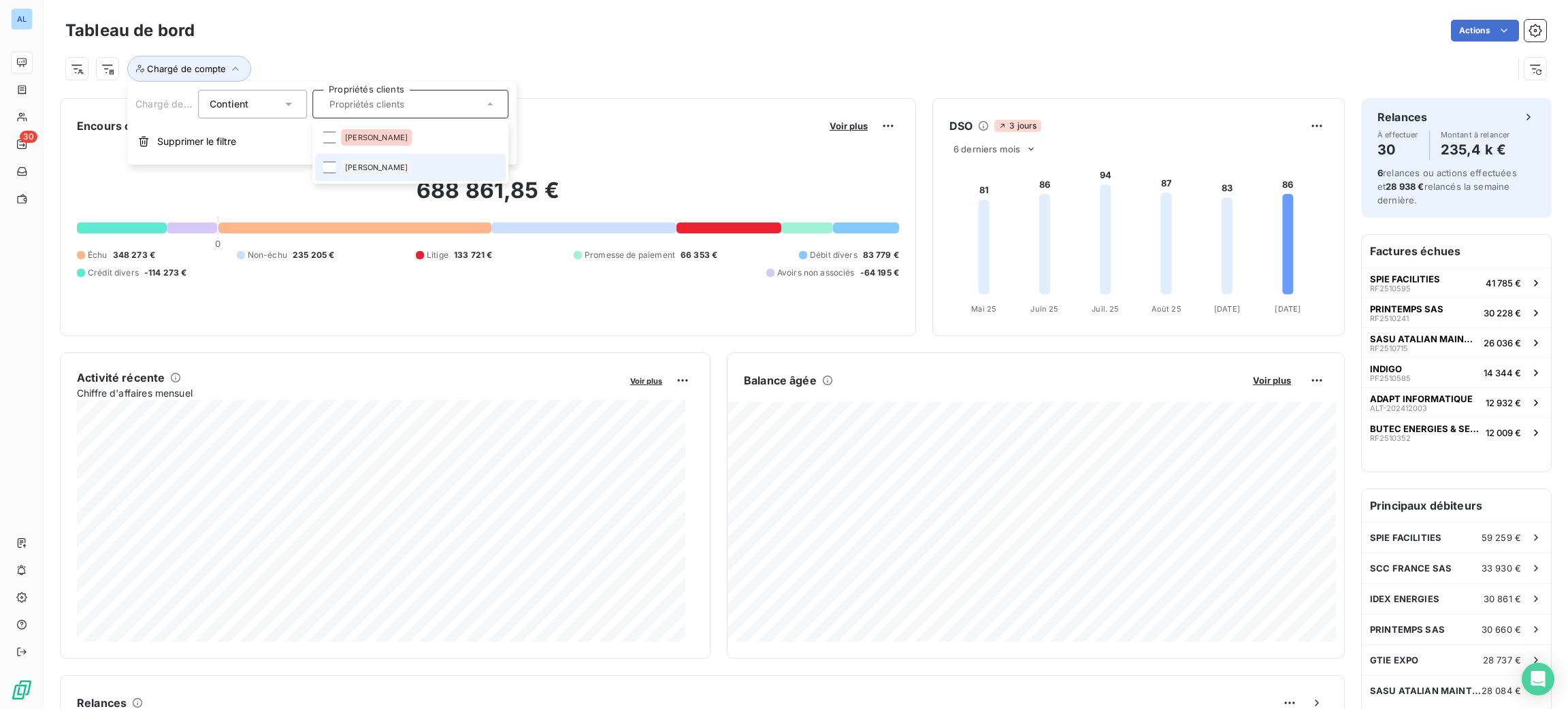
click at [362, 163] on span "[PERSON_NAME]" at bounding box center [377, 168] width 63 height 8
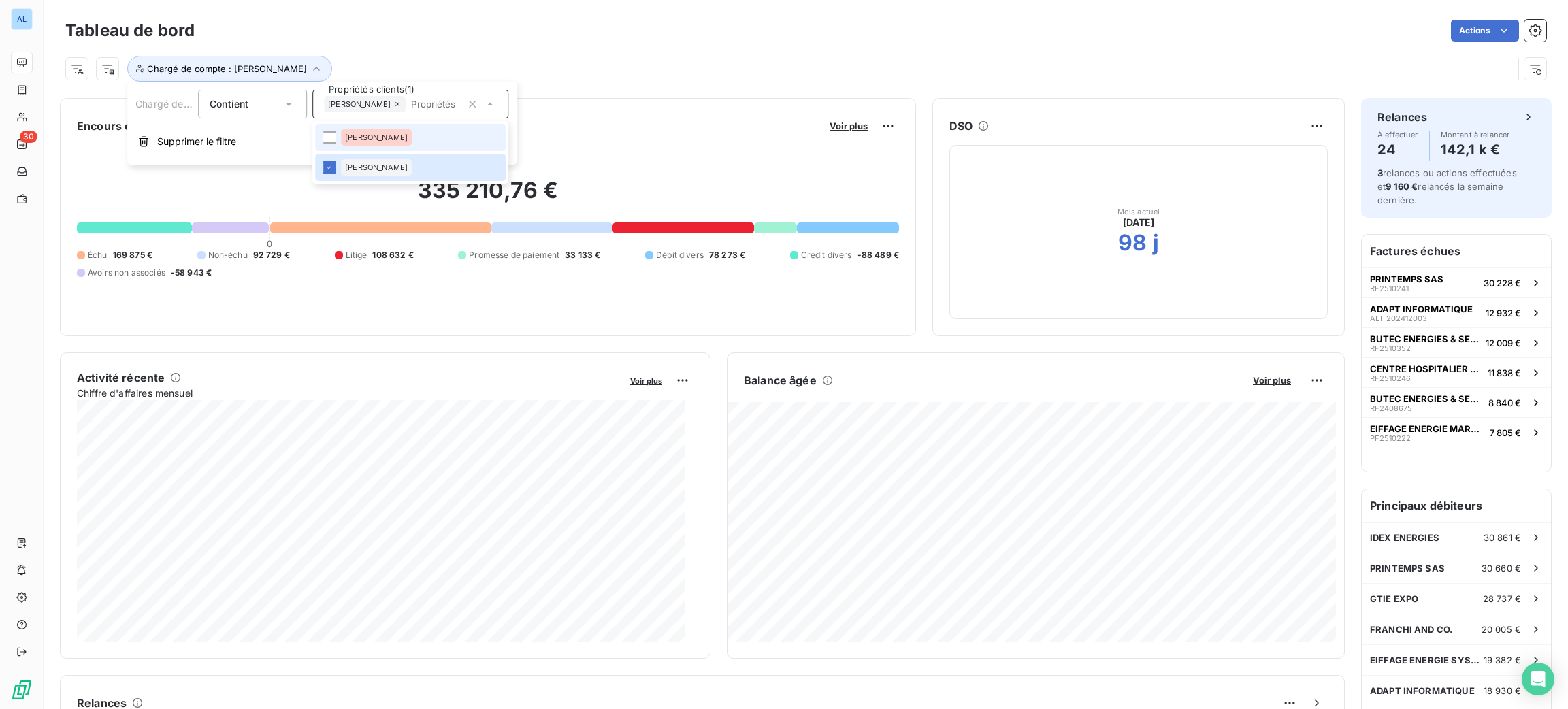
click at [354, 136] on span "[PERSON_NAME]" at bounding box center [377, 137] width 63 height 8
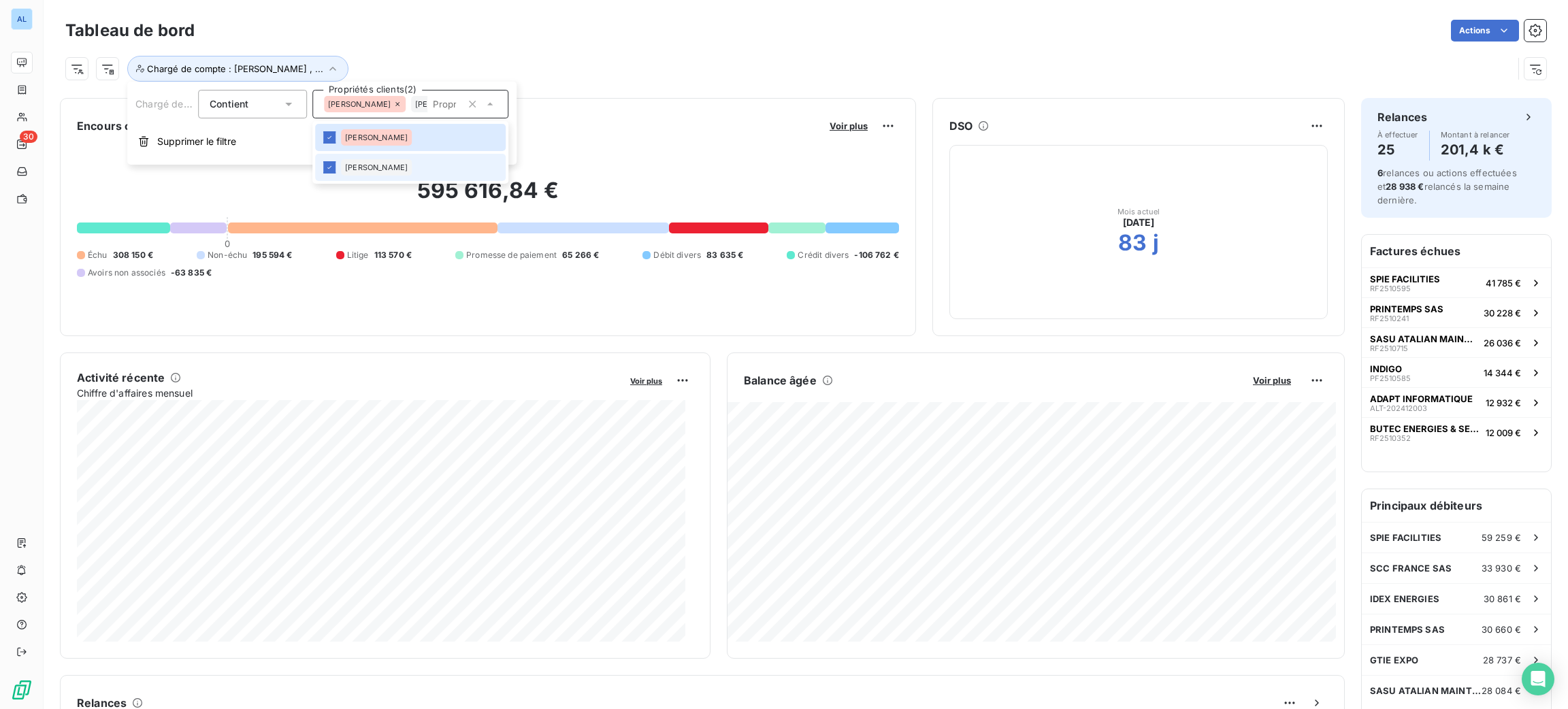
click at [356, 162] on div "[PERSON_NAME]" at bounding box center [377, 168] width 71 height 16
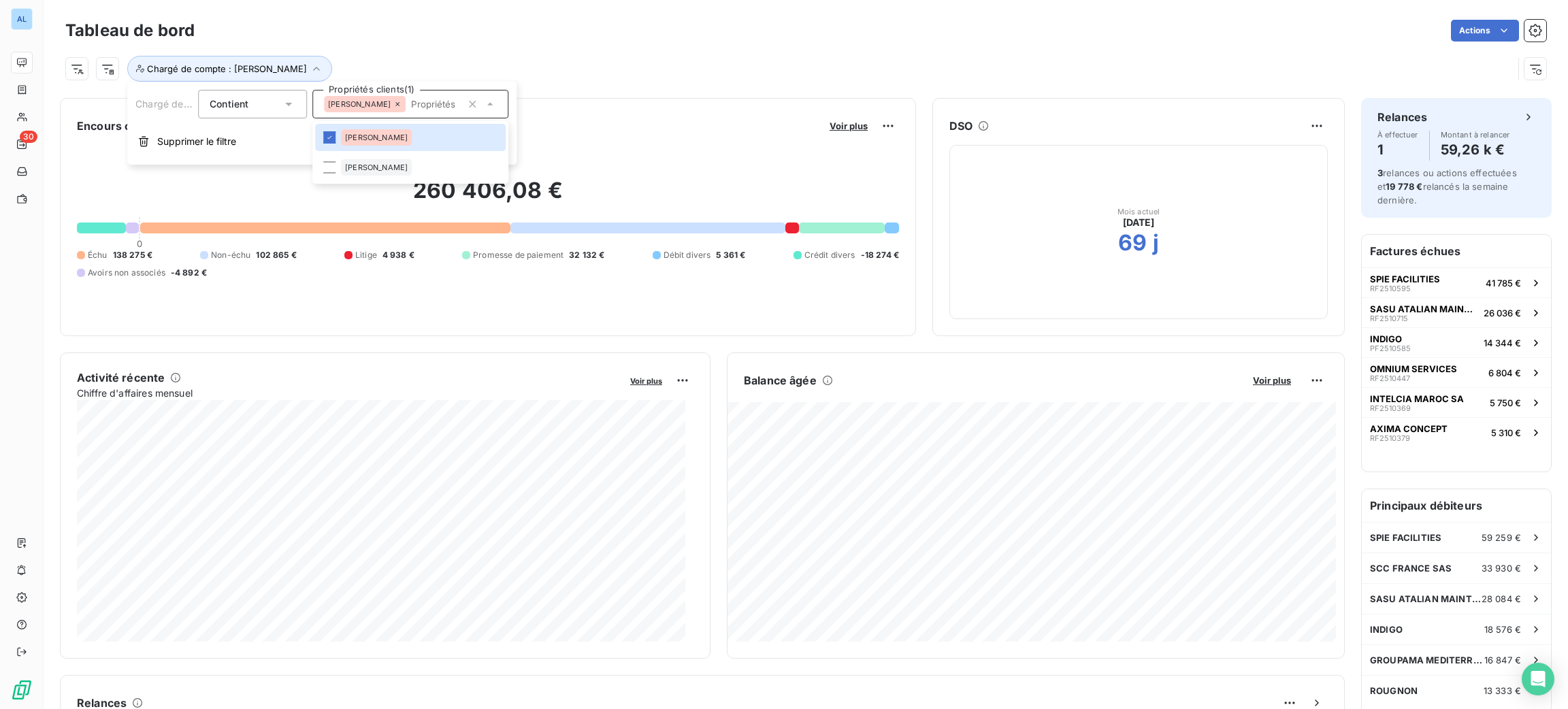
click at [484, 39] on div "Actions" at bounding box center [879, 31] width 1336 height 22
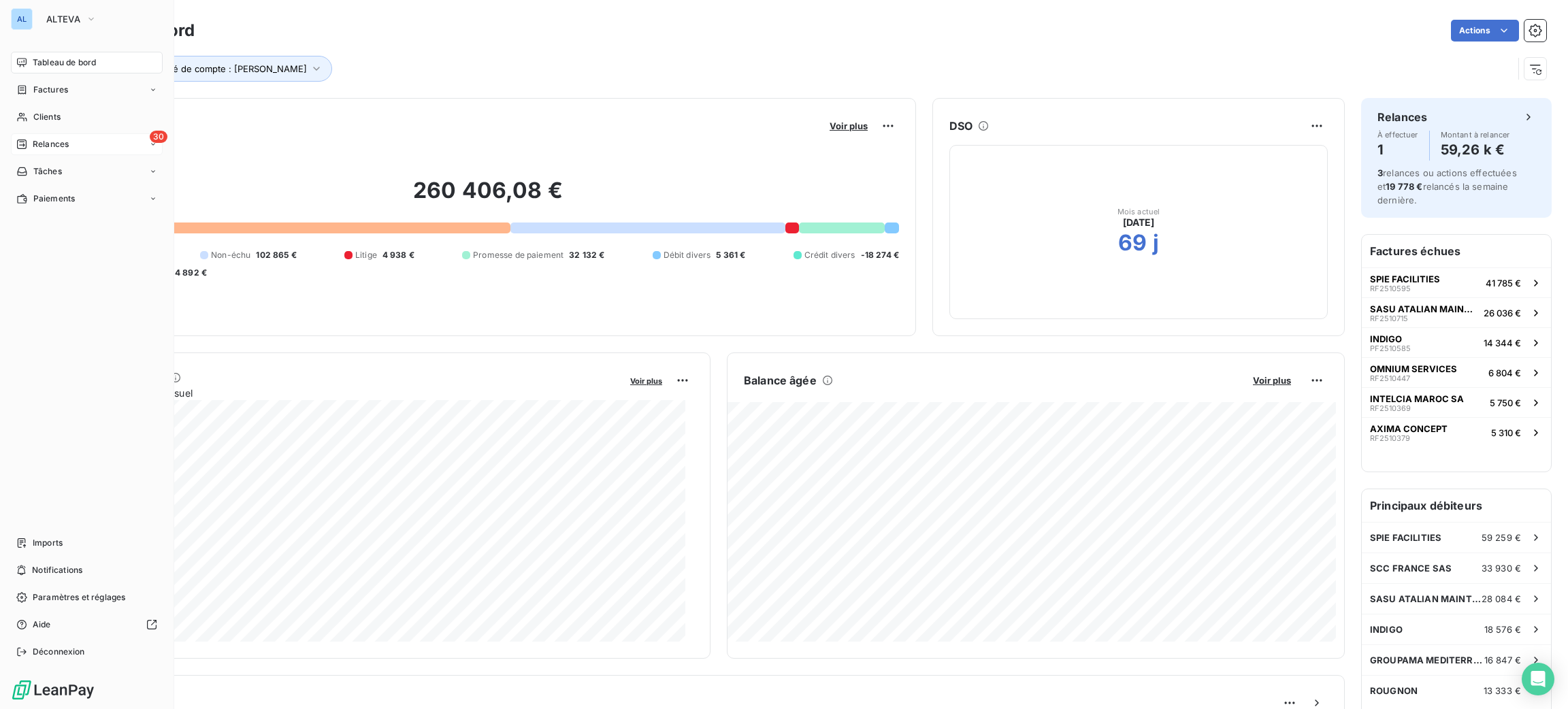
click at [55, 145] on span "Relances" at bounding box center [51, 144] width 36 height 12
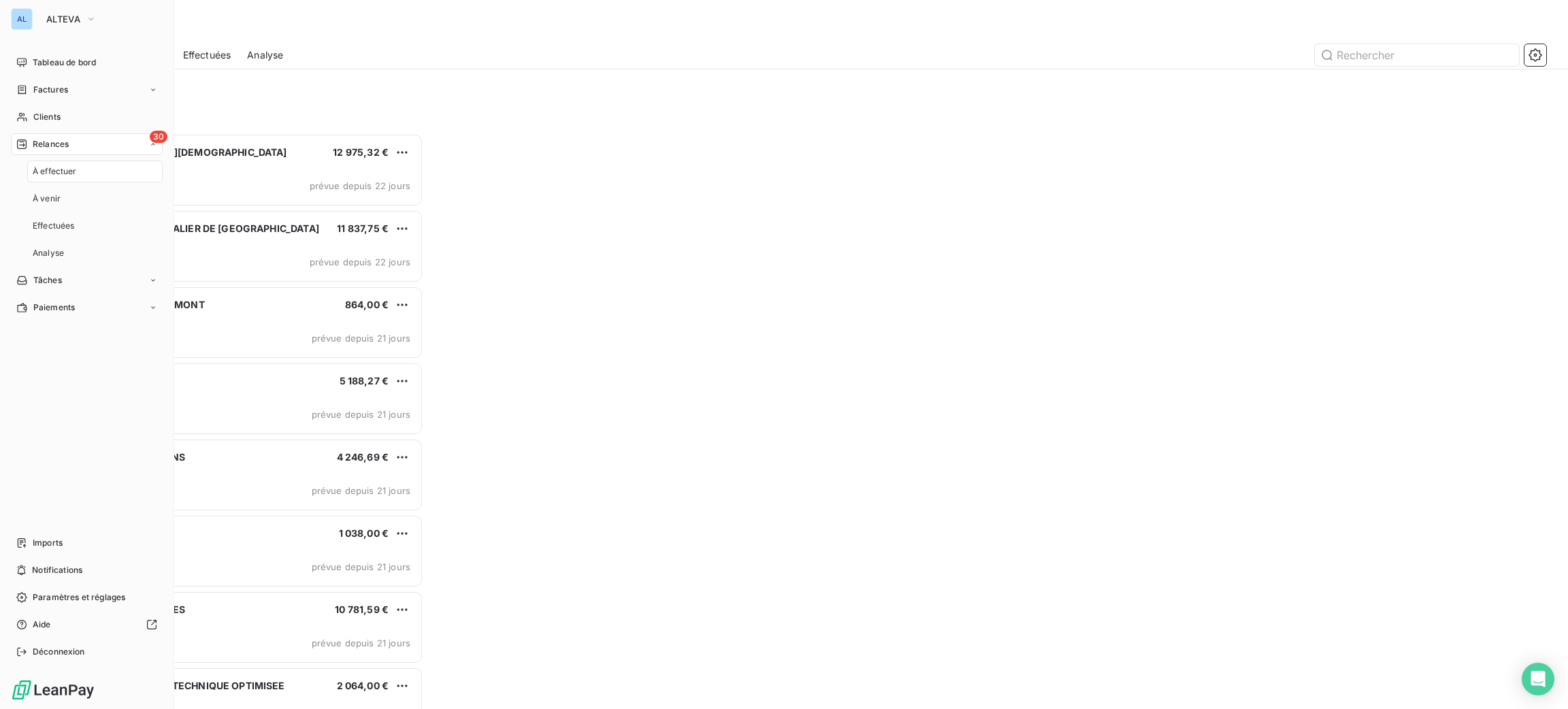
scroll to position [560, 343]
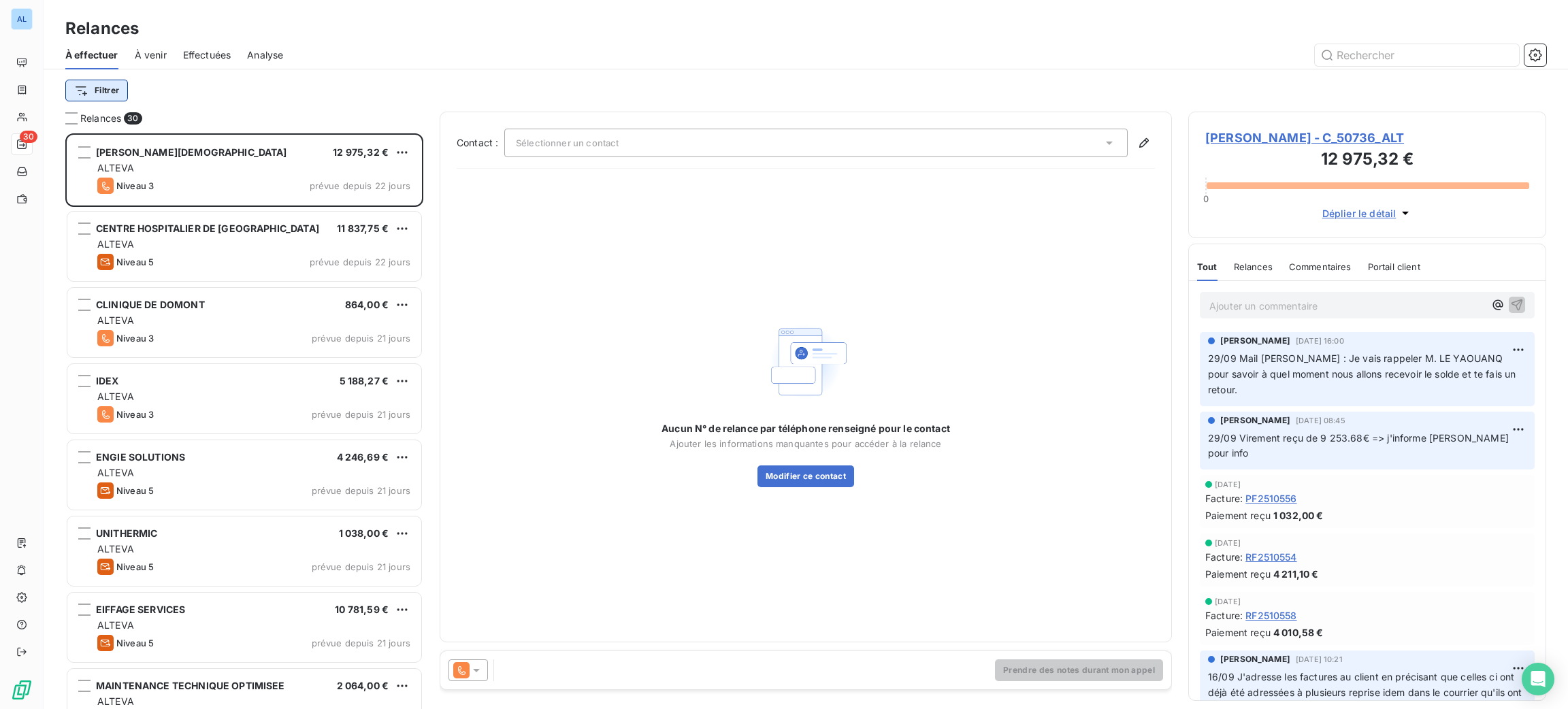
click at [107, 88] on html "AL 30 Relances À effectuer À venir Effectuées Analyse Filtrer Relances 30 RAMSA…" at bounding box center [784, 354] width 1568 height 709
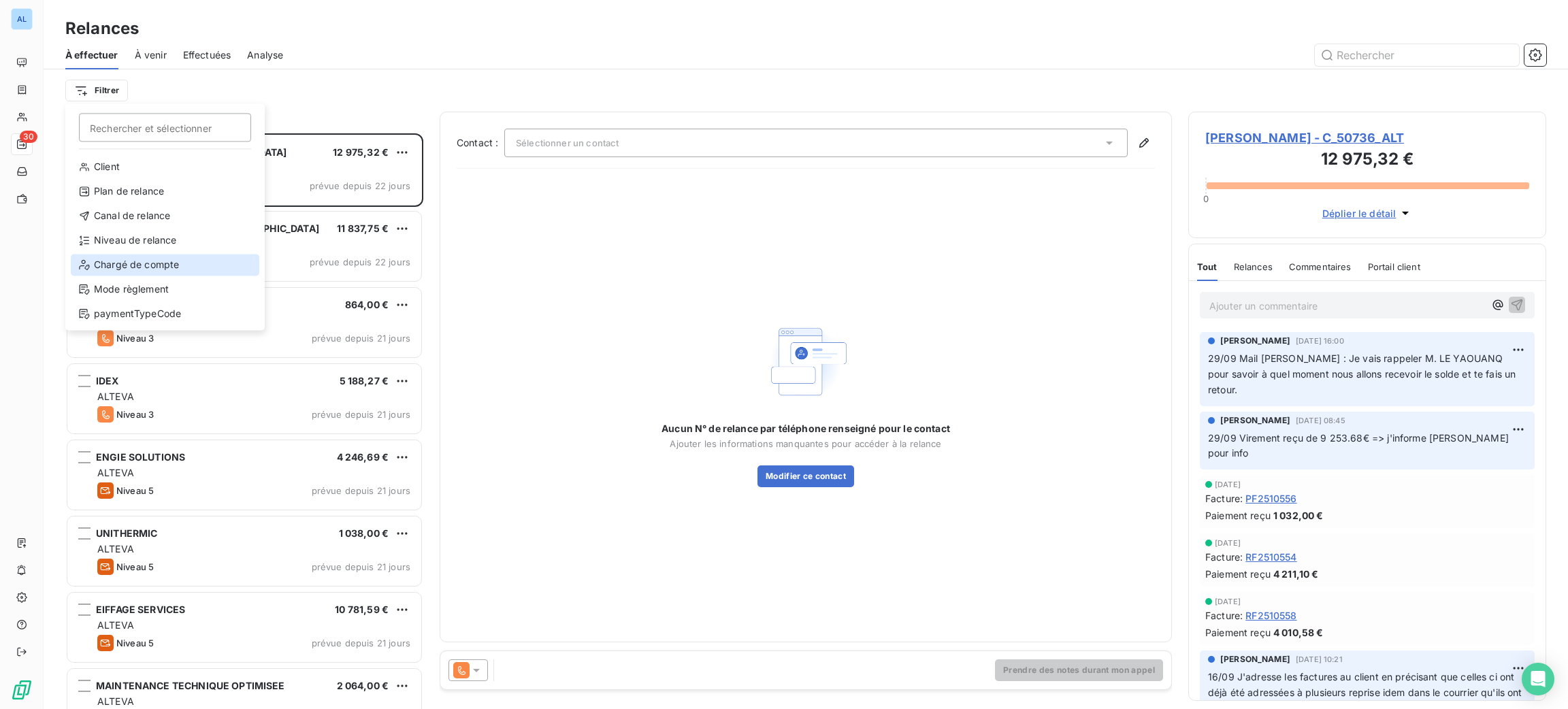
click at [193, 271] on div "Chargé de compte" at bounding box center [165, 265] width 189 height 22
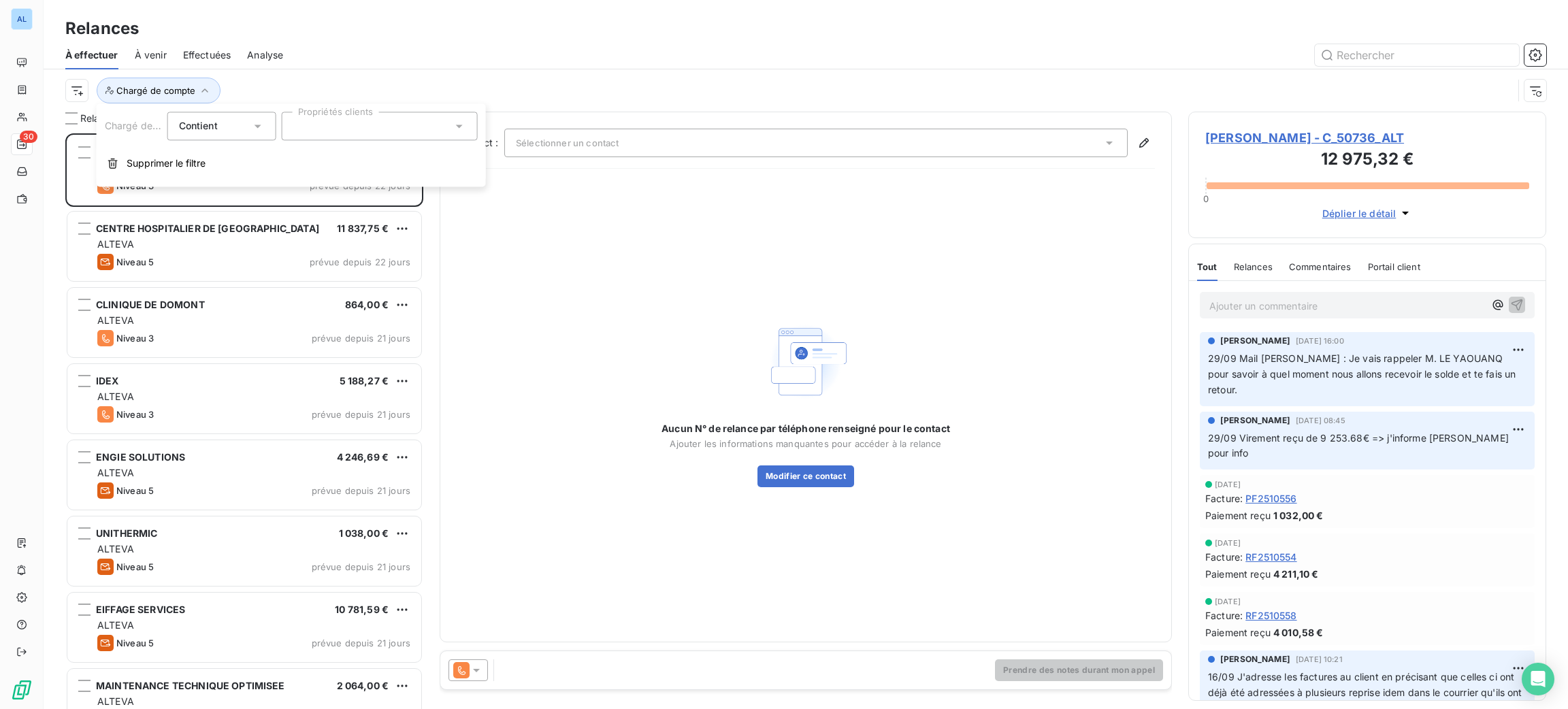
click at [332, 120] on div at bounding box center [380, 126] width 196 height 29
click at [346, 150] on li "[PERSON_NAME]" at bounding box center [380, 159] width 191 height 27
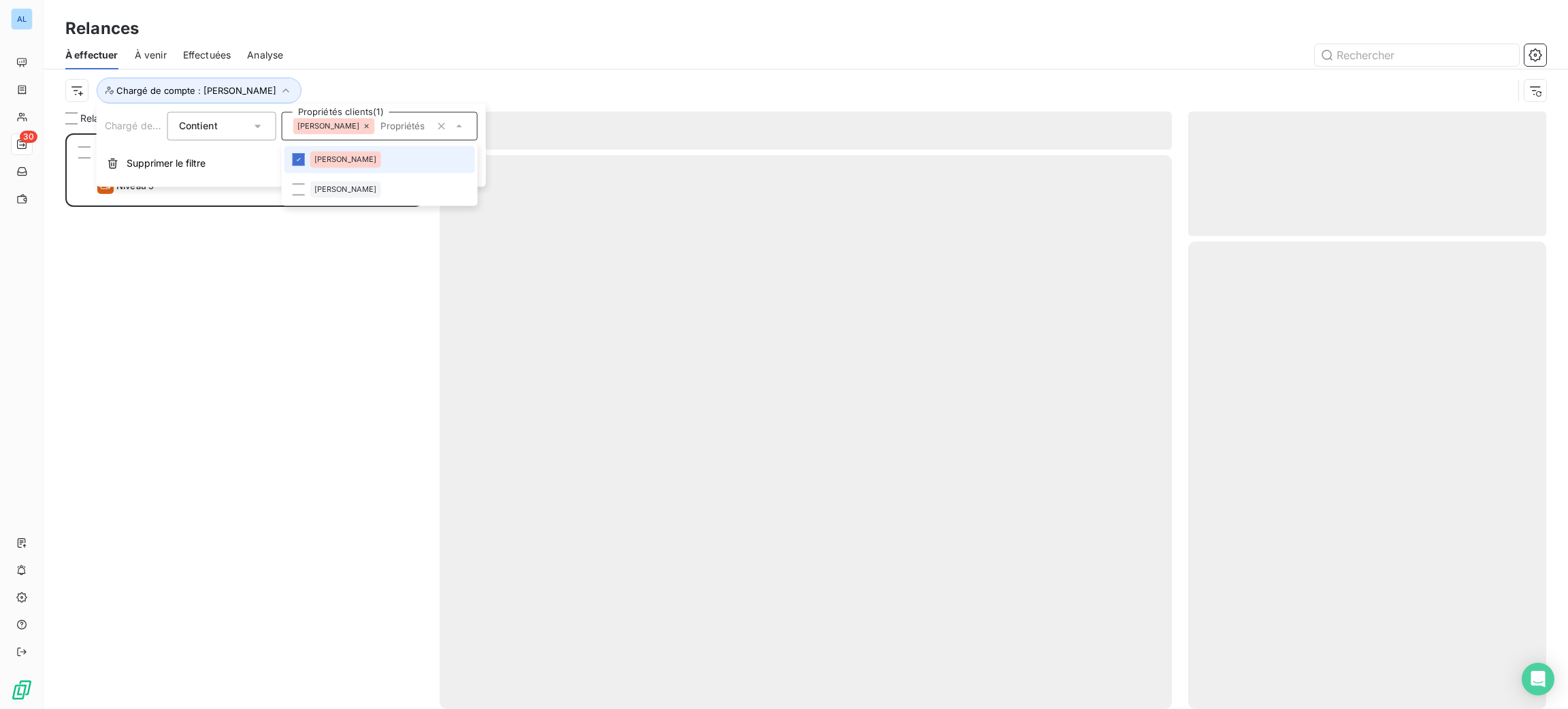
scroll to position [561, 343]
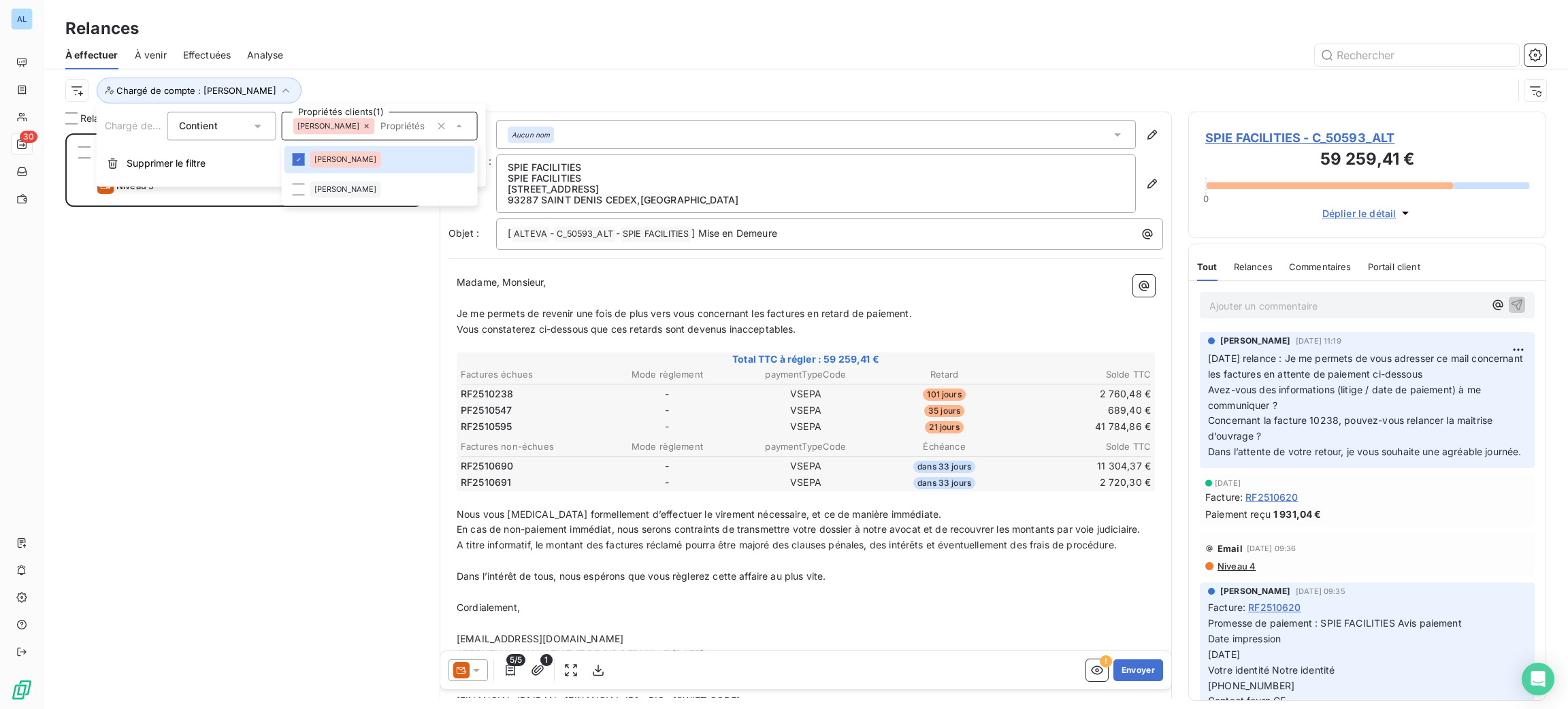
click at [360, 83] on div "Chargé de compte : [PERSON_NAME]" at bounding box center [789, 90] width 1448 height 26
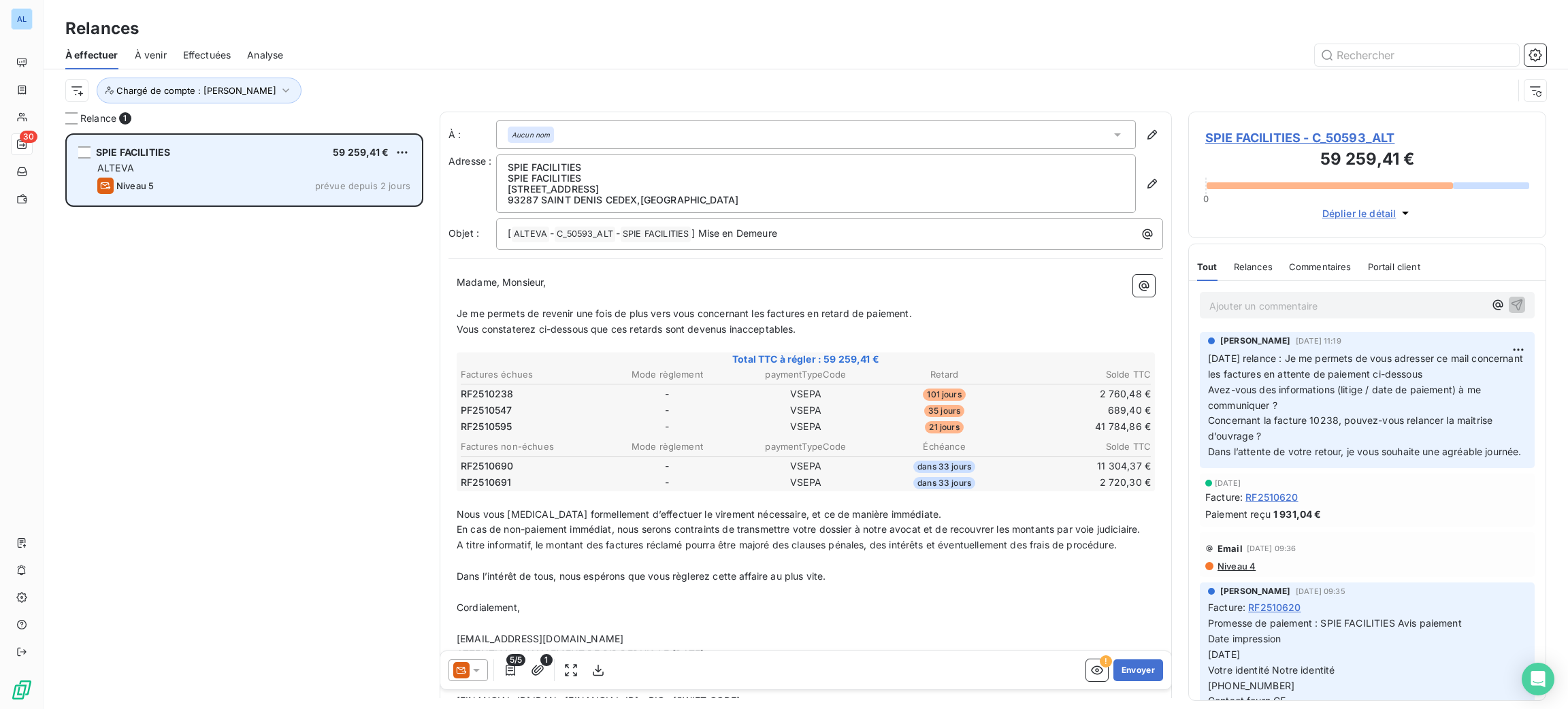
click at [224, 161] on div "SPIE FACILITIES 59 259,41 € ALTEVA Niveau 5 prévue depuis 2 jours" at bounding box center [245, 170] width 354 height 70
click at [406, 151] on html "AL 30 Relances À effectuer À venir Effectuées Analyse Chargé de compte : Emilie…" at bounding box center [784, 354] width 1568 height 709
click at [386, 185] on div "Replanifier cette action" at bounding box center [343, 180] width 122 height 22
select select "9"
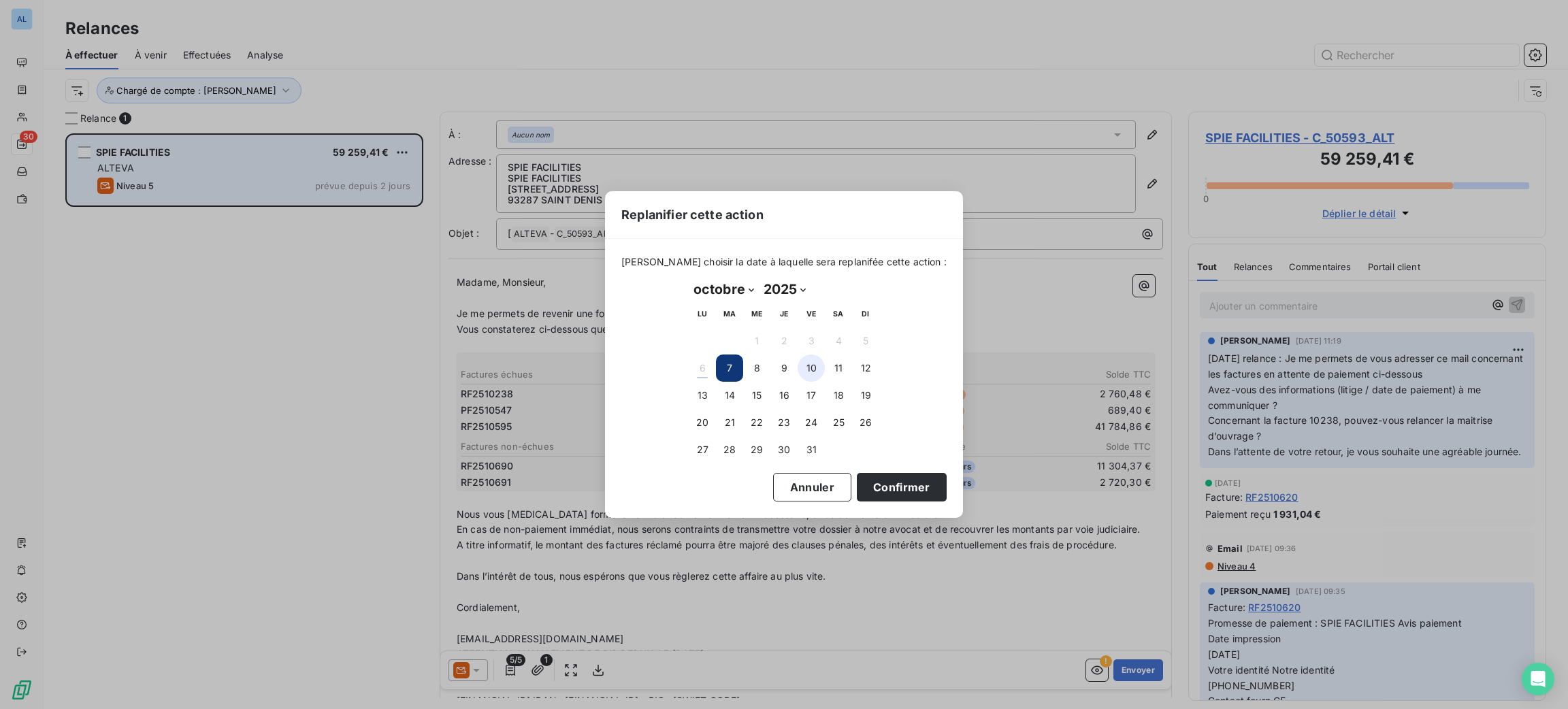
click at [807, 369] on button "10" at bounding box center [811, 369] width 27 height 27
click at [900, 492] on button "Confirmer" at bounding box center [901, 487] width 90 height 29
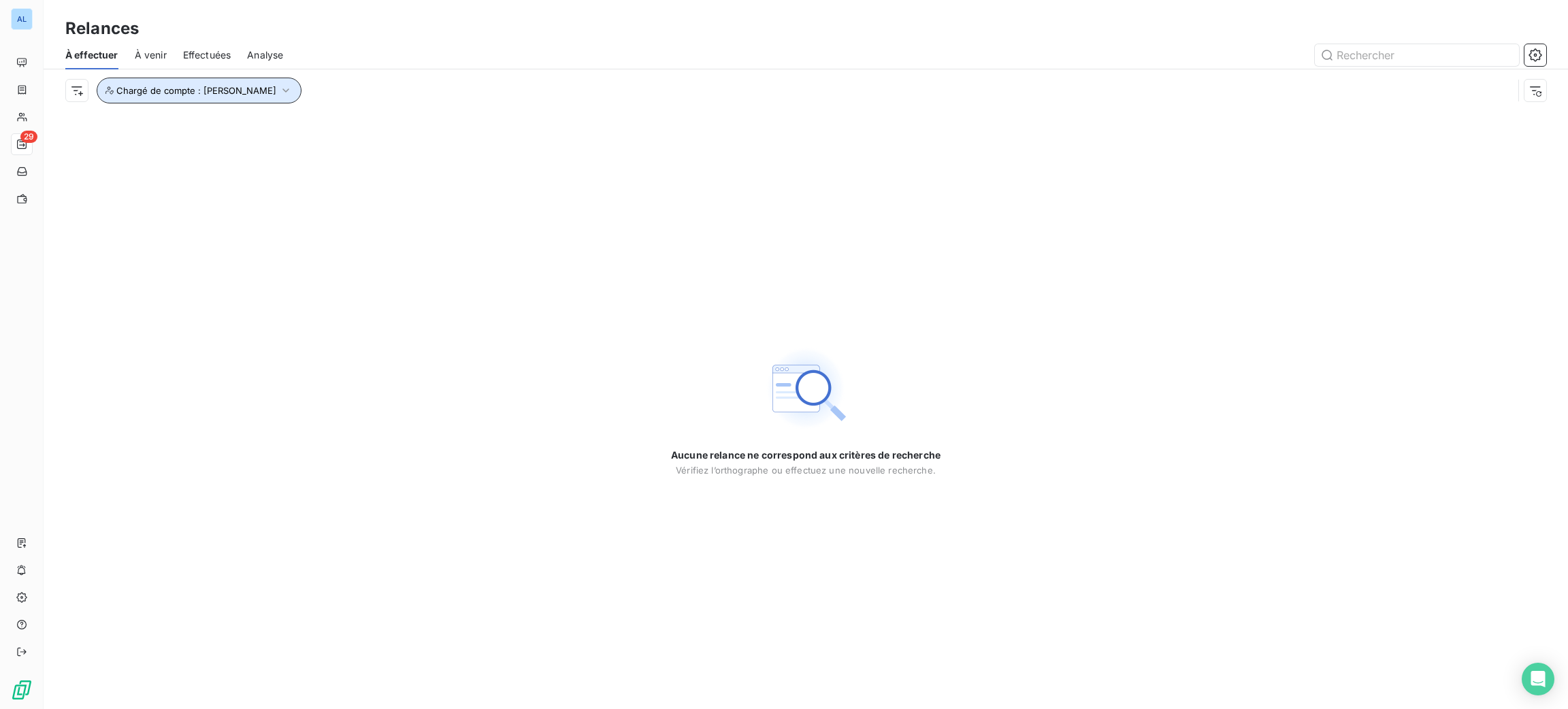
click at [221, 87] on span "Chargé de compte : [PERSON_NAME]" at bounding box center [196, 90] width 160 height 11
click at [362, 124] on icon at bounding box center [367, 126] width 8 height 8
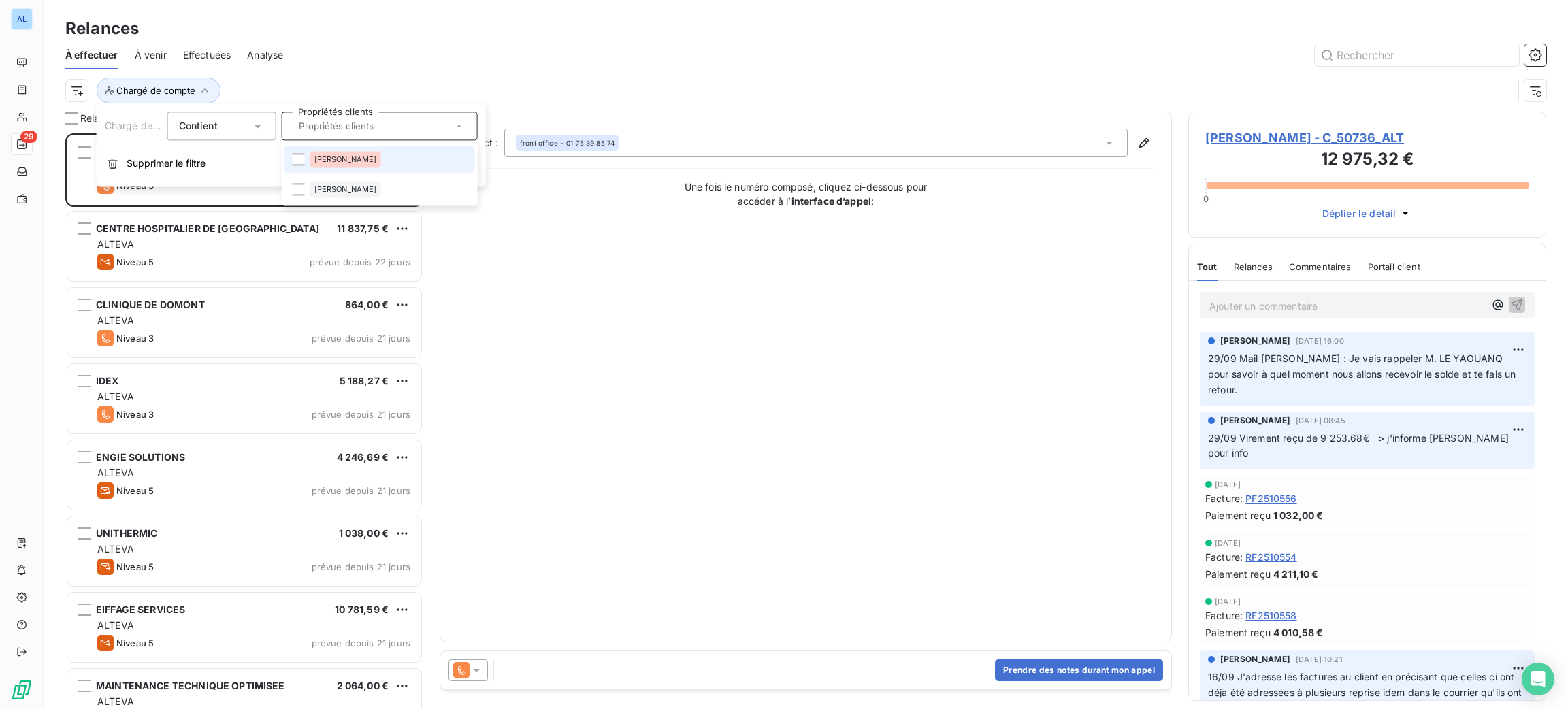
scroll to position [561, 343]
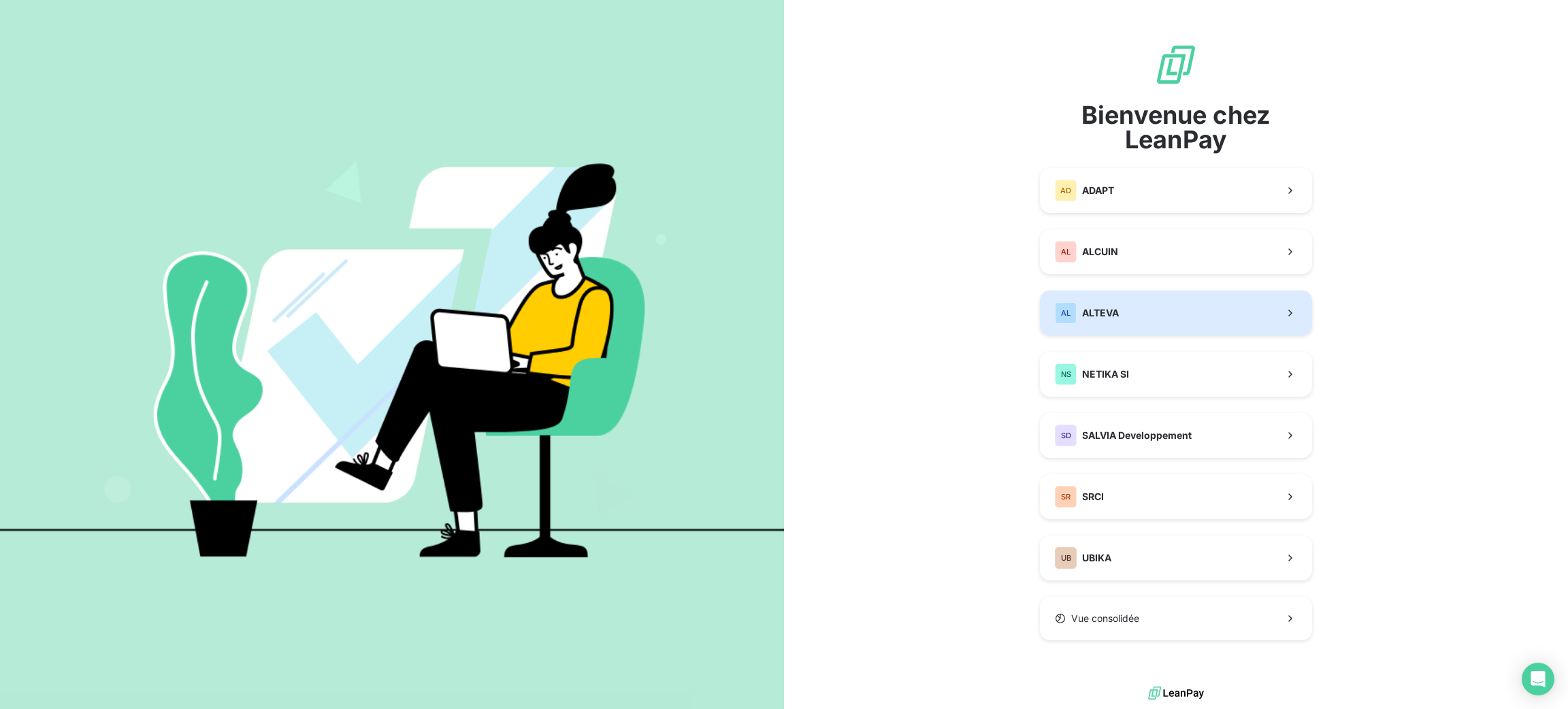
click at [1128, 309] on button "AL ALTEVA" at bounding box center [1176, 313] width 272 height 45
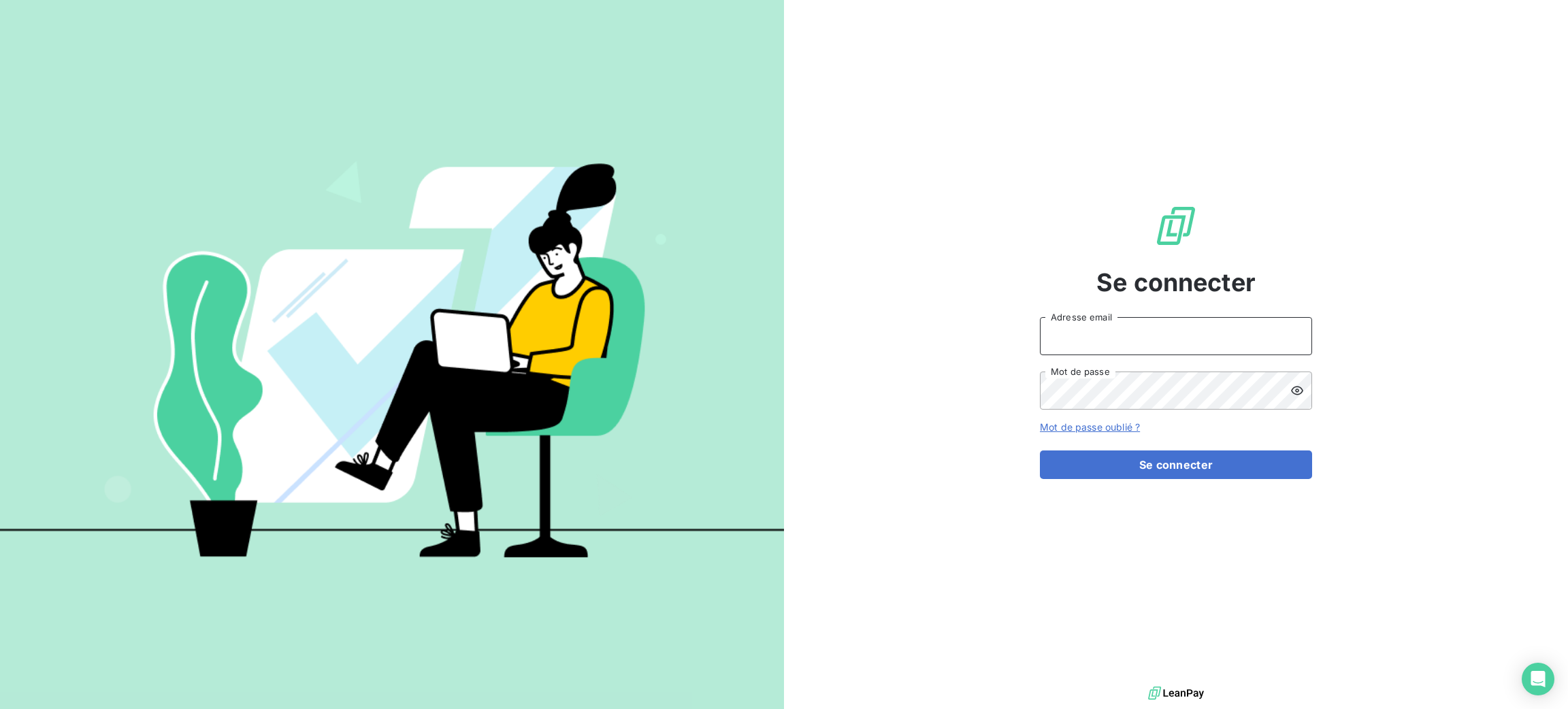
type input "[PERSON_NAME][EMAIL_ADDRESS][DOMAIN_NAME]"
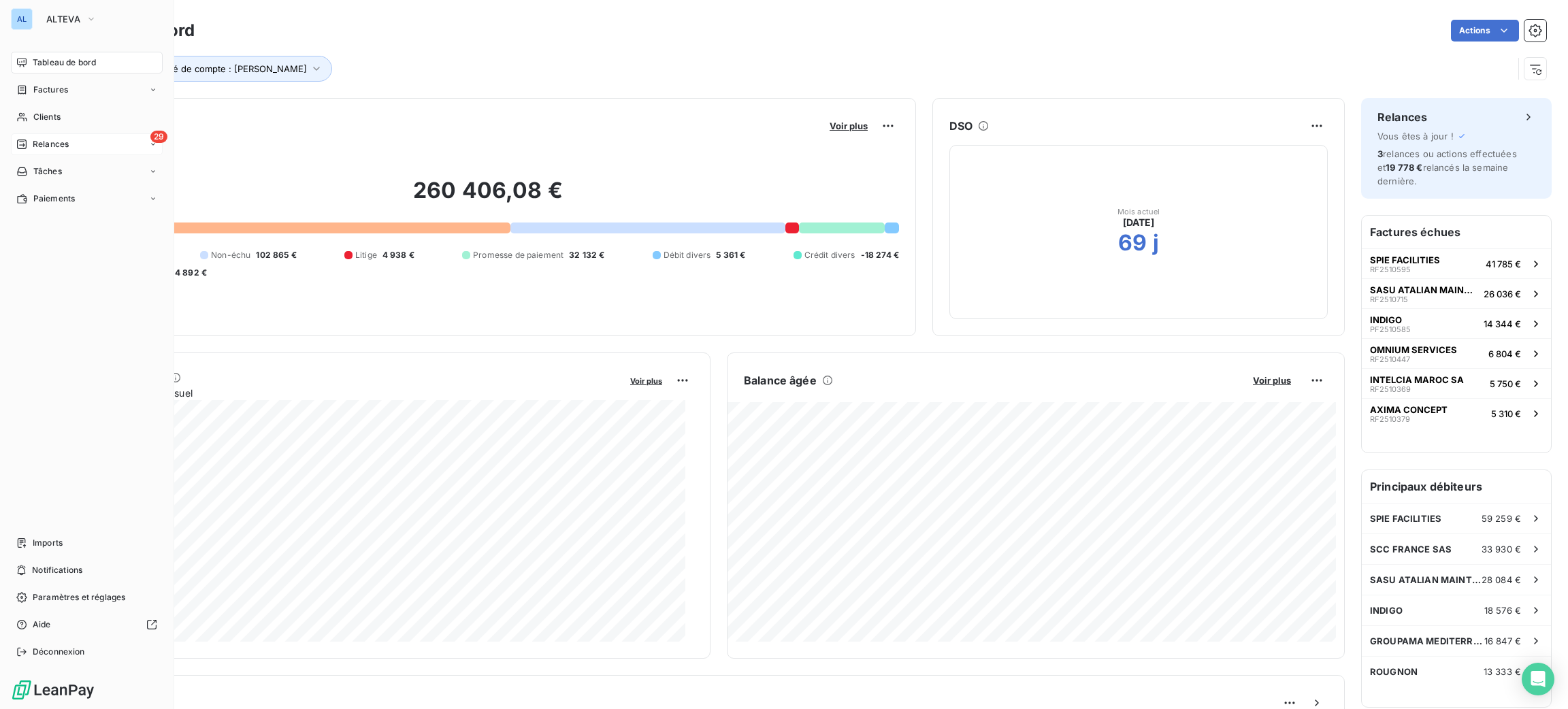
click at [30, 138] on div "Relances" at bounding box center [42, 144] width 53 height 12
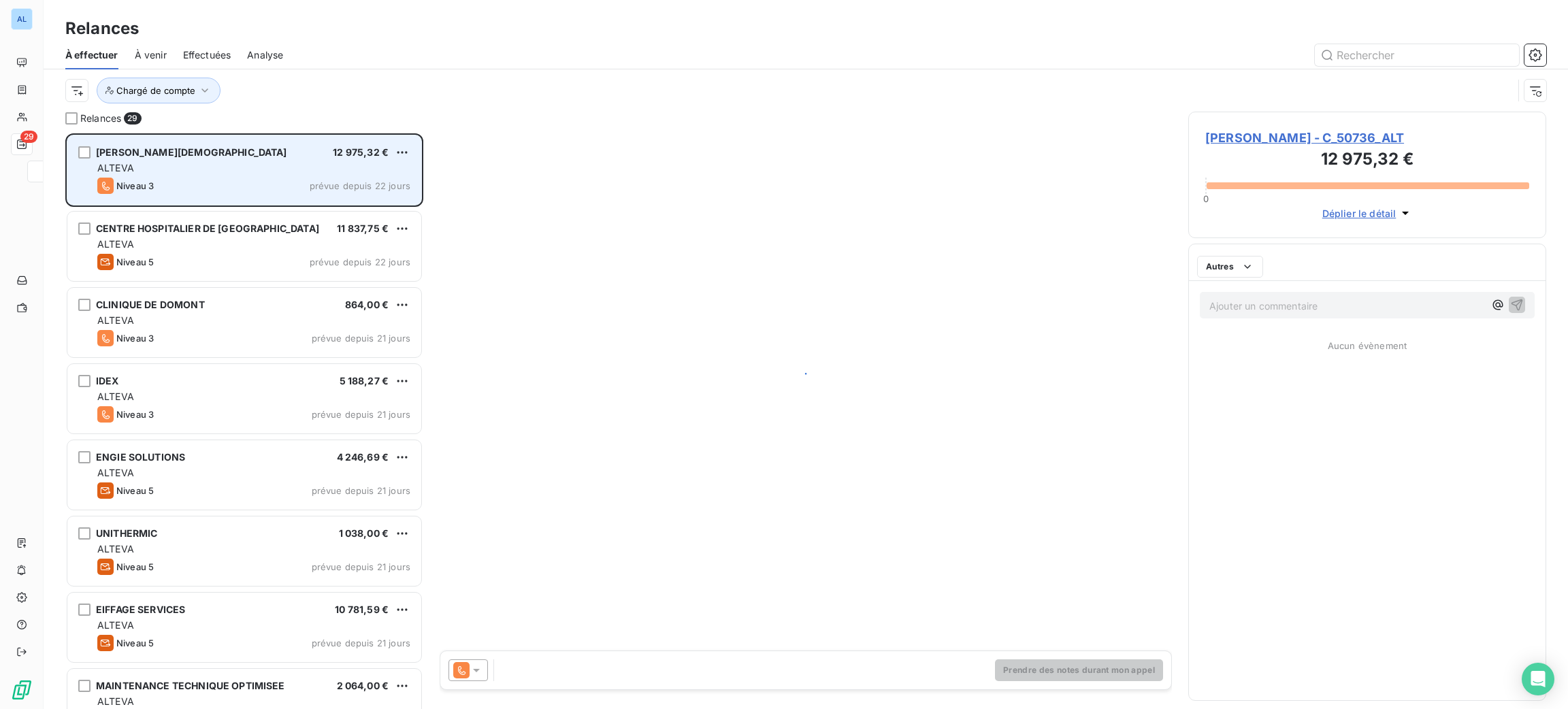
scroll to position [561, 343]
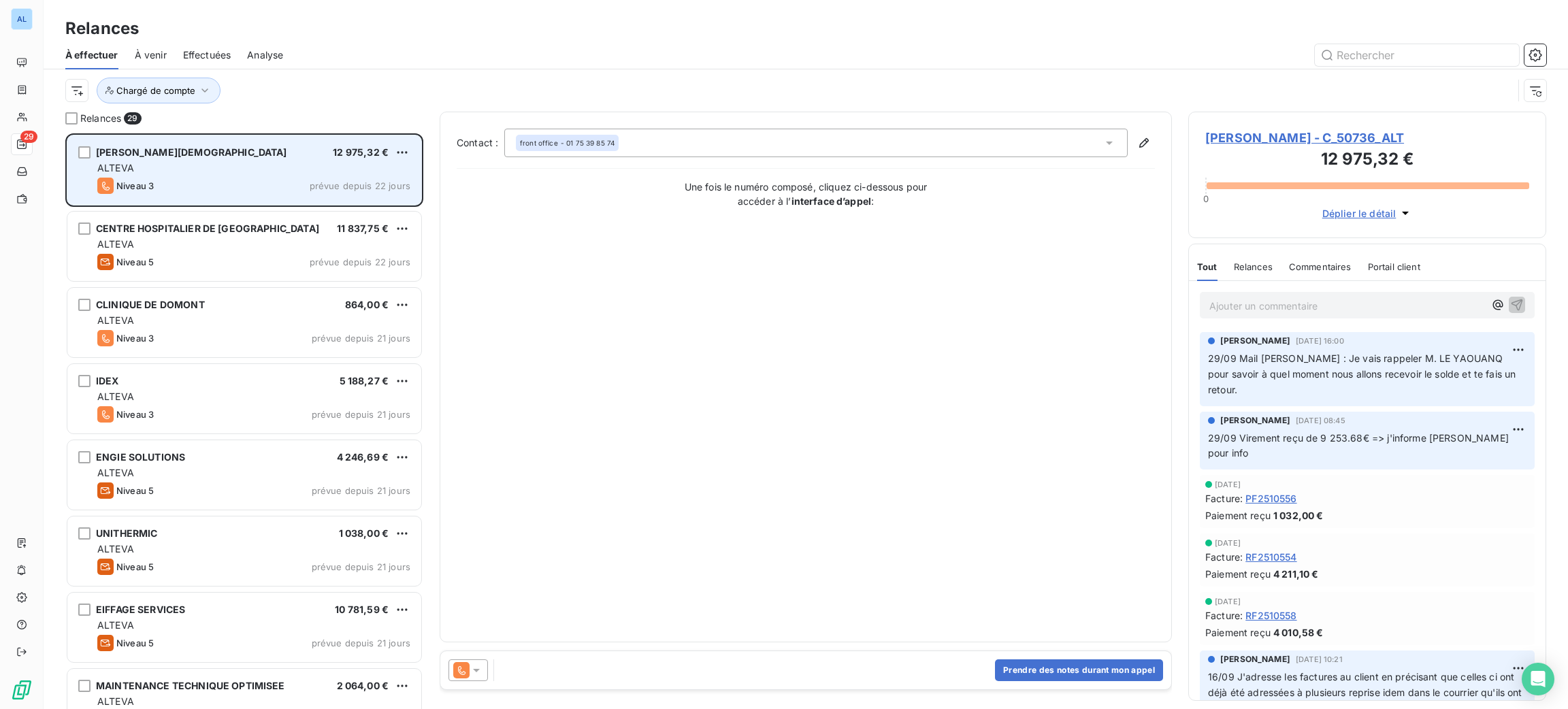
click at [204, 162] on div "ALTEVA" at bounding box center [254, 168] width 313 height 14
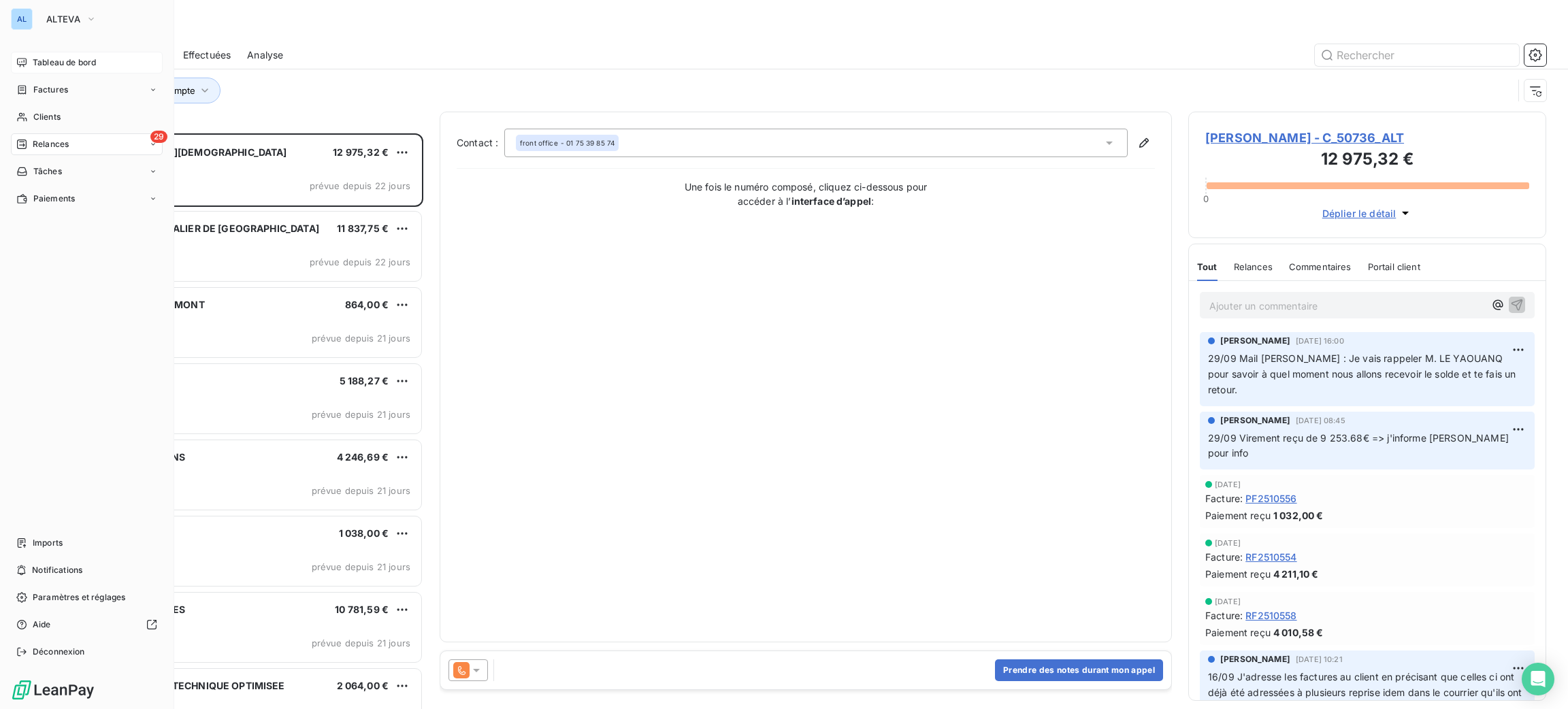
click at [50, 59] on span "Tableau de bord" at bounding box center [64, 63] width 64 height 12
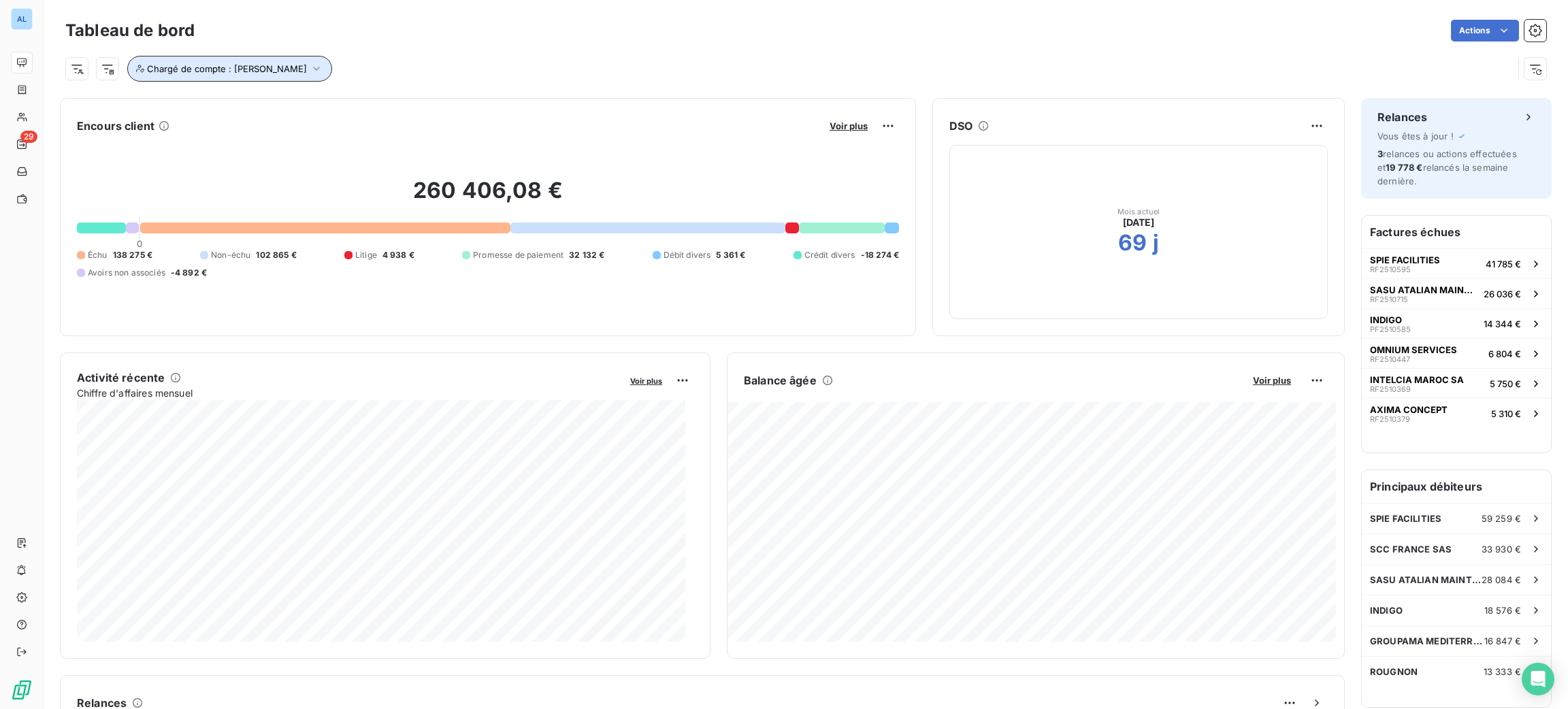
click at [235, 76] on button "Chargé de compte : [PERSON_NAME]" at bounding box center [230, 69] width 205 height 26
click at [393, 106] on icon at bounding box center [397, 104] width 8 height 8
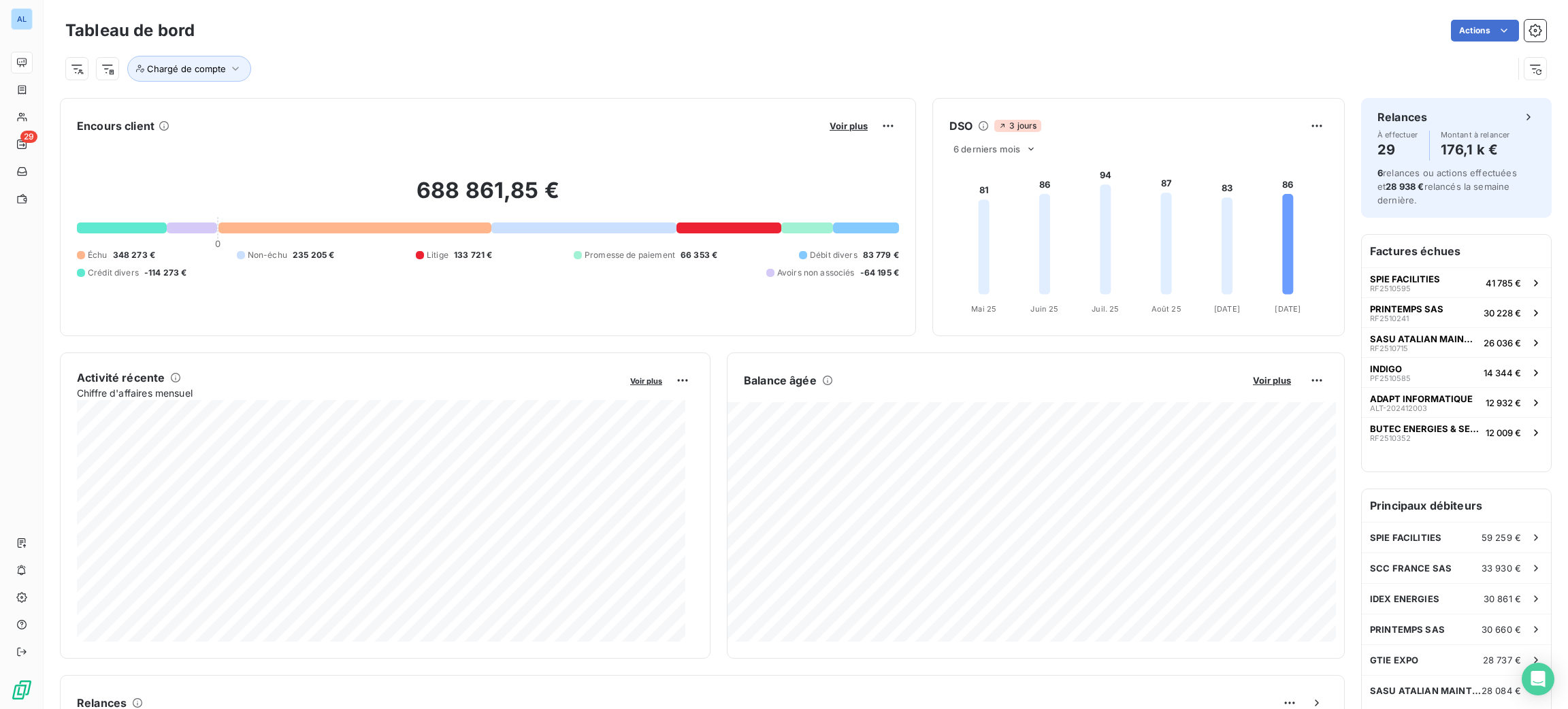
click at [375, 64] on div "Chargé de compte" at bounding box center [789, 69] width 1448 height 26
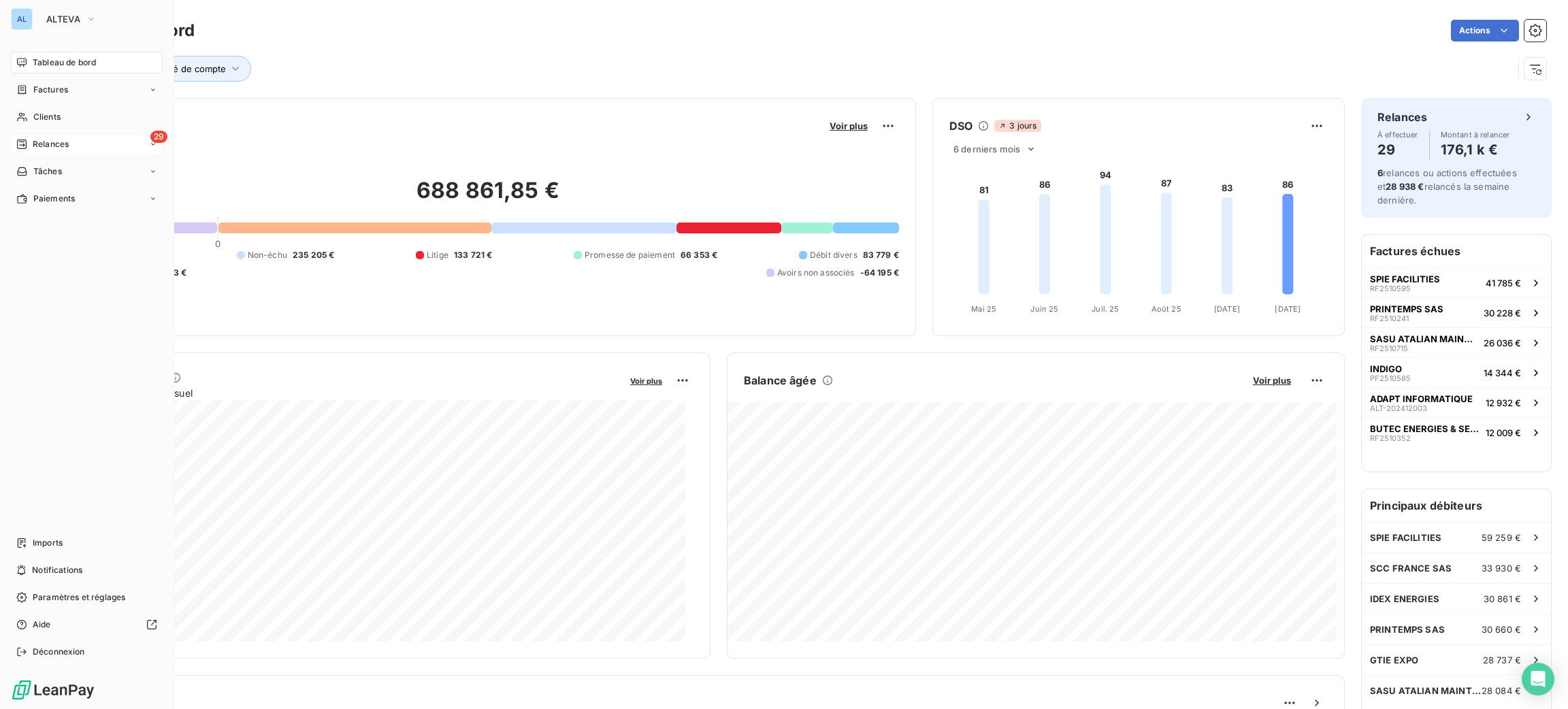
click at [51, 137] on div "29 Relances" at bounding box center [87, 144] width 152 height 22
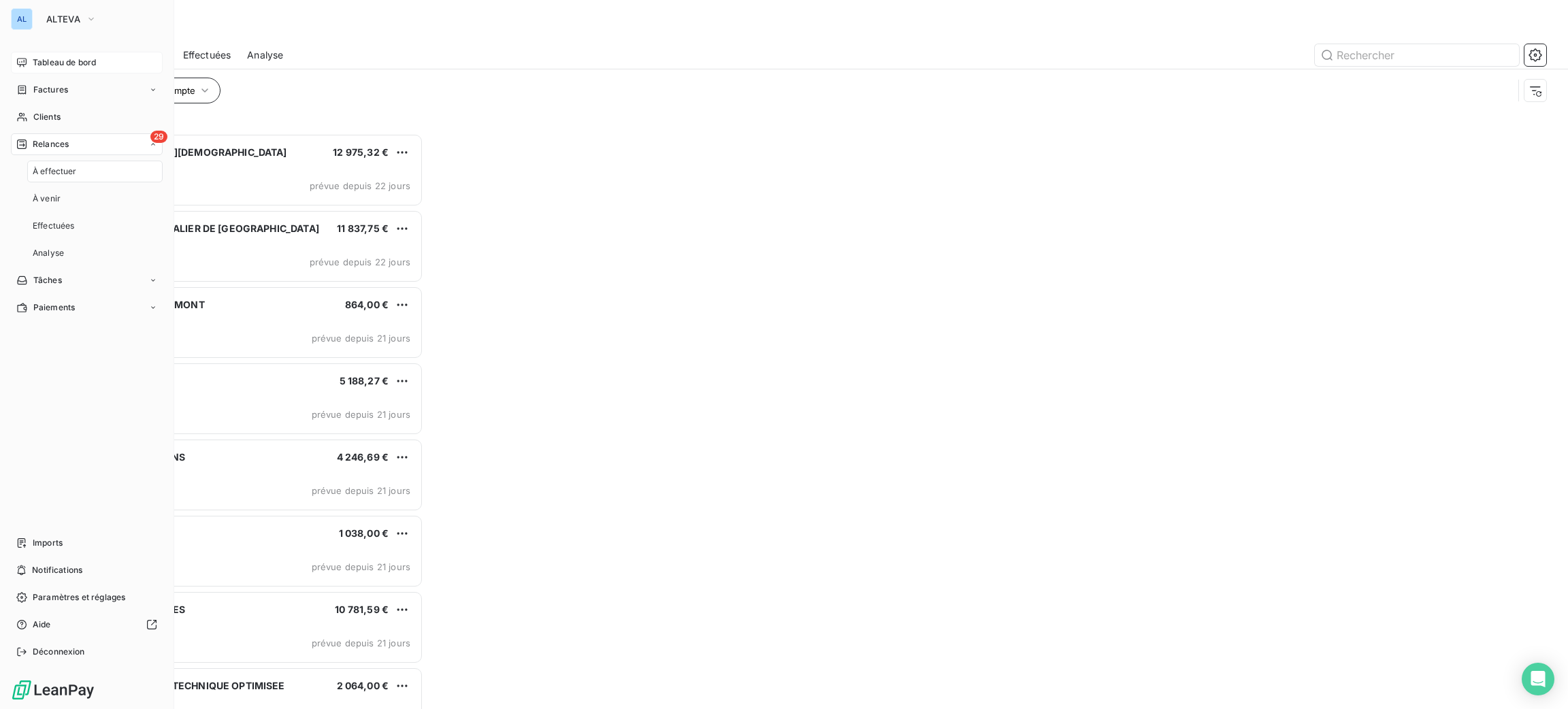
scroll to position [561, 343]
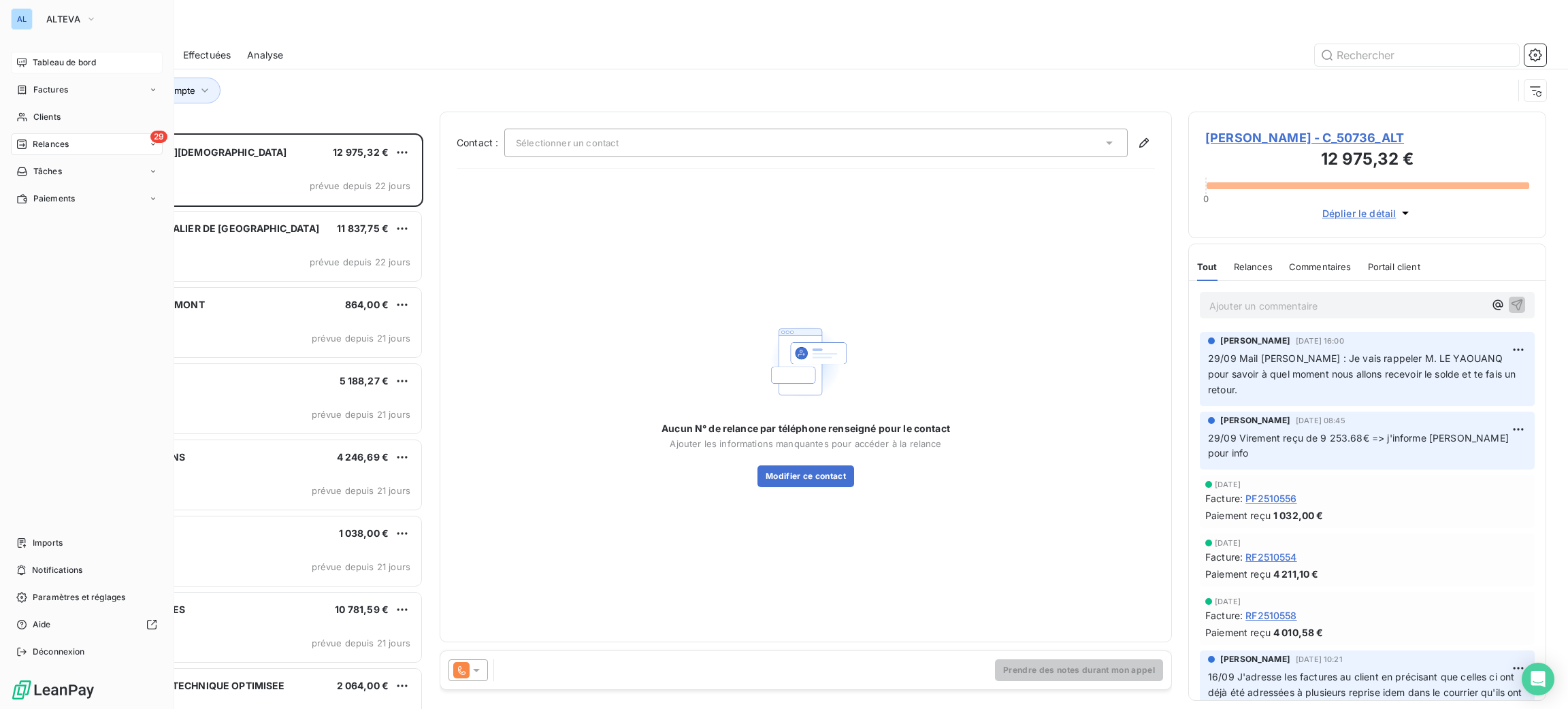
click at [35, 53] on div "Tableau de bord" at bounding box center [87, 63] width 152 height 22
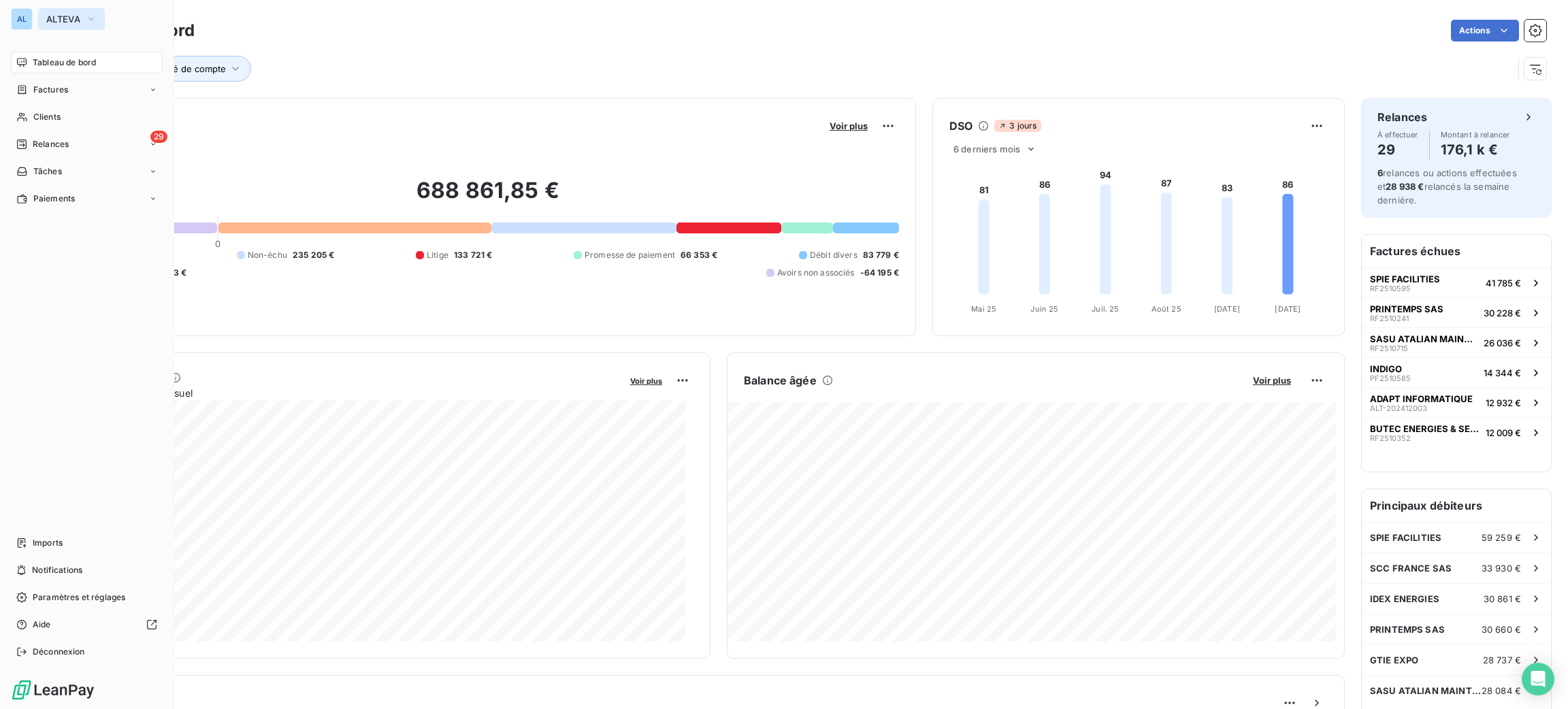
click at [58, 10] on button "ALTEVA" at bounding box center [72, 19] width 67 height 22
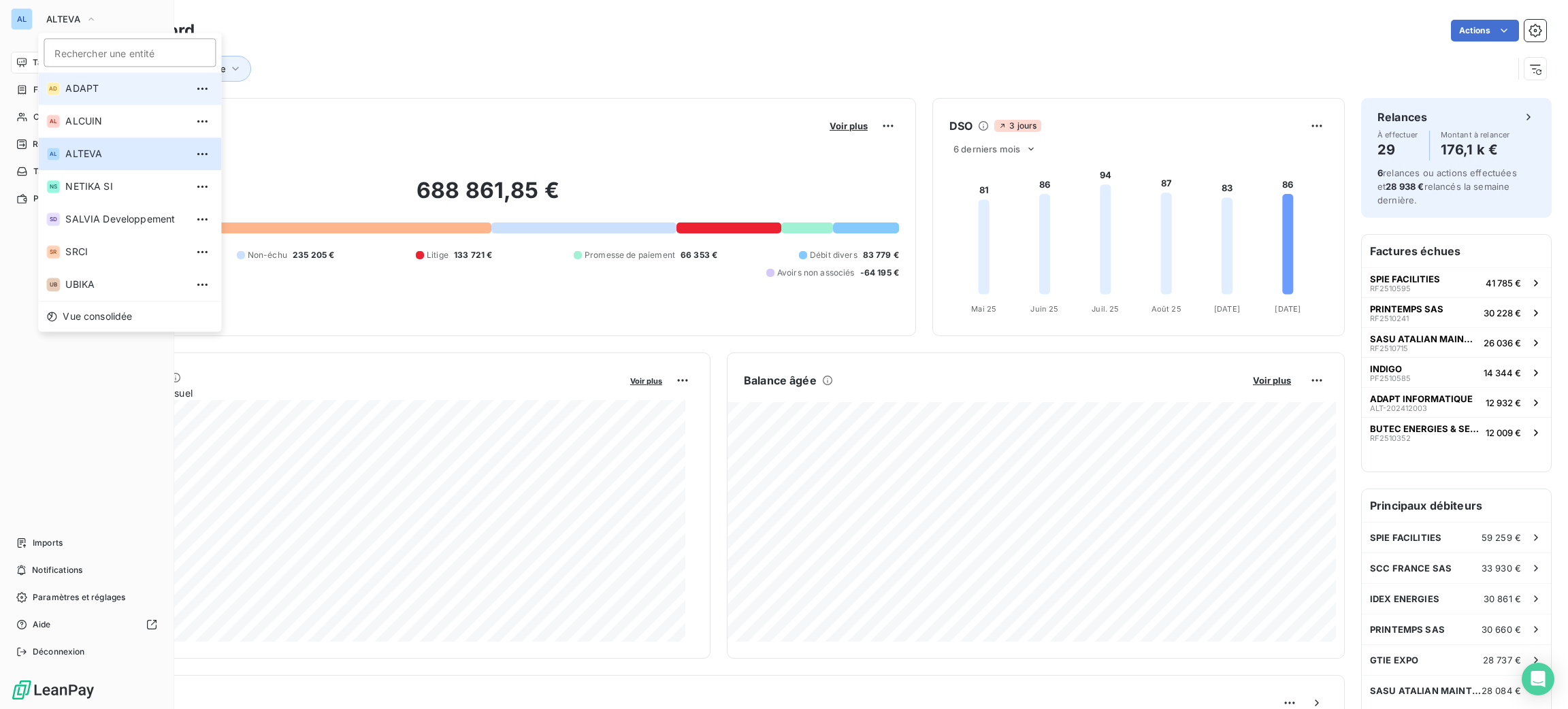
click at [79, 84] on span "ADAPT" at bounding box center [126, 88] width 120 height 14
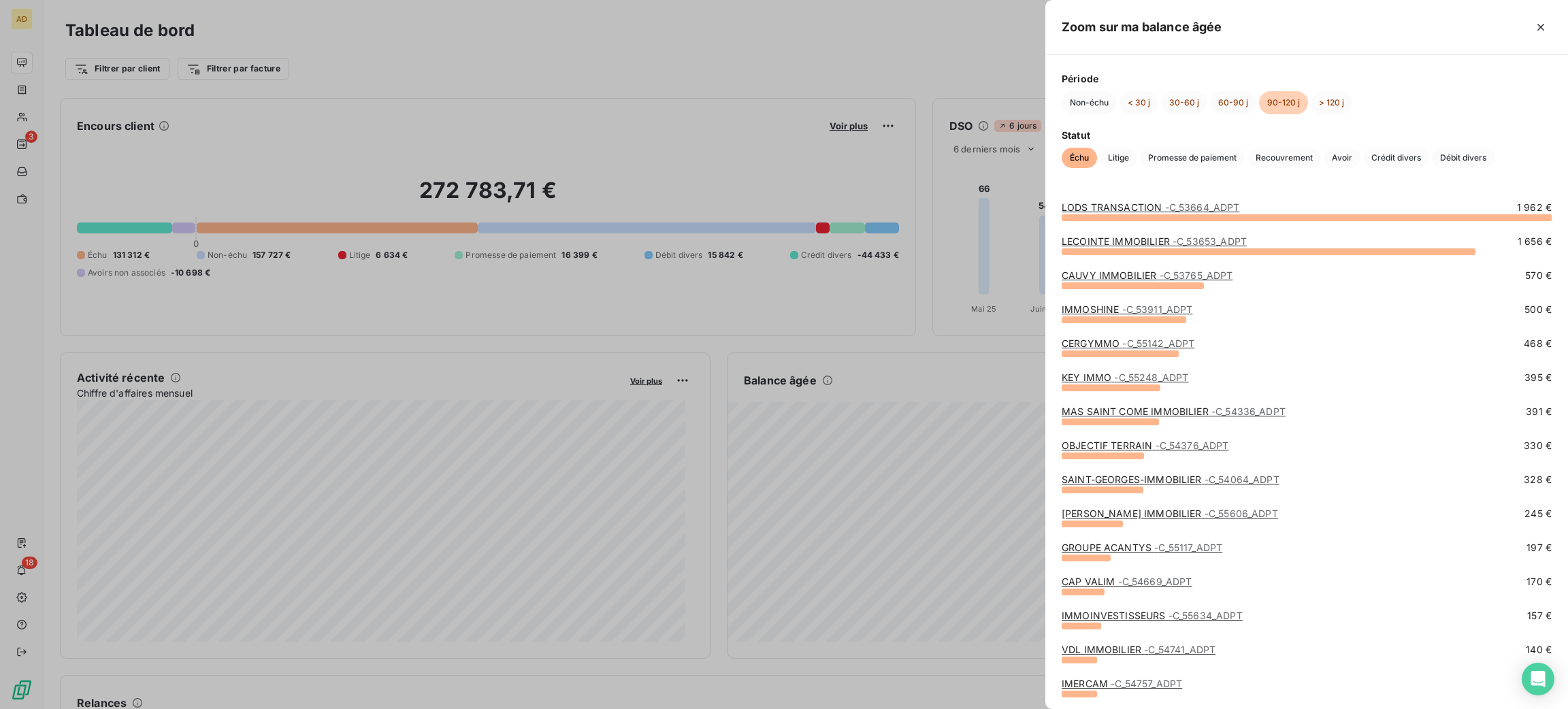
click at [1109, 211] on link "LODS TRANSACTION - C_53664_ADPT" at bounding box center [1151, 207] width 178 height 12
click at [1091, 239] on link "LECOINTE IMMOBILIER - C_53653_ADPT" at bounding box center [1154, 241] width 185 height 12
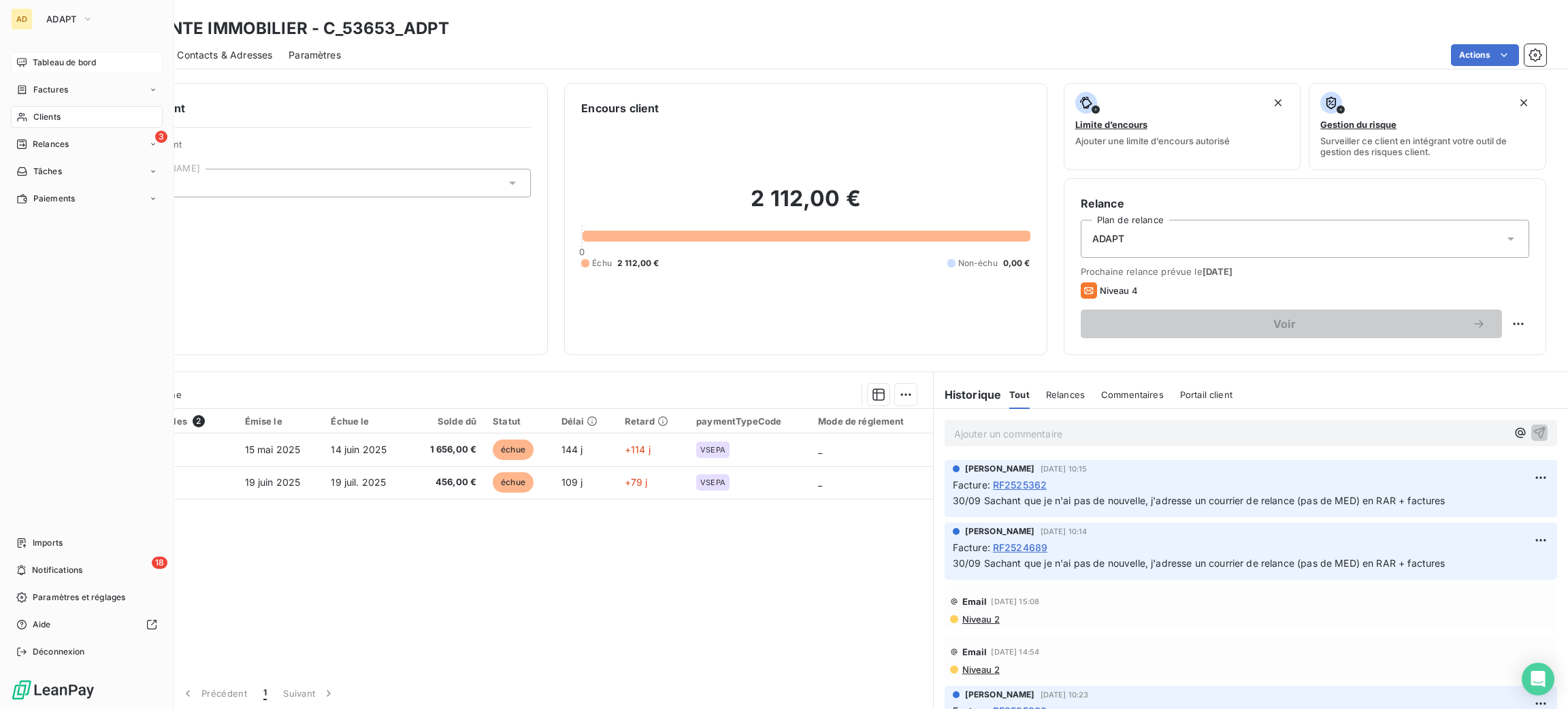
click at [39, 55] on div "Tableau de bord" at bounding box center [87, 63] width 152 height 22
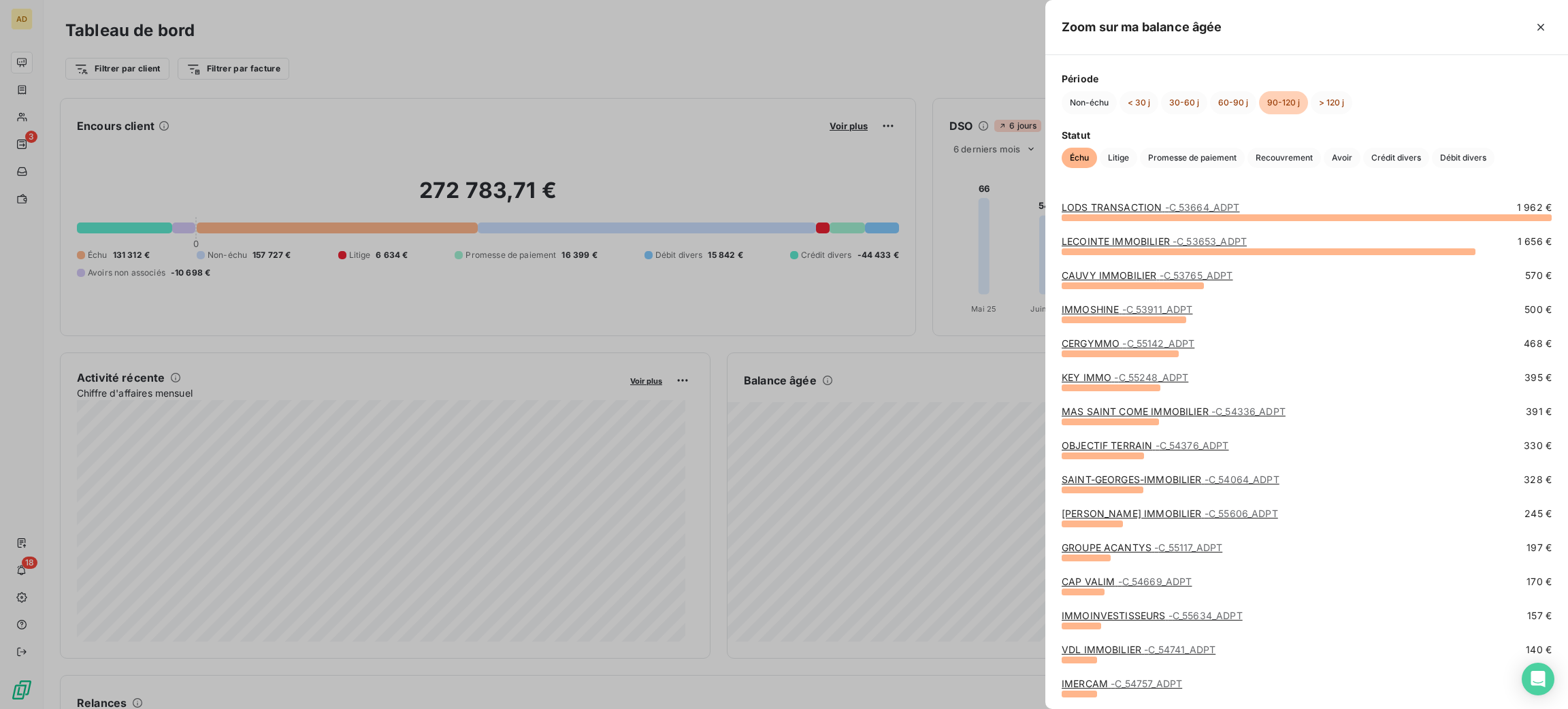
click at [1133, 309] on span "- C_53911_ADPT" at bounding box center [1158, 309] width 71 height 12
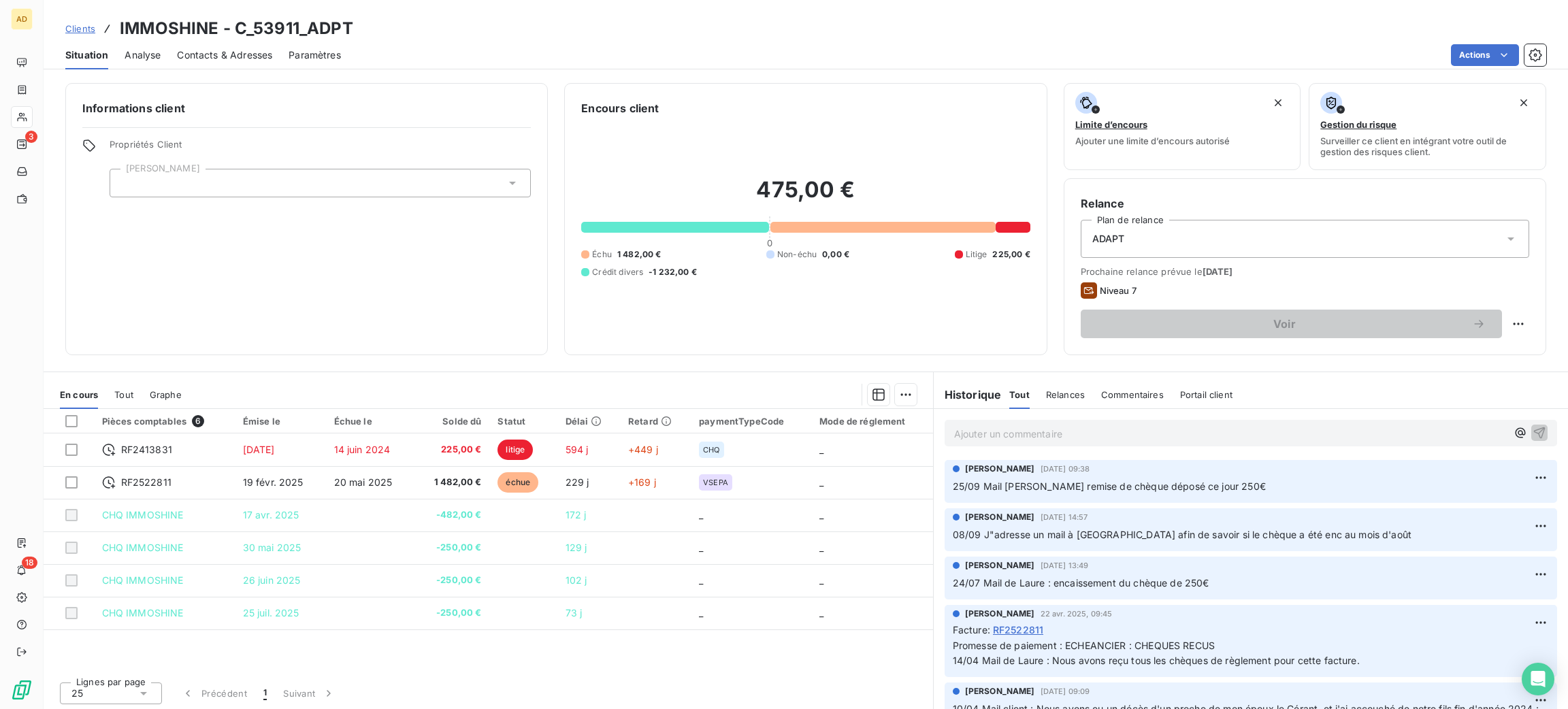
click at [805, 320] on div "475,00 € 0 Échu 1 482,00 € Non-échu 0,00 € Litige 225,00 € Crédit divers -1 232…" at bounding box center [806, 227] width 449 height 222
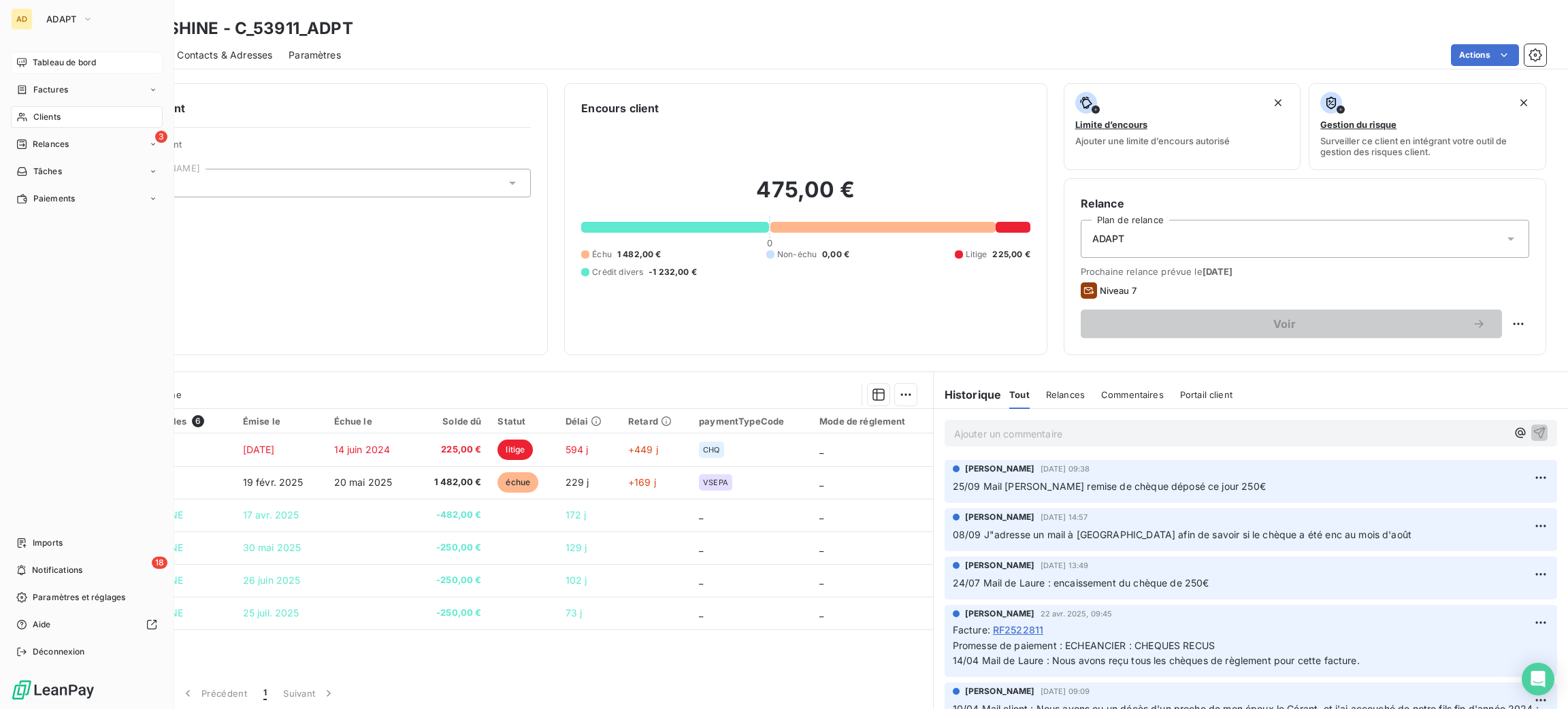
click at [67, 60] on span "Tableau de bord" at bounding box center [64, 63] width 64 height 12
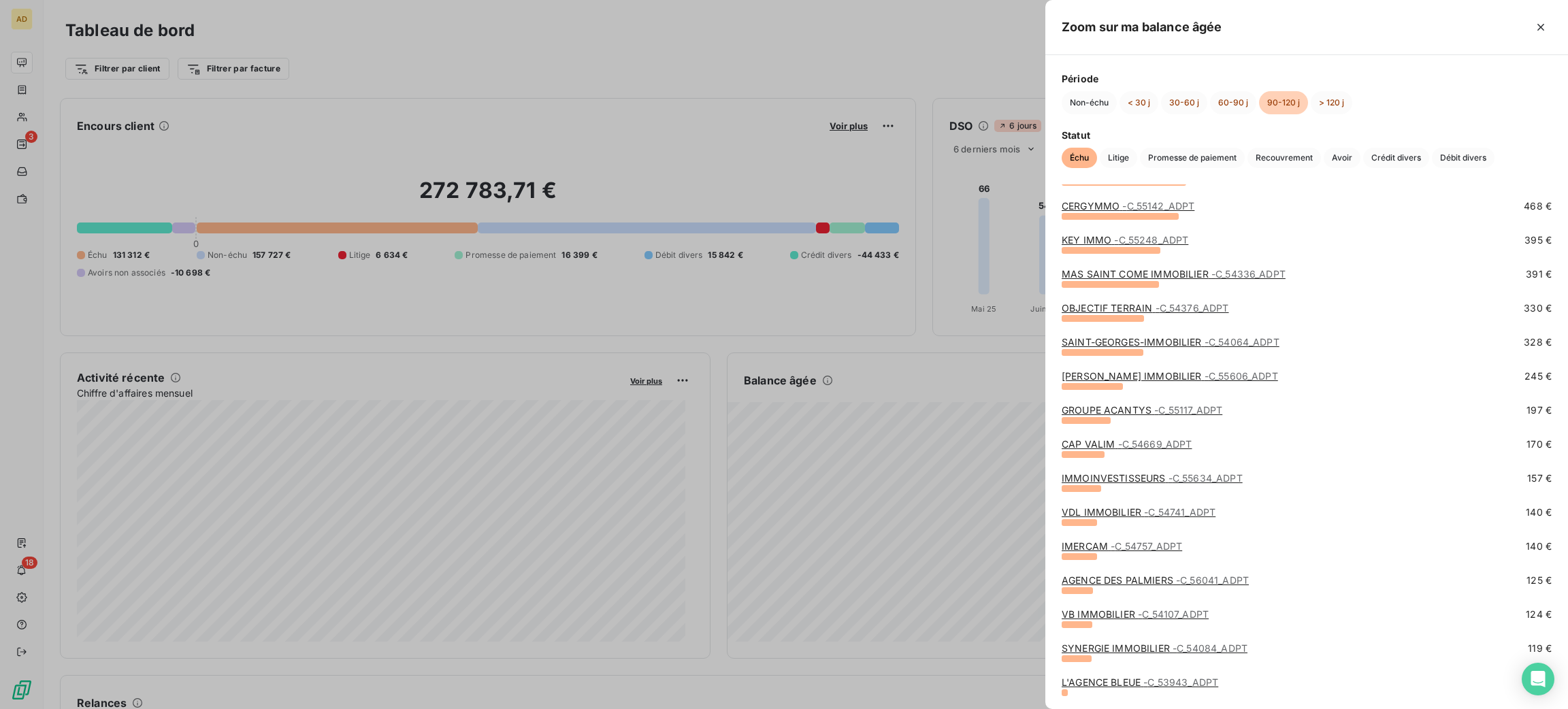
scroll to position [170, 0]
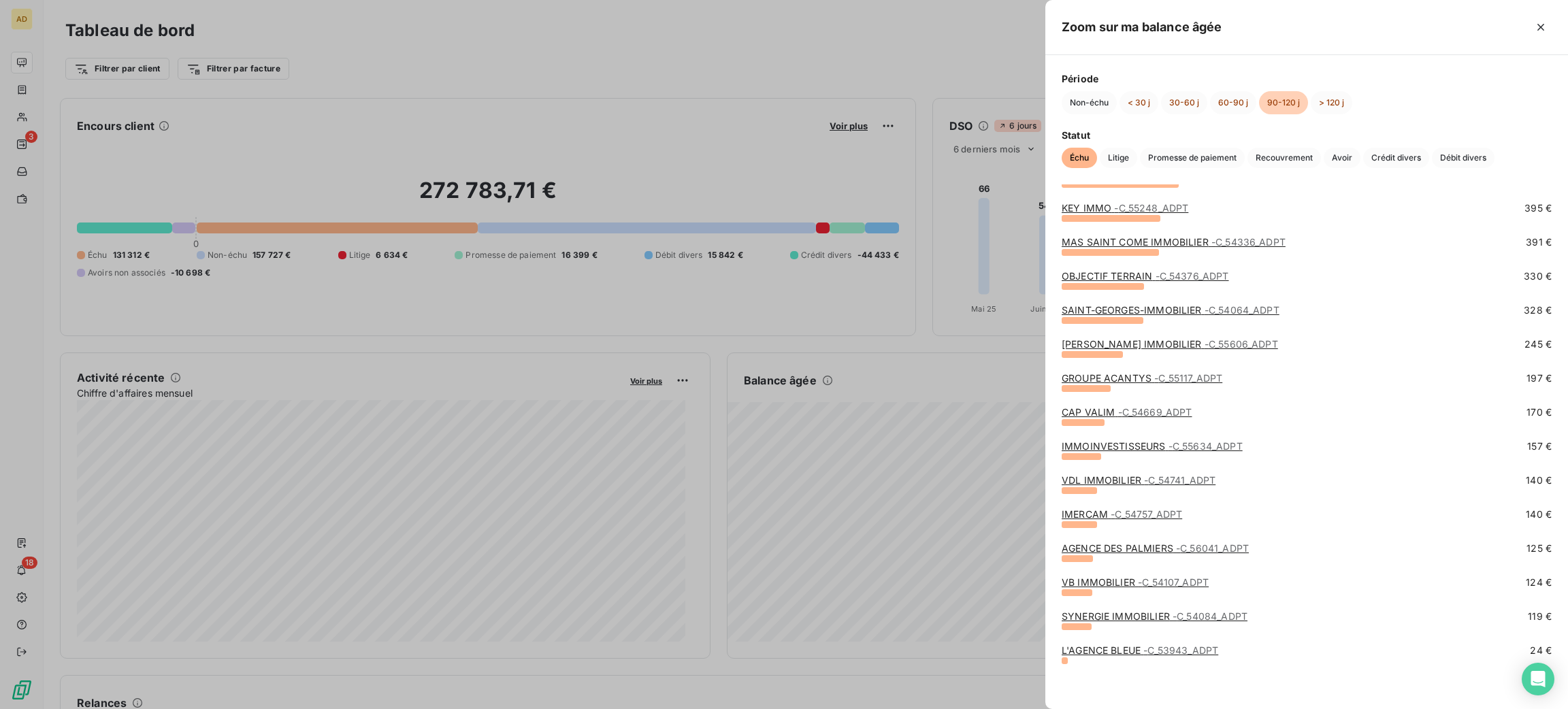
click at [1108, 449] on link "IMMOINVESTISSEURS - C_55634_ADPT" at bounding box center [1152, 446] width 181 height 12
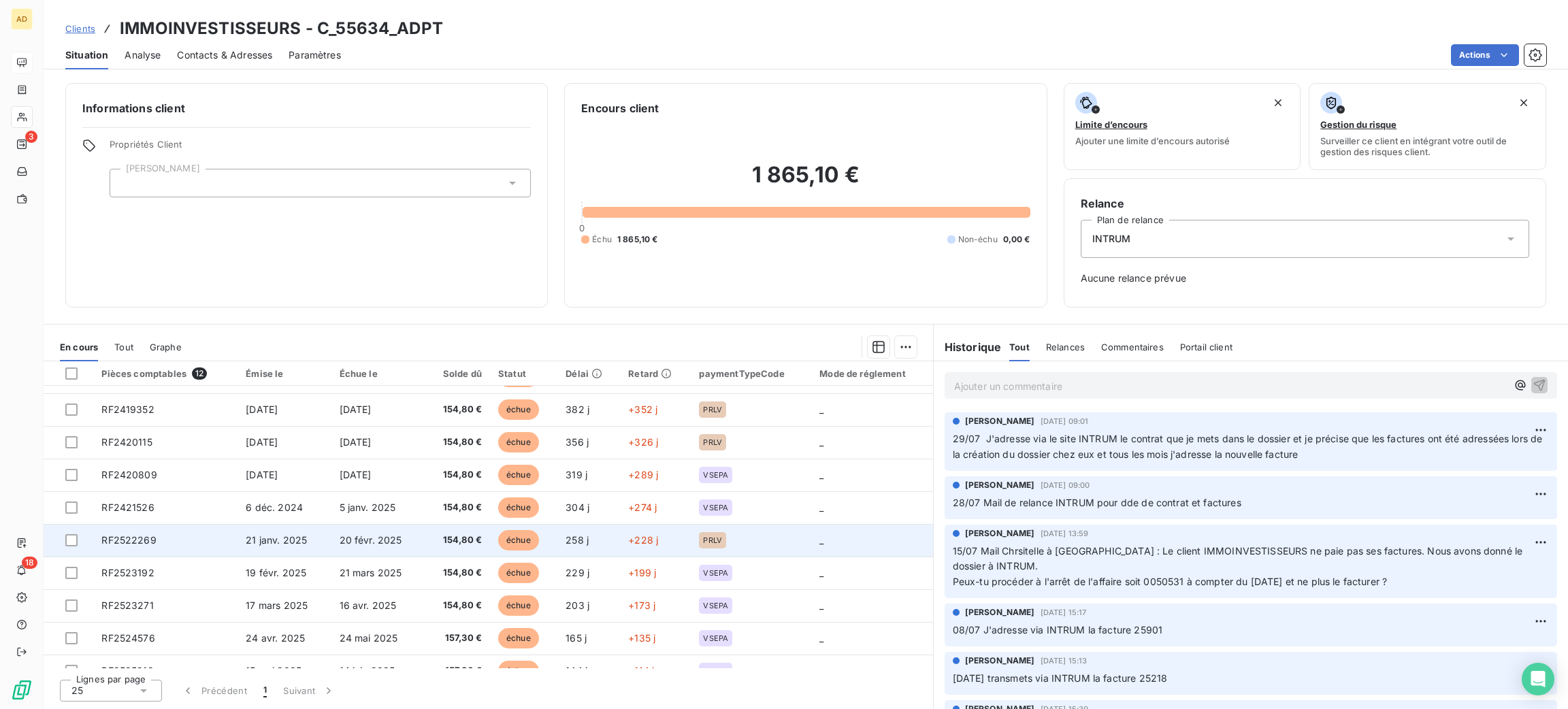
scroll to position [109, 0]
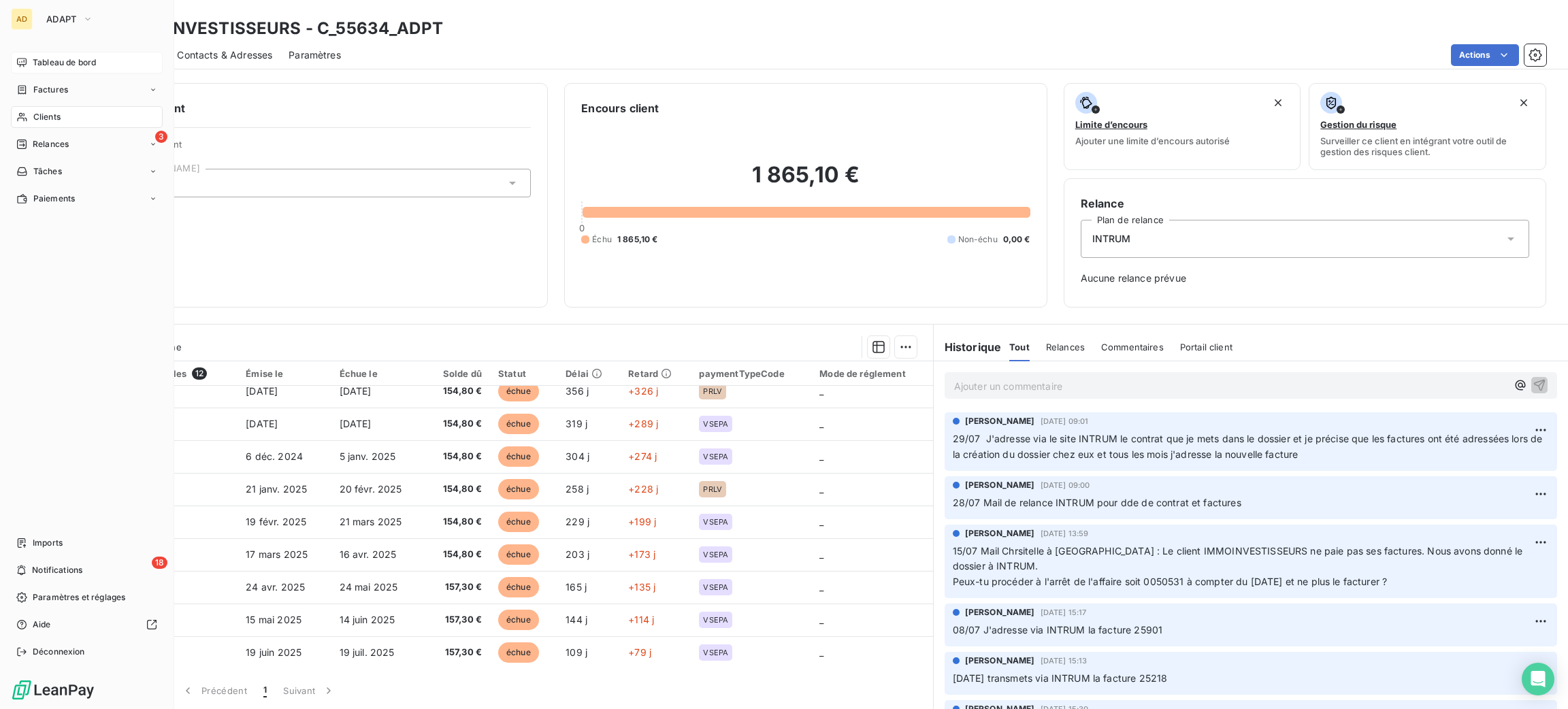
click at [36, 64] on span "Tableau de bord" at bounding box center [64, 63] width 64 height 12
